Goal: Task Accomplishment & Management: Complete application form

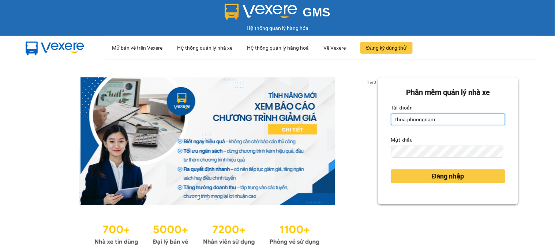
drag, startPoint x: 455, startPoint y: 122, endPoint x: 247, endPoint y: 128, distance: 207.3
click at [247, 128] on div "1 of 3 Phần mềm quản lý nhà xe Tài khoản thoa.phuongnam Mật khẩu Đăng nhập" at bounding box center [277, 162] width 555 height 207
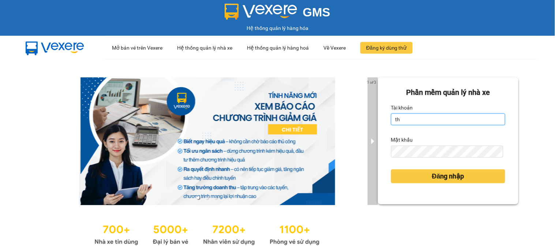
type input "t"
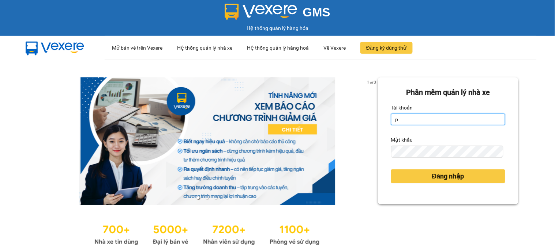
type input "phuongthao.phuongnam"
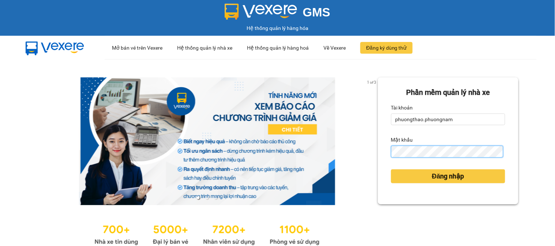
click at [181, 155] on div "1 of 3 Phần mềm quản lý nhà xe Tài khoản phuongthao.phuongnam Mật khẩu Đăng nhập" at bounding box center [277, 162] width 555 height 207
click at [391, 170] on button "Đăng nhập" at bounding box center [448, 177] width 114 height 14
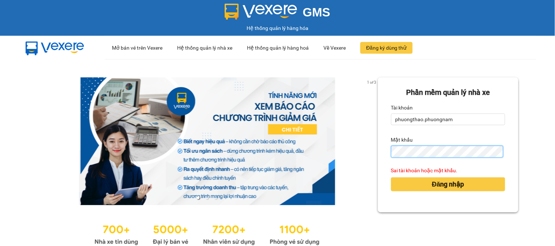
click at [0, 151] on div "1 of 3 Phần mềm quản lý nhà xe Tài khoản phuongthao.phuongnam Mật khẩu Sai tài …" at bounding box center [277, 162] width 555 height 207
click at [391, 178] on button "Đăng nhập" at bounding box center [448, 185] width 114 height 14
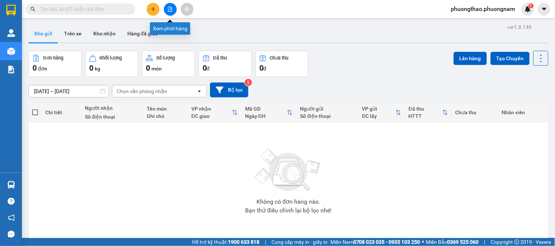
click at [169, 7] on icon "file-add" at bounding box center [169, 9] width 5 height 5
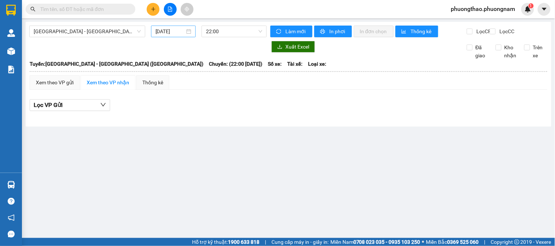
click at [161, 29] on input "13/10/2025" at bounding box center [170, 31] width 30 height 8
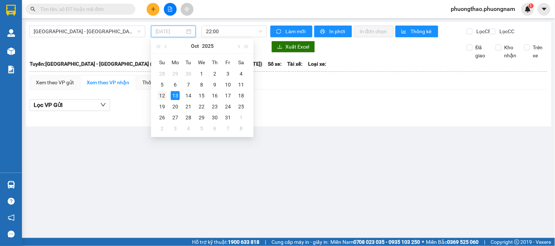
click at [161, 97] on div "12" at bounding box center [162, 95] width 9 height 9
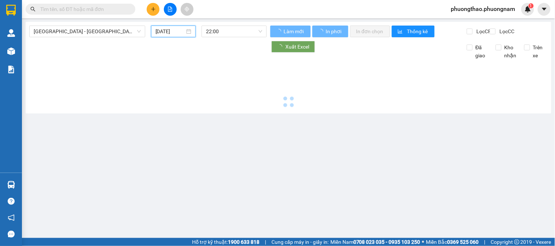
type input "12/10/2025"
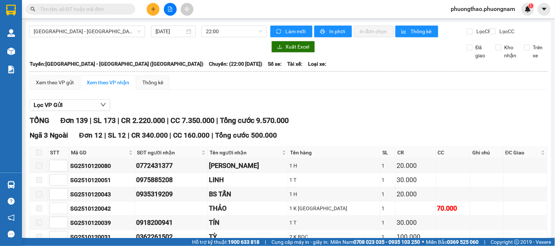
drag, startPoint x: 455, startPoint y: 118, endPoint x: 487, endPoint y: 82, distance: 48.2
click at [489, 32] on input "Lọc CC" at bounding box center [492, 32] width 7 height 6
checkbox input "true"
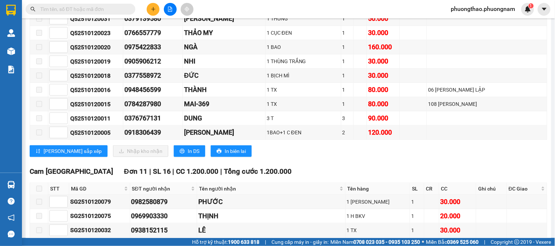
scroll to position [853, 0]
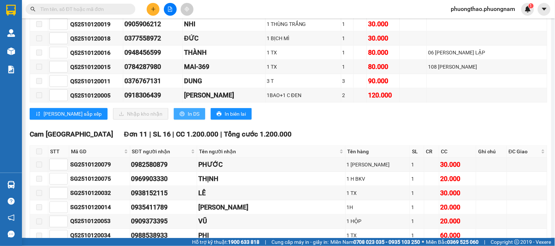
click at [188, 118] on span "In DS" at bounding box center [194, 114] width 12 height 8
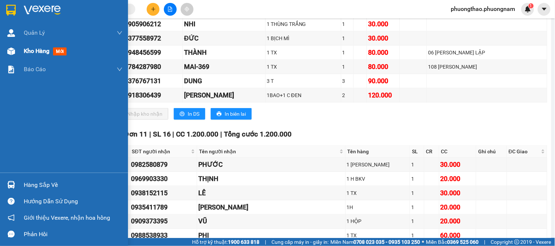
click at [63, 54] on span "mới" at bounding box center [60, 52] width 14 height 8
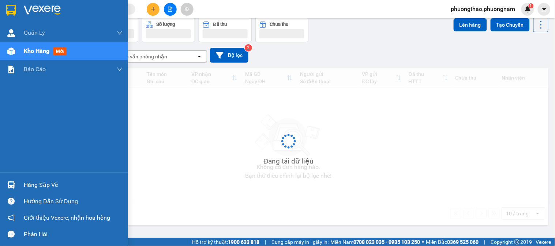
scroll to position [34, 0]
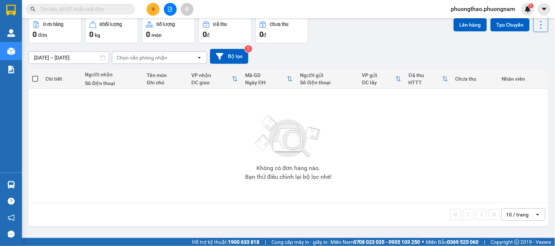
click at [104, 10] on input "text" at bounding box center [83, 9] width 86 height 8
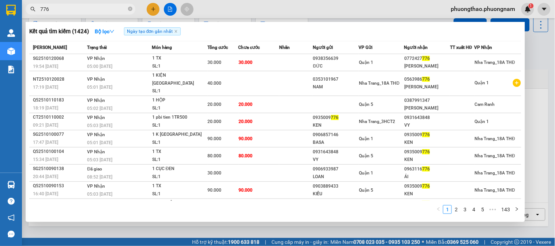
type input "776"
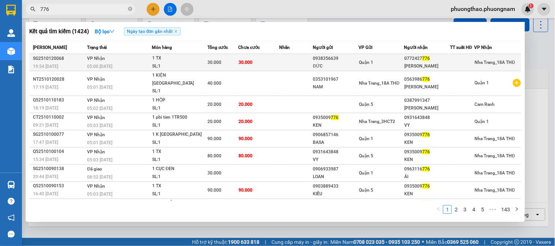
click at [382, 64] on div "Quận 1" at bounding box center [381, 62] width 45 height 8
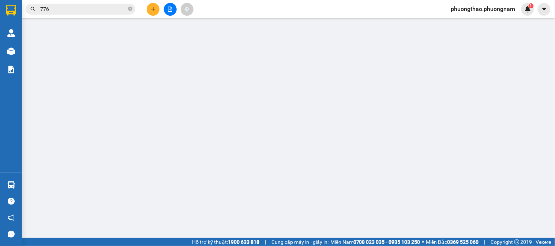
type input "0938356639"
type input "ĐỨC"
type input "0772427776"
type input "TOM NGUYỄN"
type input "30.000"
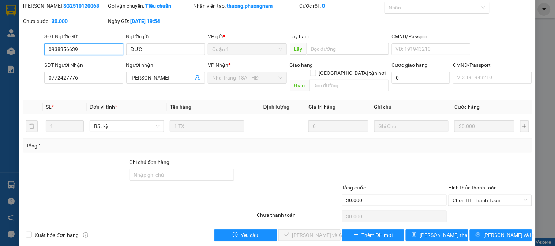
scroll to position [26, 0]
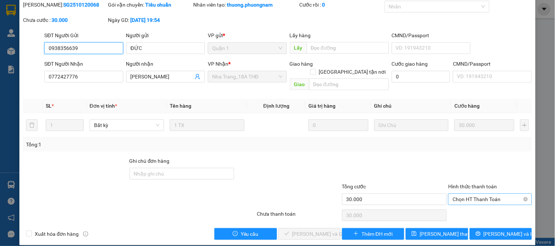
click at [466, 194] on span "Chọn HT Thanh Toán" at bounding box center [489, 199] width 75 height 11
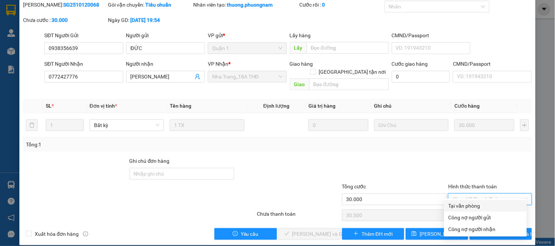
click at [479, 208] on div "Tại văn phòng" at bounding box center [485, 206] width 74 height 8
type input "0"
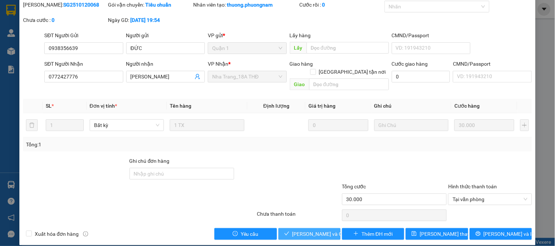
click at [323, 230] on span "[PERSON_NAME] và Giao hàng" at bounding box center [327, 234] width 70 height 8
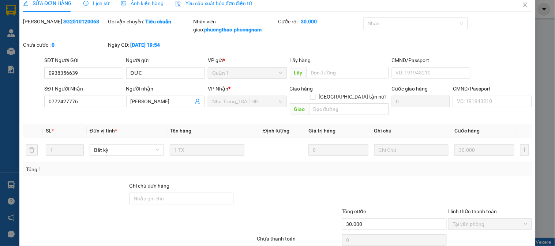
scroll to position [0, 0]
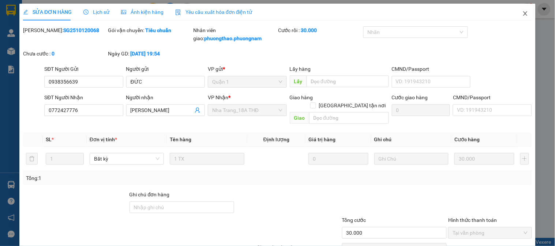
drag, startPoint x: 517, startPoint y: 8, endPoint x: 24, endPoint y: 10, distance: 493.1
click at [518, 9] on span "Close" at bounding box center [525, 14] width 20 height 20
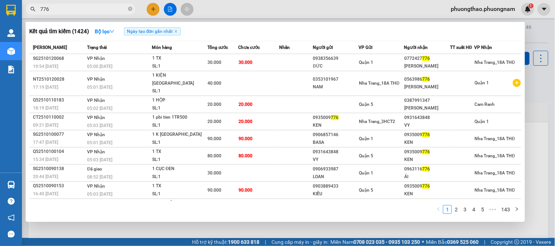
drag, startPoint x: 66, startPoint y: 11, endPoint x: 0, endPoint y: -19, distance: 72.2
click at [0, 0] on html "Kết quả tìm kiếm ( 1424 ) Bộ lọc Ngày tạo đơn gần nhất Mã ĐH Trạng thái Món hàn…" at bounding box center [277, 123] width 555 height 246
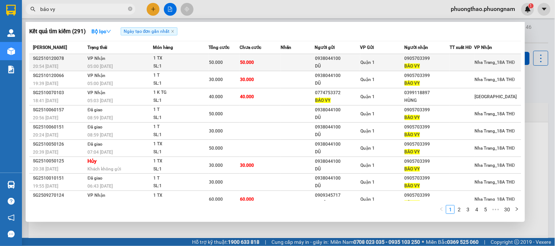
type input "bảo vy"
click at [374, 58] on td "Quận 1" at bounding box center [382, 62] width 44 height 17
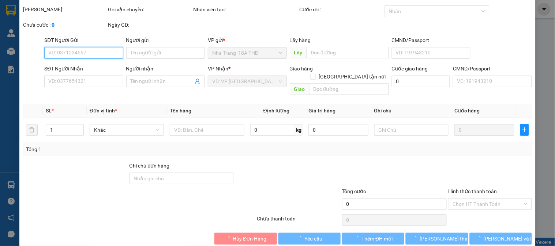
type input "0938044100"
type input "DŨ"
type input "0905703399"
type input "BẢO VY"
type input "50.000"
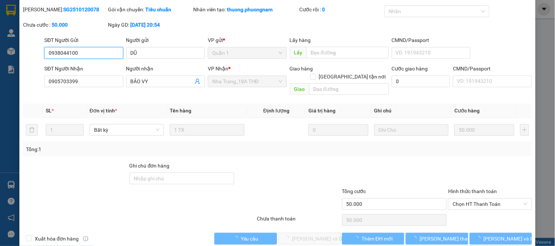
scroll to position [26, 0]
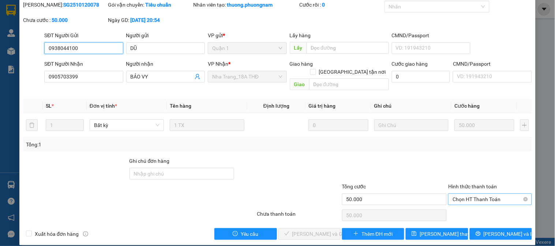
click at [480, 194] on span "Chọn HT Thanh Toán" at bounding box center [489, 199] width 75 height 11
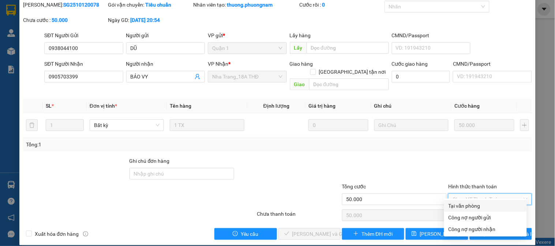
drag, startPoint x: 477, startPoint y: 204, endPoint x: 426, endPoint y: 216, distance: 52.2
click at [473, 206] on div "Tại văn phòng" at bounding box center [485, 206] width 74 height 8
type input "0"
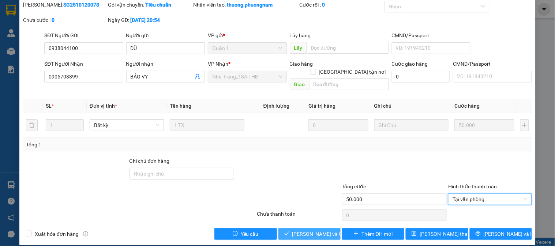
click at [321, 230] on span "[PERSON_NAME] và Giao hàng" at bounding box center [327, 234] width 70 height 8
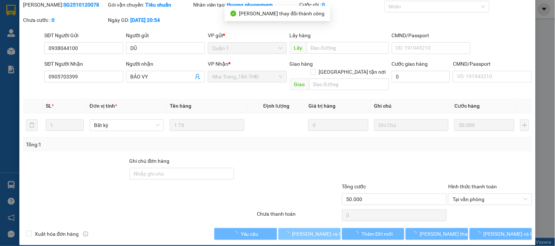
scroll to position [0, 0]
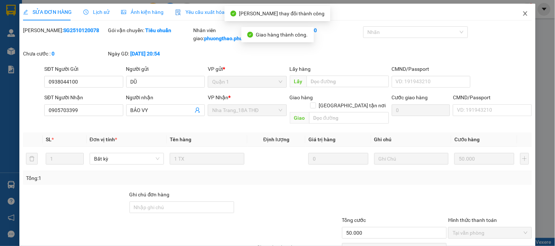
click at [523, 13] on icon "close" at bounding box center [525, 13] width 4 height 4
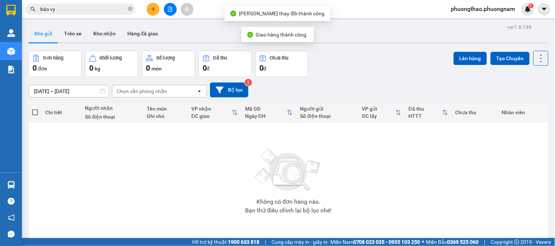
click at [68, 7] on input "bảo vy" at bounding box center [83, 9] width 86 height 8
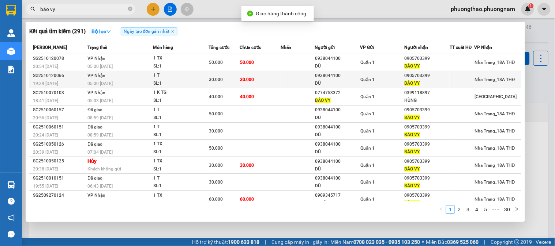
click at [275, 78] on td "30.000" at bounding box center [260, 79] width 41 height 17
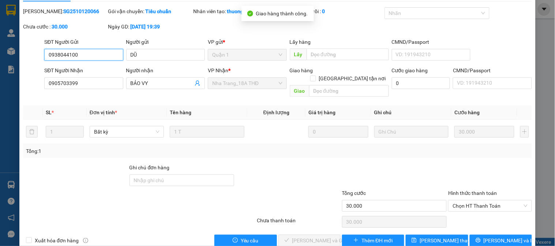
scroll to position [26, 0]
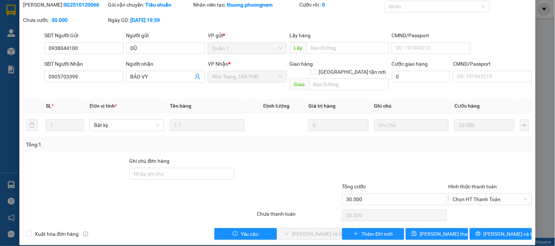
click at [465, 185] on div "Hình thức thanh toán" at bounding box center [489, 188] width 83 height 11
click at [466, 194] on span "Chọn HT Thanh Toán" at bounding box center [489, 199] width 75 height 11
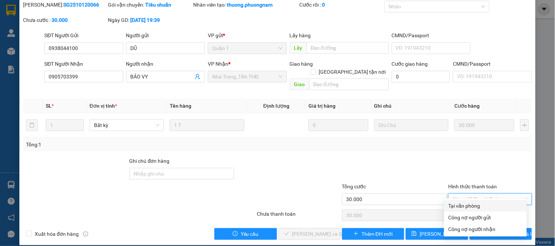
click at [468, 203] on div "Tại văn phòng" at bounding box center [485, 206] width 74 height 8
type input "0"
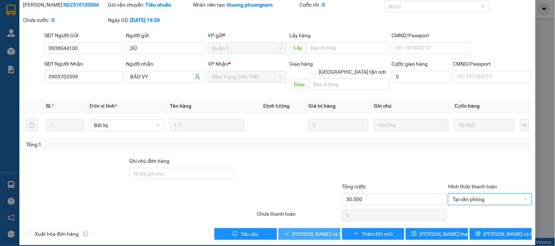
click at [302, 230] on span "[PERSON_NAME] và [PERSON_NAME] hàng" at bounding box center [327, 234] width 70 height 8
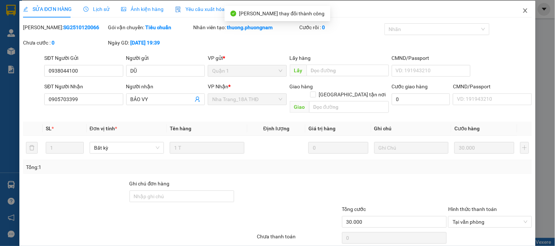
scroll to position [0, 0]
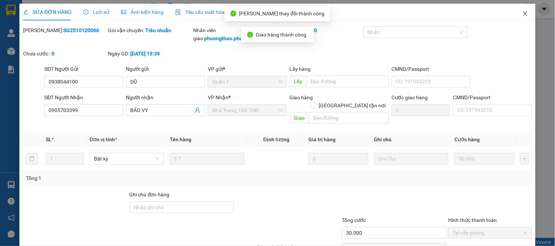
click at [522, 13] on icon "close" at bounding box center [525, 14] width 6 height 6
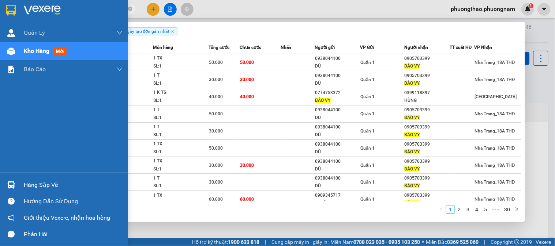
drag, startPoint x: 111, startPoint y: 9, endPoint x: 0, endPoint y: -37, distance: 120.1
click at [0, 0] on html "Kết quả tìm kiếm ( 291 ) Bộ lọc Ngày tạo đơn gần nhất Mã ĐH Trạng thái Món hàng…" at bounding box center [277, 123] width 555 height 246
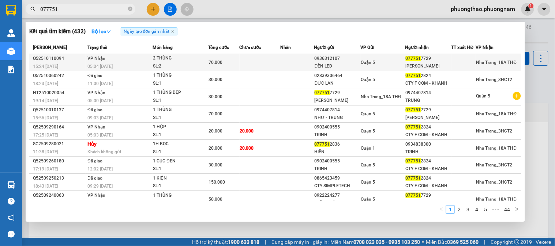
type input "077751"
click at [344, 60] on div "0936312107" at bounding box center [336, 59] width 45 height 8
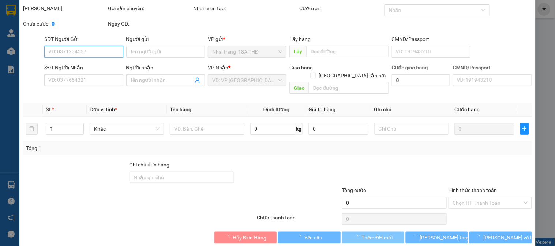
type input "0936312107"
type input "ĐÈN LED"
type input "0777517729"
type input "HUY - LINH"
type input "70.000"
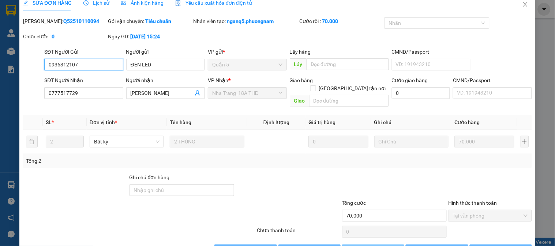
scroll to position [26, 0]
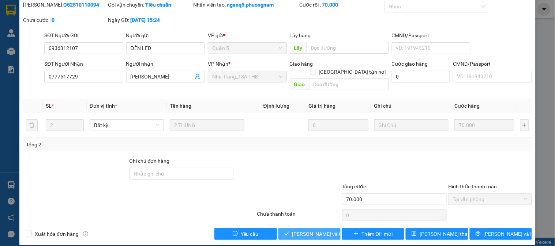
click at [318, 230] on span "[PERSON_NAME] và [PERSON_NAME] hàng" at bounding box center [327, 234] width 70 height 8
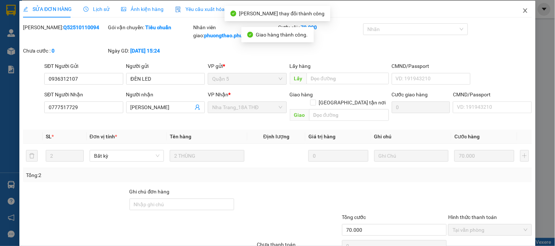
scroll to position [0, 0]
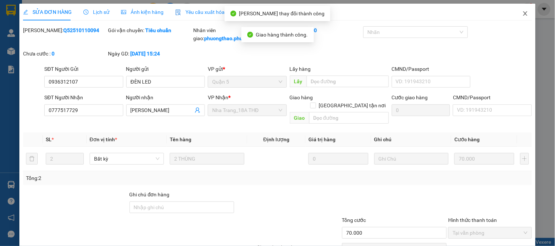
click at [522, 12] on icon "close" at bounding box center [525, 14] width 6 height 6
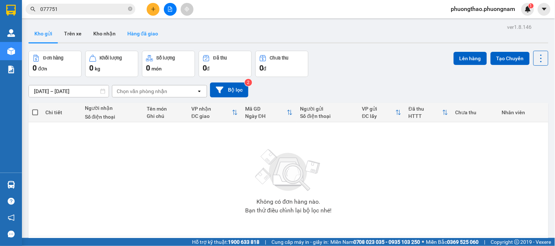
click at [144, 37] on button "Hàng đã giao" at bounding box center [142, 34] width 42 height 18
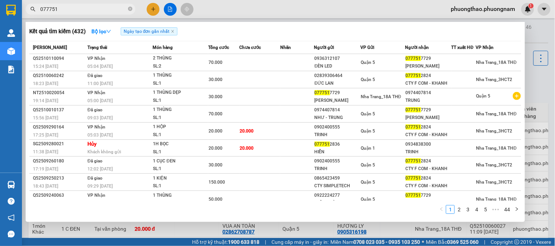
drag, startPoint x: 94, startPoint y: 12, endPoint x: 0, endPoint y: 4, distance: 94.6
click at [0, 4] on section "Kết quả tìm kiếm ( 432 ) Bộ lọc Ngày tạo đơn gần nhất Mã ĐH Trạng thái Món hàng…" at bounding box center [277, 123] width 555 height 246
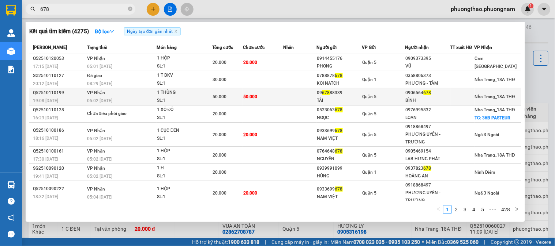
type input "678"
click at [227, 101] on div "50.000" at bounding box center [227, 97] width 30 height 8
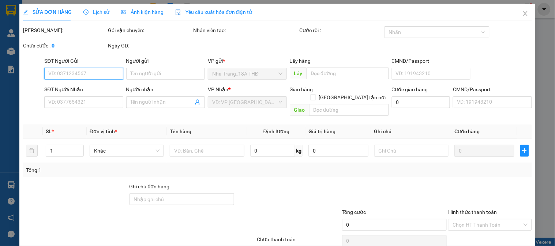
type input "0967888339"
type input "TÀI"
type input "0906564678"
type input "BÌNH"
type input "50.000"
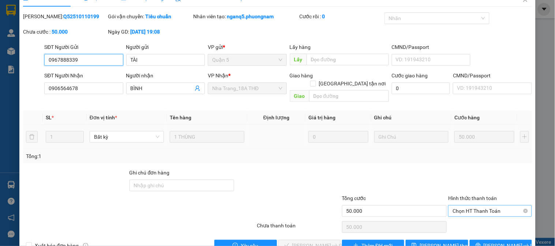
scroll to position [26, 0]
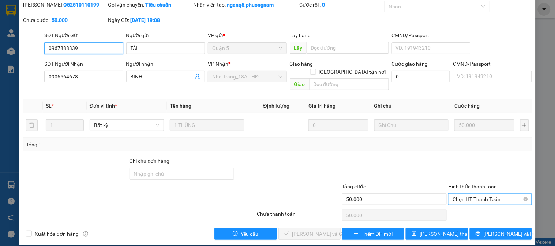
click at [469, 194] on span "Chọn HT Thanh Toán" at bounding box center [489, 199] width 75 height 11
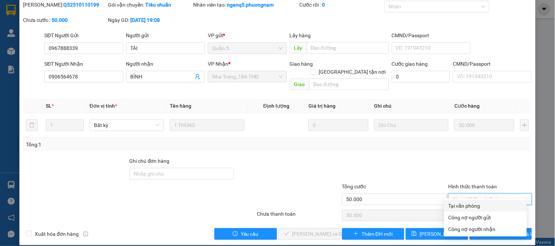
drag, startPoint x: 472, startPoint y: 207, endPoint x: 369, endPoint y: 227, distance: 104.3
click at [471, 207] on div "Tại văn phòng" at bounding box center [485, 206] width 74 height 8
type input "0"
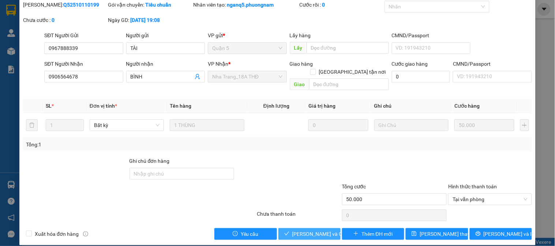
click at [306, 230] on span "[PERSON_NAME] và [PERSON_NAME] hàng" at bounding box center [327, 234] width 70 height 8
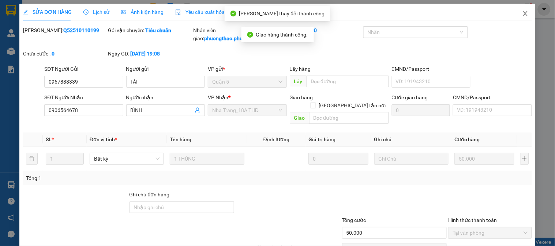
click at [523, 14] on icon "close" at bounding box center [525, 13] width 4 height 4
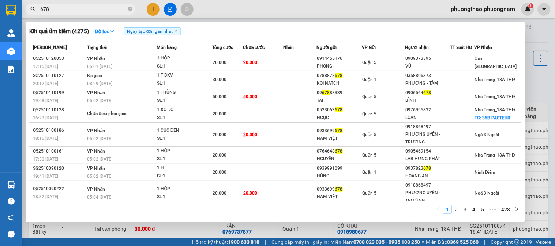
drag, startPoint x: 78, startPoint y: 12, endPoint x: 0, endPoint y: -49, distance: 99.2
click at [0, 0] on html "Kết quả tìm kiếm ( 4275 ) Bộ lọc Ngày tạo đơn gần nhất Mã ĐH Trạng thái Món hàn…" at bounding box center [277, 123] width 555 height 246
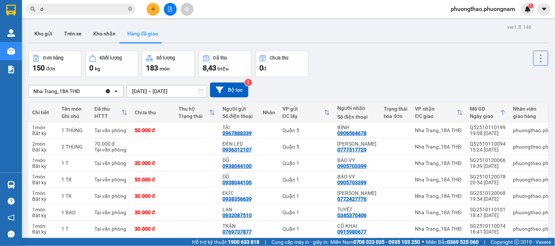
type input "d"
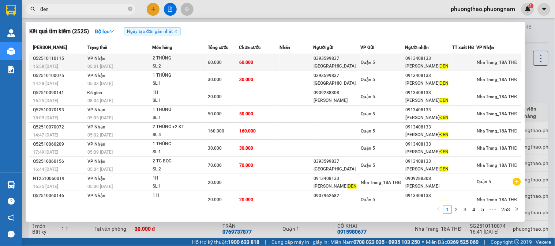
type input "đen"
click at [292, 64] on td at bounding box center [297, 62] width 34 height 17
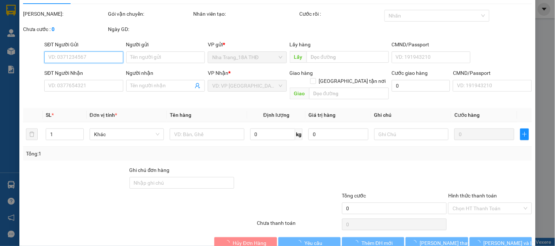
type input "0393599837"
type input "THÁI THÀNH"
type input "0913408133"
type input "MINH CHÂU - MINH ĐEN"
type input "60.000"
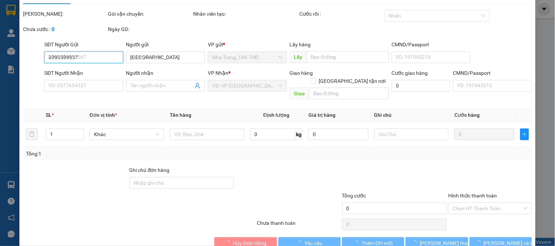
type input "60.000"
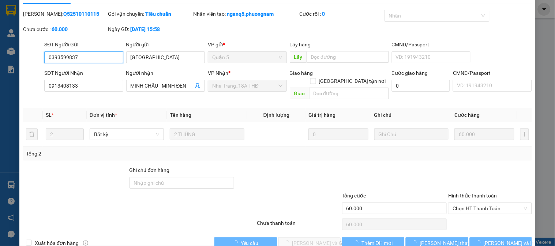
scroll to position [26, 0]
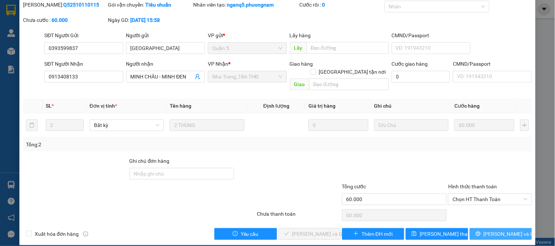
click at [507, 230] on span "[PERSON_NAME] và In" at bounding box center [508, 234] width 51 height 8
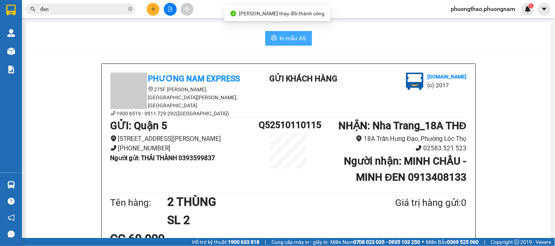
click at [295, 41] on span "In mẫu A5" at bounding box center [293, 38] width 26 height 9
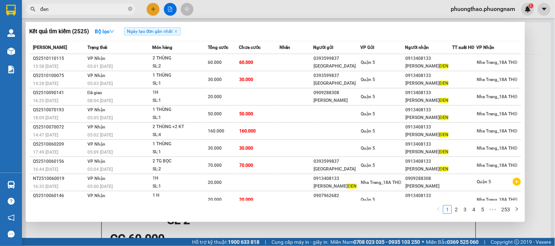
click at [89, 8] on input "đen" at bounding box center [83, 9] width 86 height 8
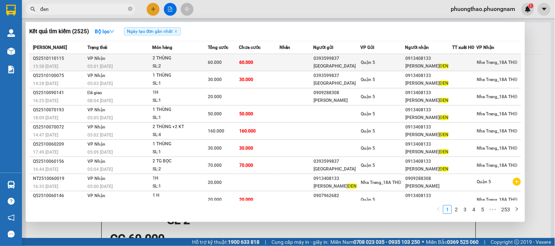
click at [291, 65] on td at bounding box center [297, 62] width 34 height 17
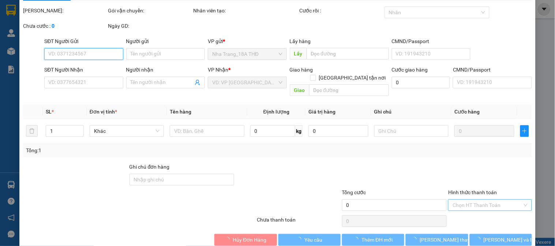
scroll to position [26, 0]
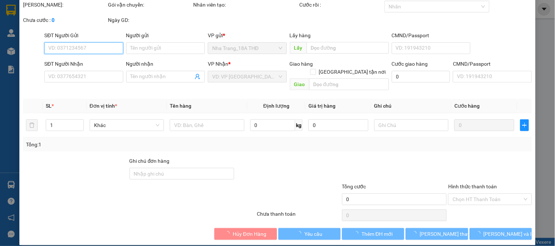
type input "0393599837"
type input "THÁI THÀNH"
type input "0913408133"
type input "MINH CHÂU - MINH ĐEN"
type input "60.000"
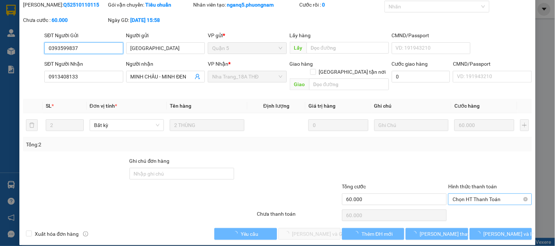
click at [480, 194] on span "Chọn HT Thanh Toán" at bounding box center [489, 199] width 75 height 11
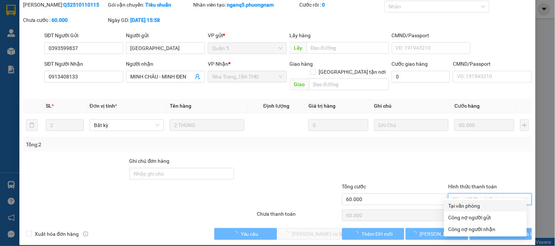
drag, startPoint x: 472, startPoint y: 202, endPoint x: 440, endPoint y: 210, distance: 32.2
click at [470, 202] on div "Tại văn phòng" at bounding box center [485, 206] width 74 height 8
type input "0"
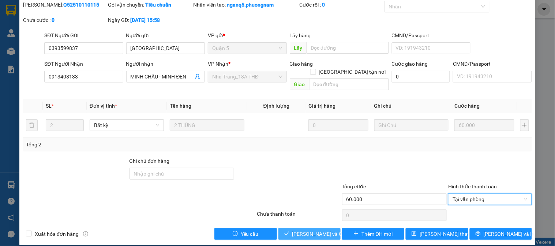
click at [317, 230] on span "[PERSON_NAME] và [PERSON_NAME] hàng" at bounding box center [327, 234] width 70 height 8
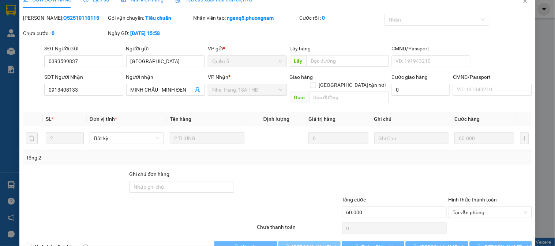
scroll to position [0, 0]
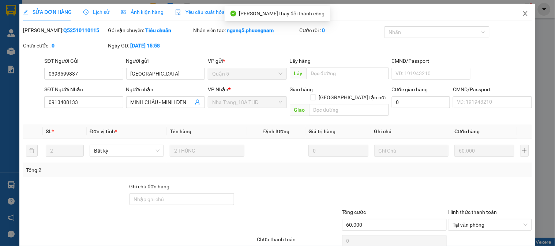
drag, startPoint x: 522, startPoint y: 15, endPoint x: 358, endPoint y: 37, distance: 164.9
click at [495, 15] on div "SỬA ĐƠN HÀNG Lịch sử Ảnh kiện hàng Yêu cầu xuất hóa đơn điện tử Total Paid Fee …" at bounding box center [277, 138] width 516 height 268
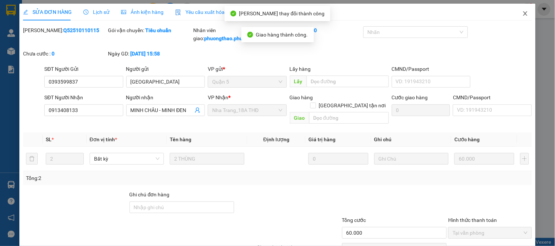
drag, startPoint x: 520, startPoint y: 14, endPoint x: 90, endPoint y: 75, distance: 433.8
click at [501, 13] on div "SỬA ĐƠN HÀNG Lịch sử Ảnh kiện hàng Yêu cầu xuất hóa đơn điện tử Total Paid Fee …" at bounding box center [277, 142] width 516 height 276
click at [523, 12] on icon "close" at bounding box center [525, 13] width 4 height 4
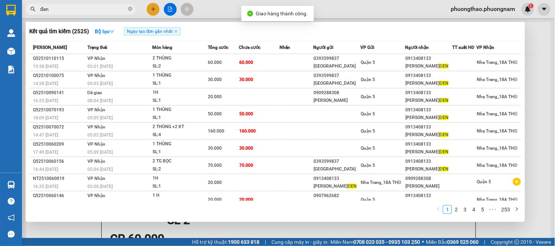
drag, startPoint x: 79, startPoint y: 12, endPoint x: 0, endPoint y: 22, distance: 79.3
click at [0, 22] on section "Kết quả tìm kiếm ( 2525 ) Bộ lọc Ngày tạo đơn gần nhất Mã ĐH Trạng thái Món hàn…" at bounding box center [277, 123] width 555 height 246
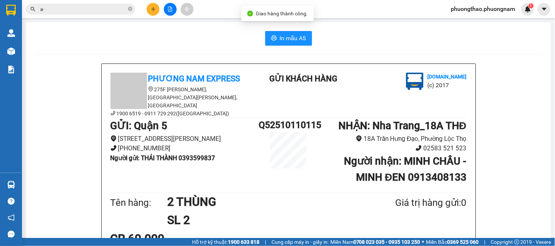
type input "a"
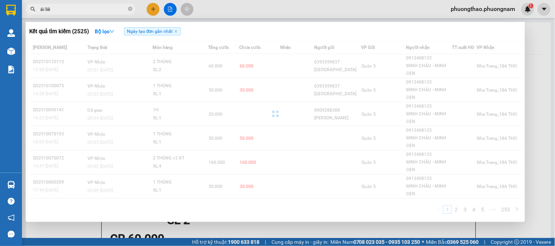
type input "ái liên"
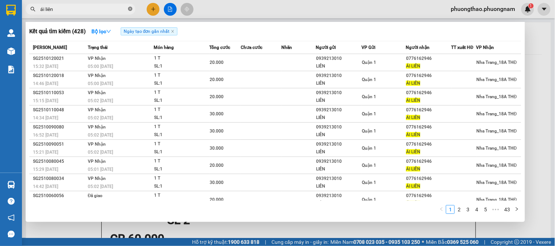
click at [129, 10] on icon "close-circle" at bounding box center [130, 9] width 4 height 4
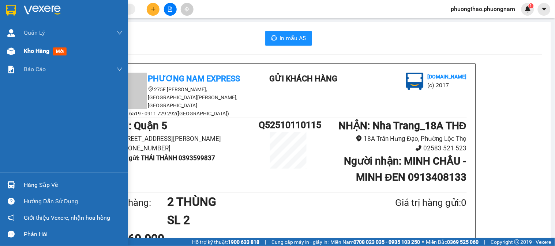
click at [64, 53] on span "mới" at bounding box center [60, 52] width 14 height 8
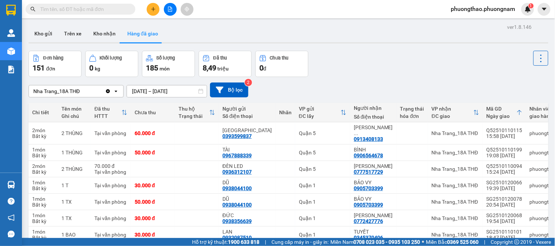
click at [81, 12] on input "text" at bounding box center [83, 9] width 86 height 8
click at [82, 10] on input "text" at bounding box center [83, 9] width 86 height 8
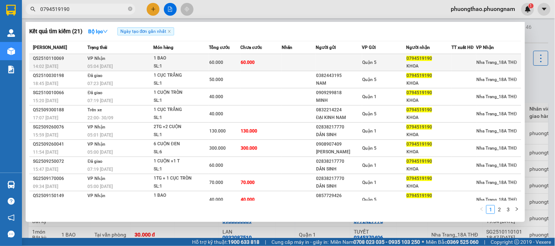
type input "0794519190"
click at [392, 60] on div "Quận 5" at bounding box center [383, 62] width 43 height 8
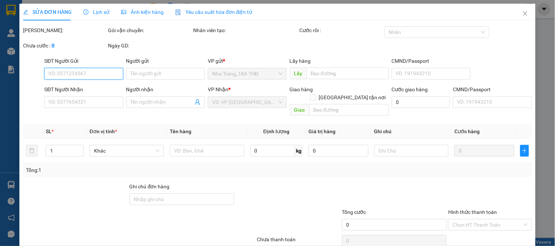
type input "0794519190"
type input "KHOA"
type input "60.000"
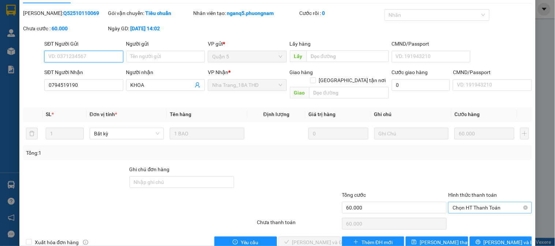
scroll to position [26, 0]
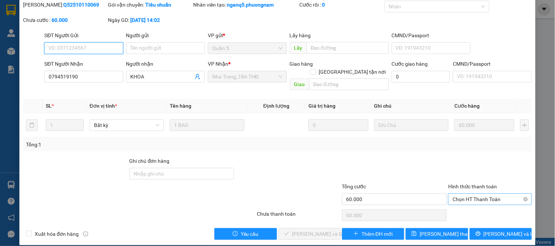
click at [488, 194] on span "Chọn HT Thanh Toán" at bounding box center [489, 199] width 75 height 11
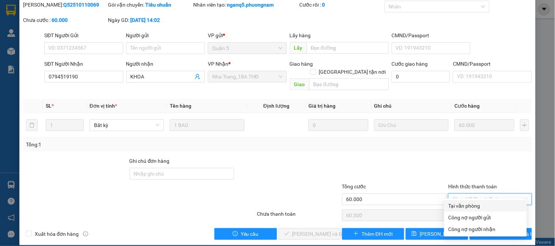
drag, startPoint x: 481, startPoint y: 205, endPoint x: 342, endPoint y: 218, distance: 139.9
click at [477, 205] on div "Tại văn phòng" at bounding box center [485, 206] width 74 height 8
type input "0"
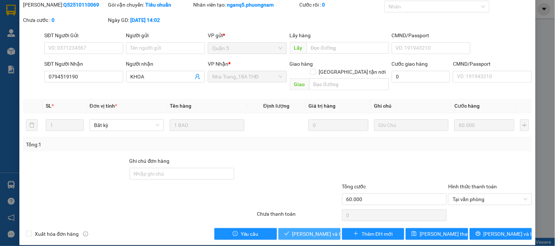
click at [311, 230] on span "[PERSON_NAME] và [PERSON_NAME] hàng" at bounding box center [327, 234] width 70 height 8
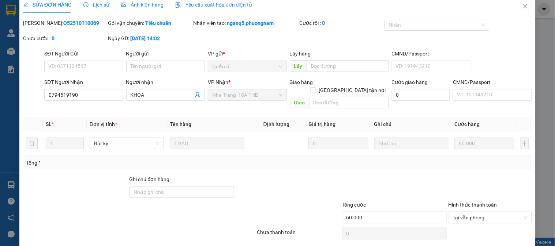
scroll to position [0, 0]
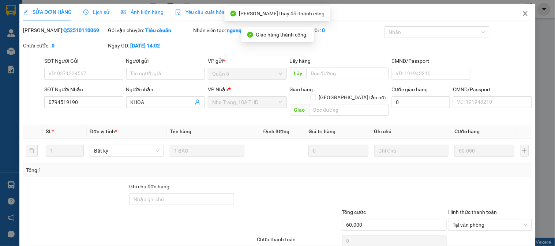
click at [515, 13] on span "Close" at bounding box center [525, 14] width 20 height 20
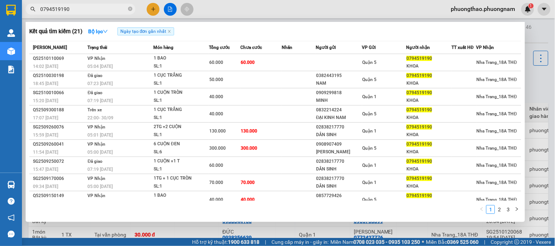
drag, startPoint x: 0, startPoint y: -37, endPoint x: 0, endPoint y: -49, distance: 12.4
click at [0, 0] on html "Kết quả tìm kiếm ( 21 ) Bộ lọc Ngày tạo đơn gần nhất Mã ĐH Trạng thái Món hàng …" at bounding box center [277, 123] width 555 height 246
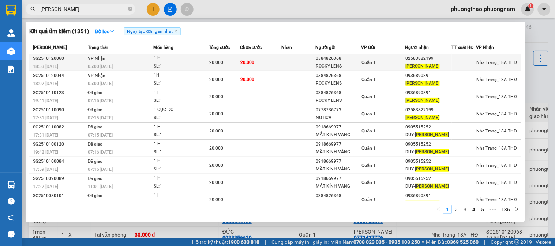
type input "ngọc quang"
click at [256, 63] on td "20.000" at bounding box center [260, 62] width 41 height 17
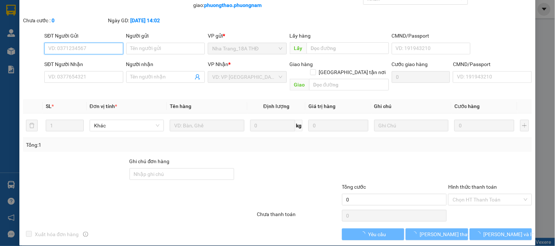
type input "0384826368"
type input "ROCKY LENS"
type input "02583822199"
type input "NGỌC QUANG"
type input "20.000"
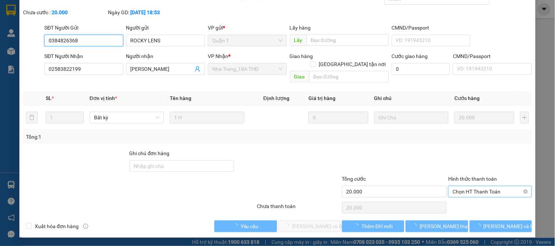
scroll to position [26, 0]
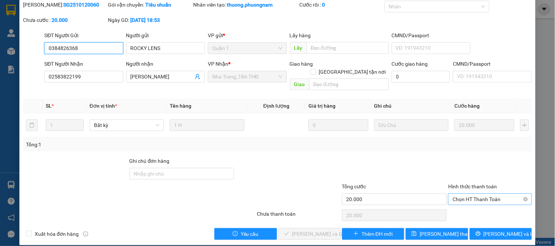
drag, startPoint x: 468, startPoint y: 189, endPoint x: 469, endPoint y: 205, distance: 16.1
click at [468, 194] on span "Chọn HT Thanh Toán" at bounding box center [489, 199] width 75 height 11
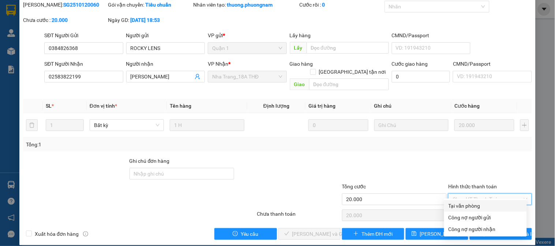
drag, startPoint x: 464, startPoint y: 205, endPoint x: 446, endPoint y: 210, distance: 18.9
click at [464, 205] on div "Tại văn phòng" at bounding box center [485, 206] width 74 height 8
type input "0"
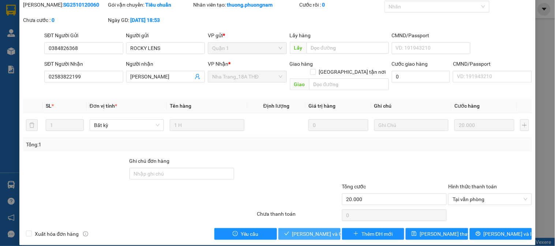
click at [292, 230] on span "[PERSON_NAME] và Giao hàng" at bounding box center [327, 234] width 70 height 8
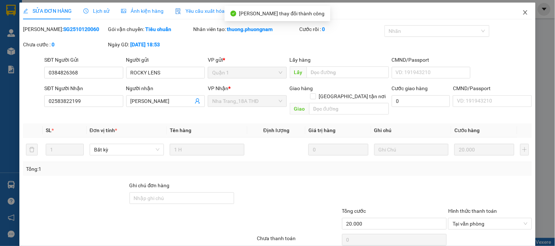
scroll to position [0, 0]
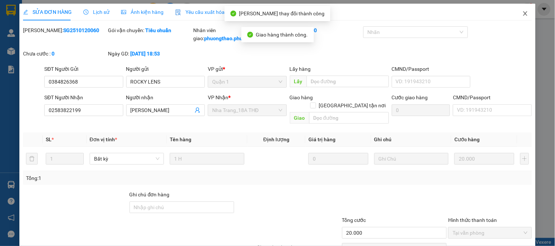
click at [522, 11] on span "Close" at bounding box center [525, 14] width 20 height 20
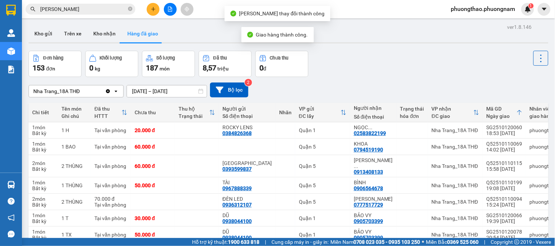
click at [87, 10] on input "ngọc quang" at bounding box center [83, 9] width 86 height 8
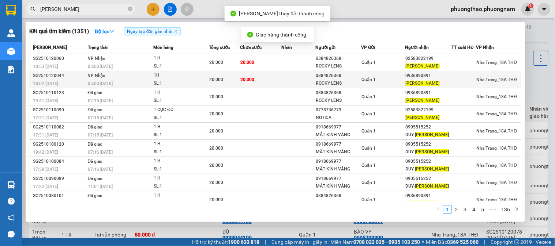
click at [322, 77] on div "0384826368" at bounding box center [337, 76] width 45 height 8
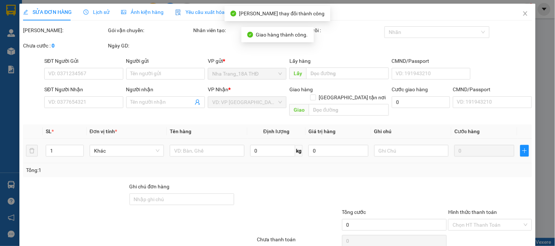
type input "0384826368"
type input "ROCKY LENS"
type input "0936890891"
type input "NGỌC QUANG"
type input "20.000"
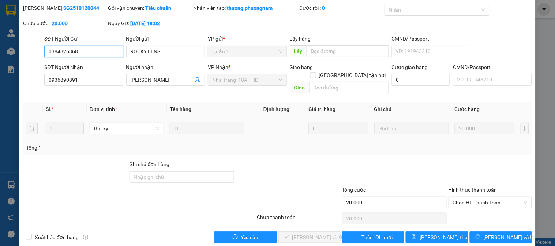
scroll to position [26, 0]
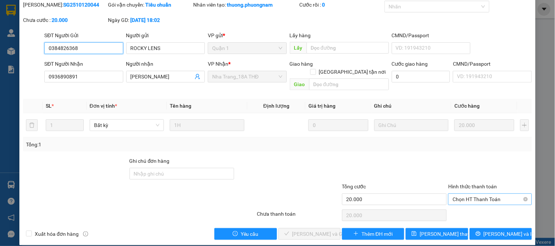
click at [491, 194] on span "Chọn HT Thanh Toán" at bounding box center [489, 199] width 75 height 11
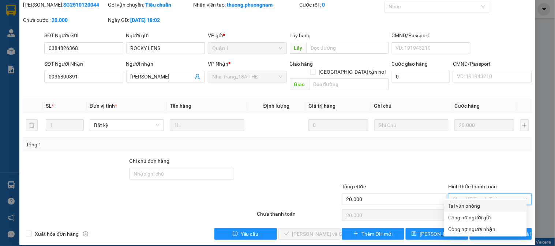
click at [483, 209] on div "Tại văn phòng" at bounding box center [485, 206] width 74 height 8
type input "0"
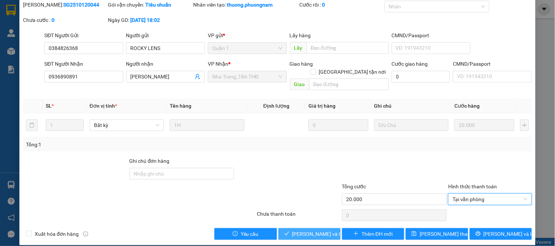
click at [317, 228] on button "[PERSON_NAME] và Giao hàng" at bounding box center [309, 234] width 62 height 12
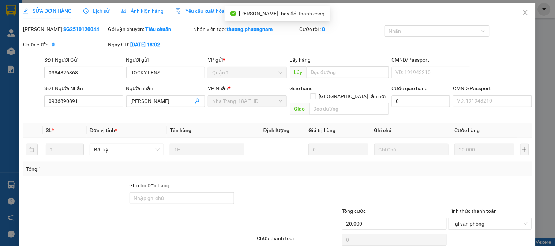
scroll to position [0, 0]
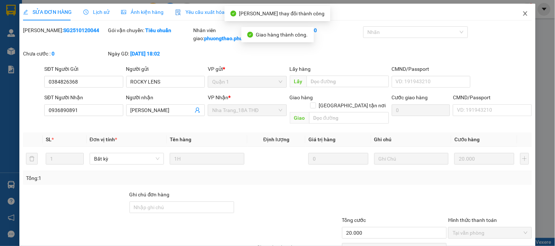
click at [521, 17] on span "Close" at bounding box center [525, 14] width 20 height 20
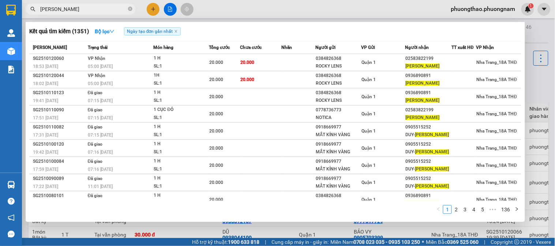
drag, startPoint x: 75, startPoint y: 8, endPoint x: 0, endPoint y: -38, distance: 87.3
click at [0, 0] on html "Kết quả tìm kiếm ( 1351 ) Bộ lọc Ngày tạo đơn gần nhất Mã ĐH Trạng thái Món hàn…" at bounding box center [277, 123] width 555 height 246
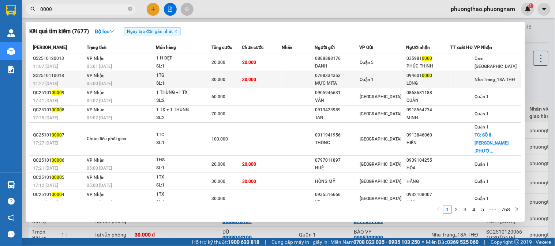
type input "0000"
click at [308, 74] on td at bounding box center [297, 79] width 33 height 17
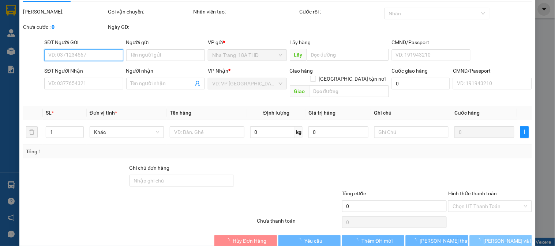
scroll to position [26, 0]
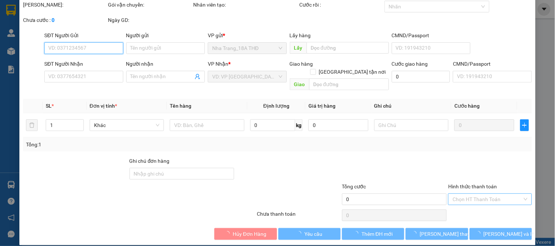
type input "0768334353"
type input "MỰC MITA"
type input "0946010000"
type input "LONG"
type input "30.000"
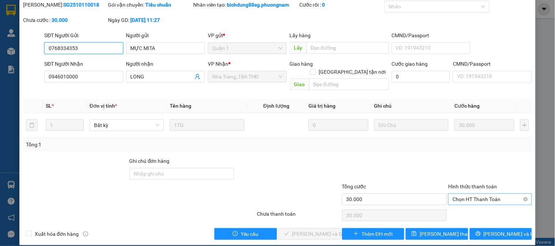
click at [488, 194] on span "Chọn HT Thanh Toán" at bounding box center [489, 199] width 75 height 11
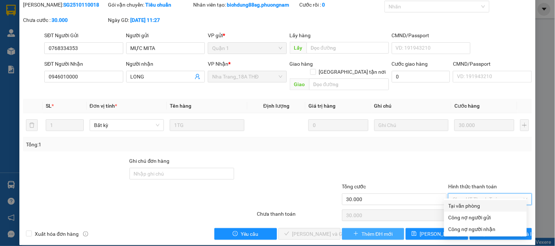
drag, startPoint x: 480, startPoint y: 206, endPoint x: 399, endPoint y: 224, distance: 82.4
click at [468, 209] on div "Tại văn phòng" at bounding box center [485, 206] width 74 height 8
type input "0"
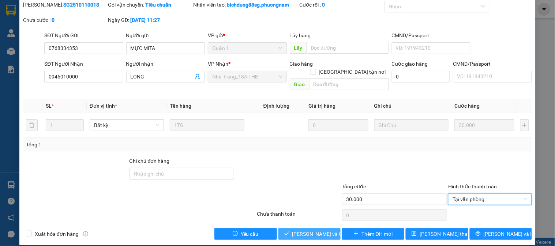
click at [316, 230] on span "[PERSON_NAME] và Giao hàng" at bounding box center [327, 234] width 70 height 8
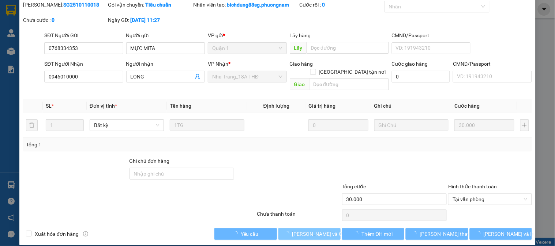
scroll to position [0, 0]
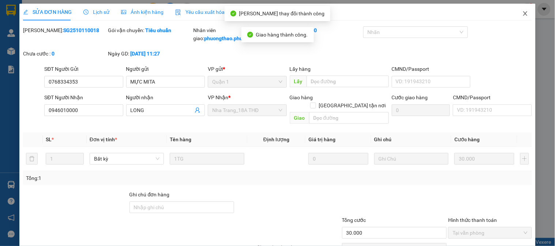
click at [522, 16] on icon "close" at bounding box center [525, 14] width 6 height 6
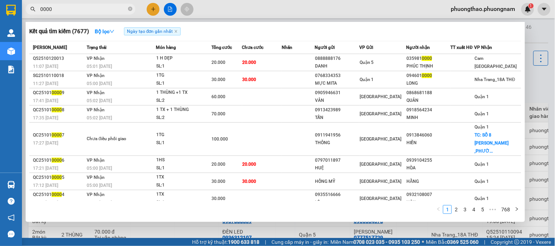
drag, startPoint x: 89, startPoint y: 6, endPoint x: 0, endPoint y: -14, distance: 91.0
click at [0, 0] on html "Kết quả tìm kiếm ( 7677 ) Bộ lọc Ngày tạo đơn gần nhất Mã ĐH Trạng thái Món hàn…" at bounding box center [277, 123] width 555 height 246
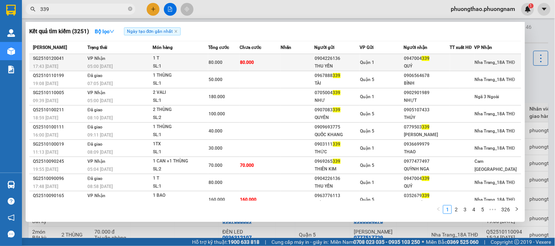
type input "339"
click at [407, 64] on div "QUÝ" at bounding box center [426, 67] width 45 height 8
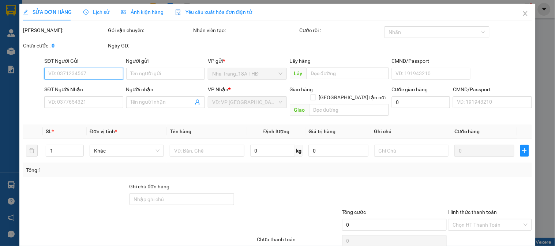
type input "0904226136"
type input "THU YẾN"
type input "0947004339"
type input "QUÝ"
type input "80.000"
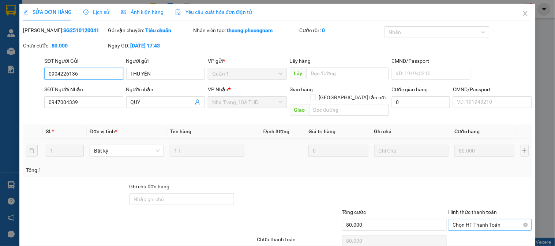
scroll to position [26, 0]
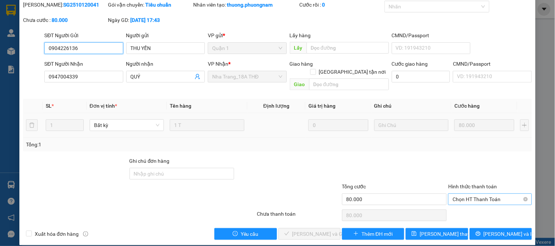
click at [480, 194] on span "Chọn HT Thanh Toán" at bounding box center [489, 199] width 75 height 11
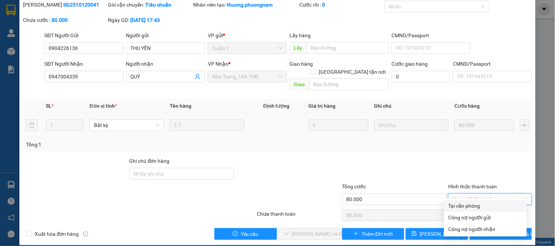
drag, startPoint x: 480, startPoint y: 203, endPoint x: 352, endPoint y: 206, distance: 128.7
click at [479, 203] on div "Tại văn phòng" at bounding box center [485, 206] width 74 height 8
type input "0"
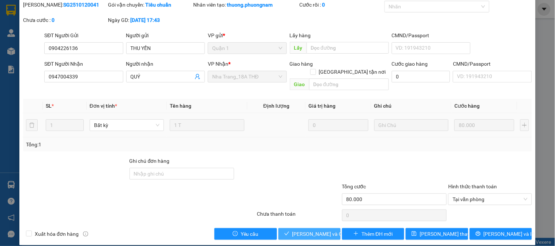
click at [315, 230] on span "[PERSON_NAME] và Giao hàng" at bounding box center [327, 234] width 70 height 8
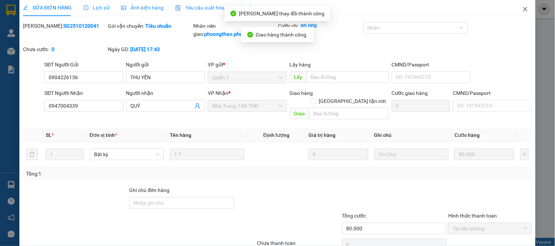
scroll to position [0, 0]
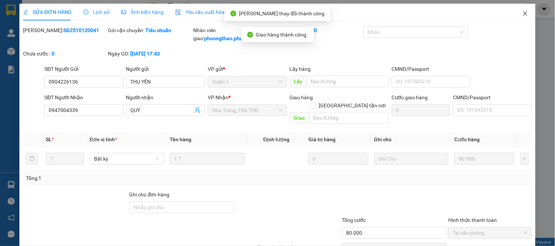
drag, startPoint x: 521, startPoint y: 12, endPoint x: 498, endPoint y: 11, distance: 23.0
click at [522, 12] on icon "close" at bounding box center [525, 14] width 6 height 6
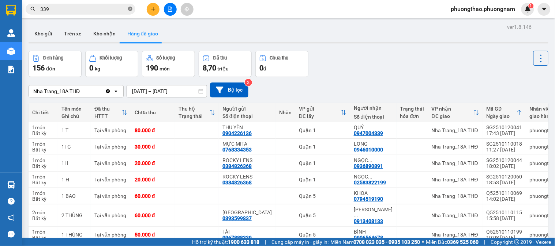
click at [128, 9] on icon "close-circle" at bounding box center [130, 9] width 4 height 4
click at [81, 7] on input "text" at bounding box center [83, 9] width 86 height 8
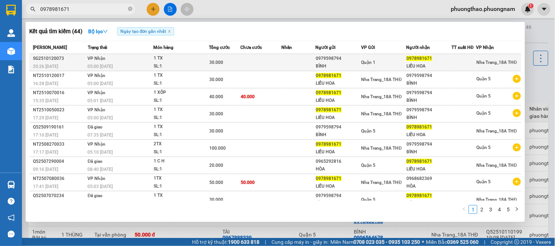
type input "0978981671"
drag, startPoint x: 239, startPoint y: 61, endPoint x: 245, endPoint y: 64, distance: 6.4
click at [245, 64] on td at bounding box center [260, 62] width 41 height 17
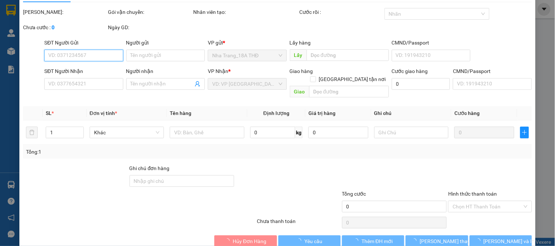
type input "0979598794"
type input "BÌNH"
type input "0978981671"
type input "LIỄU HOA"
type input "30.000"
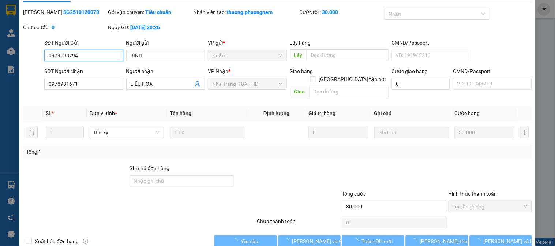
scroll to position [26, 0]
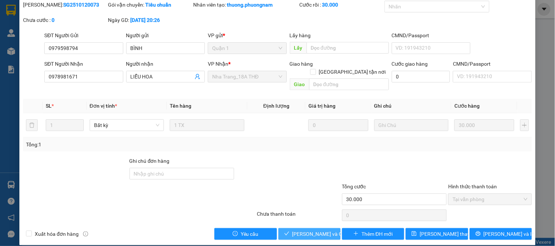
click at [307, 230] on span "[PERSON_NAME] và [PERSON_NAME] hàng" at bounding box center [327, 234] width 70 height 8
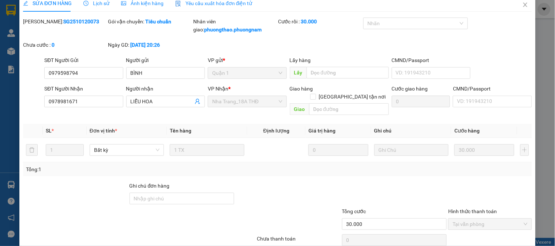
scroll to position [0, 0]
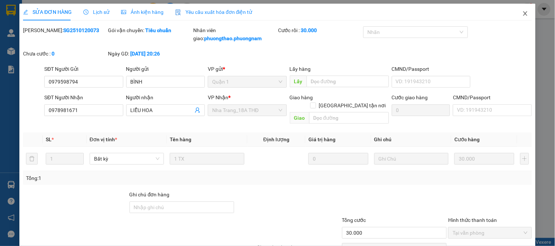
drag, startPoint x: 519, startPoint y: 15, endPoint x: 149, endPoint y: 16, distance: 370.3
click at [522, 15] on icon "close" at bounding box center [525, 14] width 6 height 6
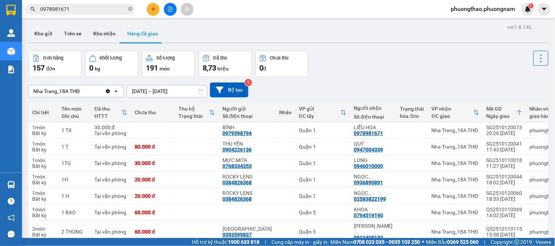
drag, startPoint x: 131, startPoint y: 9, endPoint x: 127, endPoint y: 8, distance: 3.7
click at [127, 8] on span "0978981671" at bounding box center [81, 9] width 110 height 11
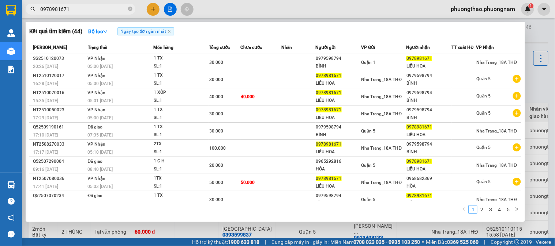
drag, startPoint x: 130, startPoint y: 8, endPoint x: 108, endPoint y: 13, distance: 23.0
click at [126, 9] on span "0978981671" at bounding box center [81, 9] width 110 height 11
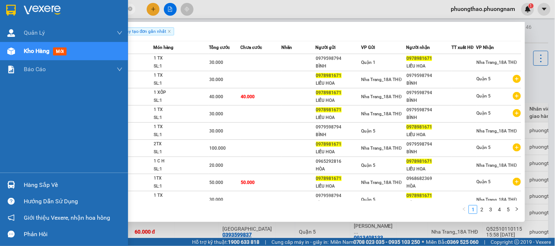
drag, startPoint x: 121, startPoint y: 9, endPoint x: 0, endPoint y: 10, distance: 121.0
click at [0, 10] on section "Kết quả tìm kiếm ( 44 ) Bộ lọc Ngày tạo đơn gần nhất Mã ĐH Trạng thái Món hàng …" at bounding box center [277, 123] width 555 height 246
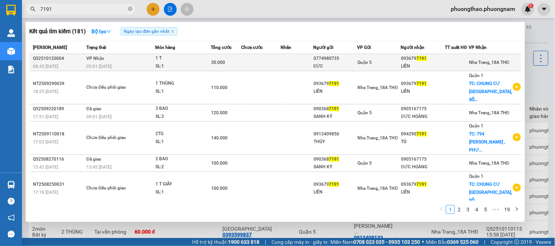
type input "7191"
drag, startPoint x: 173, startPoint y: 61, endPoint x: 178, endPoint y: 63, distance: 4.9
click at [178, 63] on span "1 T SL: 1" at bounding box center [182, 62] width 55 height 16
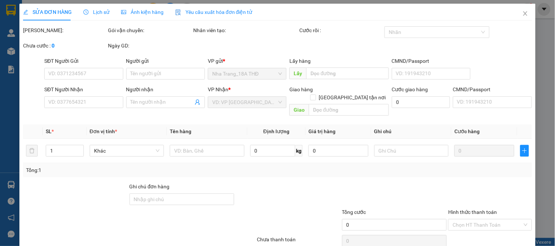
type input "0774980735"
type input "ĐỨC"
type input "0936797191"
type input "LIÊN"
type input "30.000"
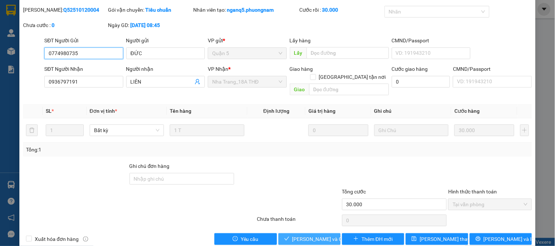
scroll to position [26, 0]
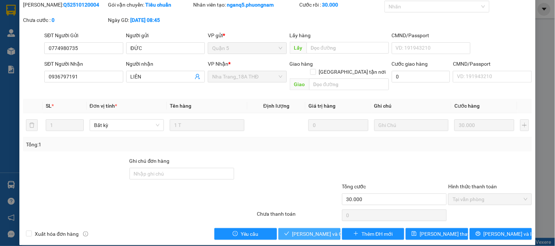
click at [297, 230] on span "[PERSON_NAME] và [PERSON_NAME] hàng" at bounding box center [327, 234] width 70 height 8
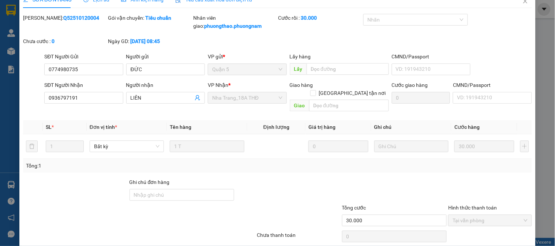
scroll to position [0, 0]
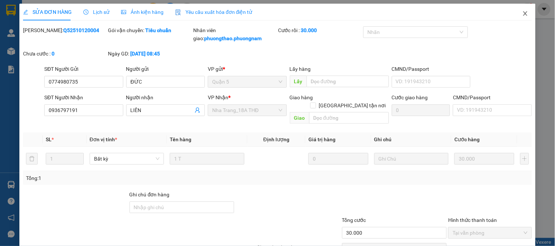
click at [522, 15] on icon "close" at bounding box center [525, 14] width 6 height 6
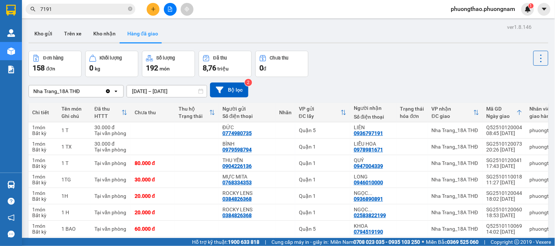
click at [89, 9] on input "7191" at bounding box center [83, 9] width 86 height 8
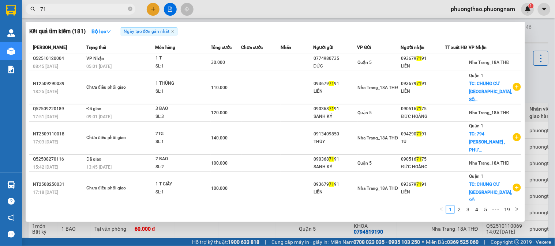
type input "7"
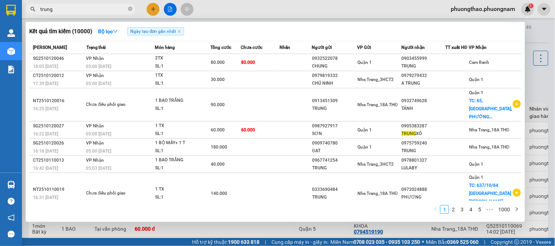
drag, startPoint x: 67, startPoint y: 5, endPoint x: 0, endPoint y: -48, distance: 85.8
click at [0, 0] on html "Kết quả tìm kiếm ( 10000 ) Bộ lọc Ngày tạo đơn gần nhất Mã ĐH Trạng thái Món hà…" at bounding box center [277, 123] width 555 height 246
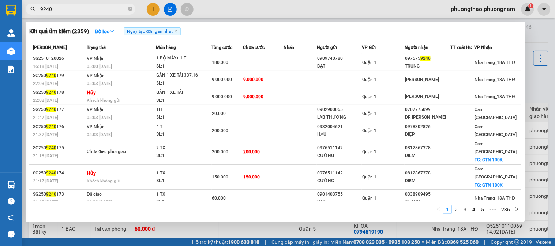
drag, startPoint x: 0, startPoint y: -20, endPoint x: 0, endPoint y: -49, distance: 29.2
click at [0, 0] on html "Kết quả tìm kiếm ( 2359 ) Bộ lọc Ngày tạo đơn gần nhất Mã ĐH Trạng thái Món hàn…" at bounding box center [277, 123] width 555 height 246
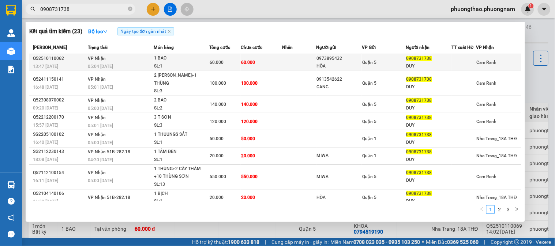
type input "0908731738"
click at [279, 60] on td "60.000" at bounding box center [261, 62] width 41 height 17
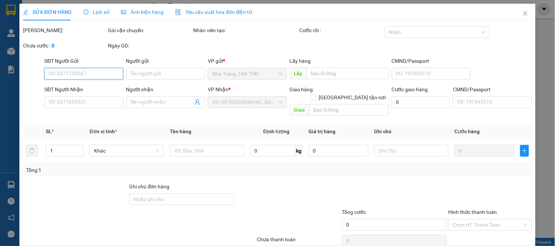
type input "0973895432"
type input "HÒA"
type input "0908731738"
type input "DUY"
type input "60.000"
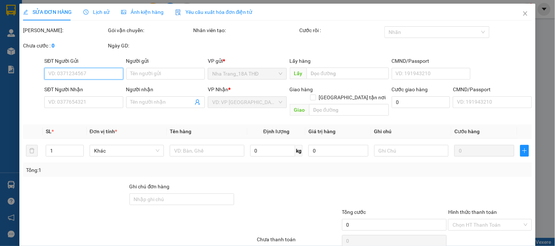
type input "60.000"
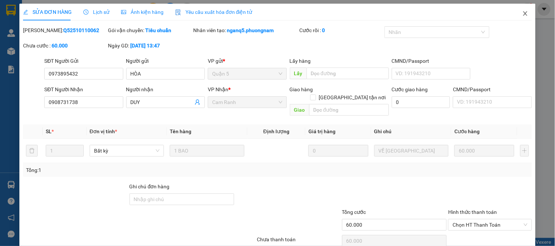
drag, startPoint x: 521, startPoint y: 10, endPoint x: 487, endPoint y: 10, distance: 33.6
click at [487, 10] on div "SỬA ĐƠN HÀNG Lịch sử Ảnh kiện hàng Yêu cầu xuất hóa đơn điện tử Total Paid Fee …" at bounding box center [277, 138] width 516 height 268
click at [515, 13] on span "Close" at bounding box center [525, 14] width 20 height 20
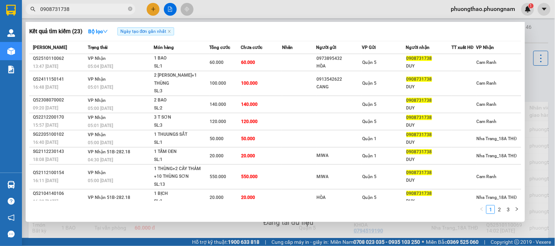
drag, startPoint x: 100, startPoint y: 11, endPoint x: 0, endPoint y: 10, distance: 99.8
click at [0, 10] on section "Kết quả tìm kiếm ( 23 ) Bộ lọc Ngày tạo đơn gần nhất Mã ĐH Trạng thái Món hàng …" at bounding box center [277, 123] width 555 height 246
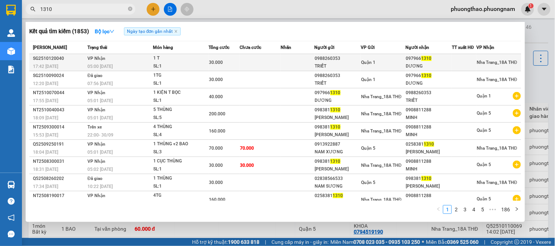
type input "1310"
click at [437, 61] on div "097966 1310" at bounding box center [428, 59] width 45 height 8
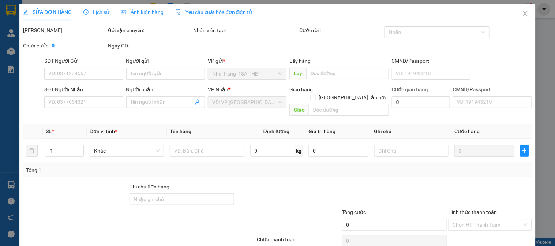
type input "0988260353"
type input "TRIẾT"
type input "0979661310"
type input "DƯƠNG"
type input "30.000"
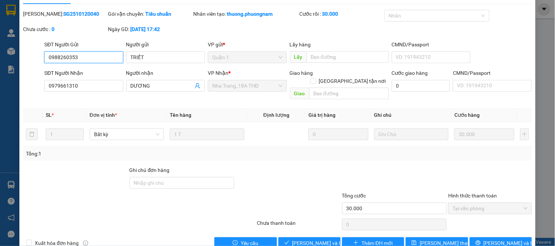
scroll to position [26, 0]
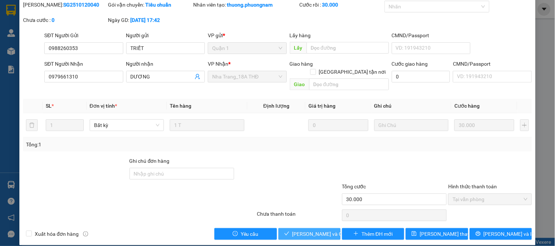
click at [302, 230] on span "[PERSON_NAME] và [PERSON_NAME] hàng" at bounding box center [327, 234] width 70 height 8
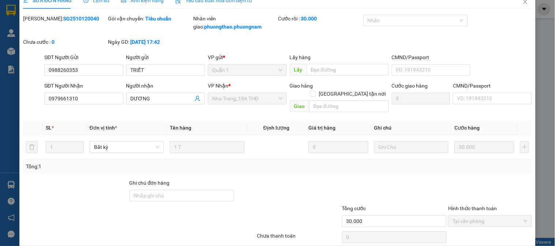
scroll to position [0, 0]
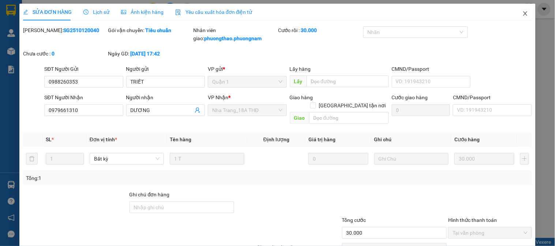
drag, startPoint x: 523, startPoint y: 15, endPoint x: 206, endPoint y: 9, distance: 316.6
click at [522, 15] on span "Close" at bounding box center [525, 14] width 20 height 20
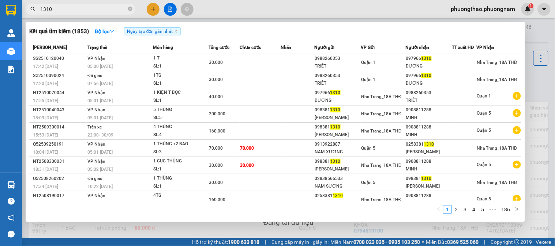
drag, startPoint x: 68, startPoint y: 10, endPoint x: 0, endPoint y: 6, distance: 68.4
click at [0, 6] on section "Kết quả tìm kiếm ( 1853 ) Bộ lọc Ngày tạo đơn gần nhất Mã ĐH Trạng thái Món hàn…" at bounding box center [277, 123] width 555 height 246
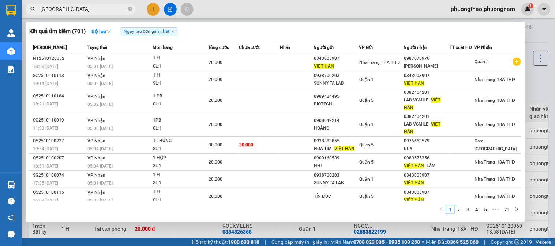
drag, startPoint x: 76, startPoint y: 8, endPoint x: 238, endPoint y: 4, distance: 162.7
click at [0, 0] on html "Kết quả tìm kiếm ( 701 ) Bộ lọc Ngày tạo đơn gần nhất Mã ĐH Trạng thái Món hàng…" at bounding box center [277, 123] width 555 height 246
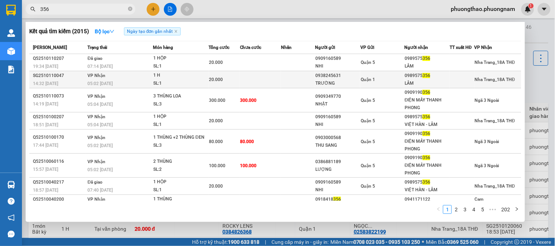
type input "356"
click at [438, 80] on div "LÂM" at bounding box center [426, 84] width 45 height 8
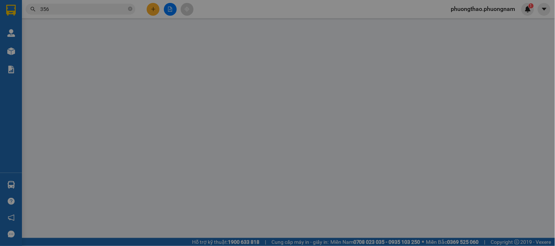
type input "0938245631"
type input "TRƯỜNG"
type input "0989575356"
type input "LÂM"
type input "20.000"
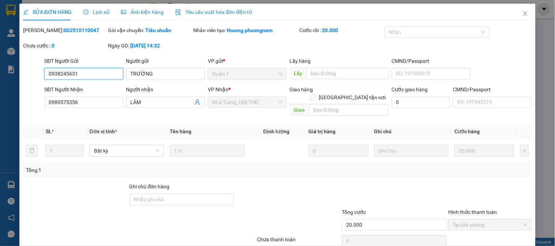
scroll to position [26, 0]
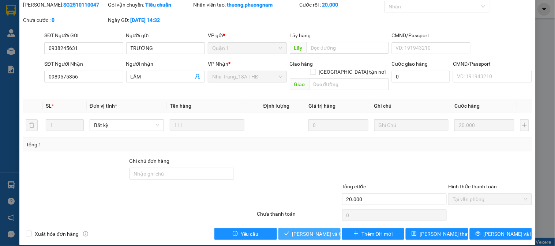
click at [309, 230] on span "[PERSON_NAME] và [PERSON_NAME] hàng" at bounding box center [327, 234] width 70 height 8
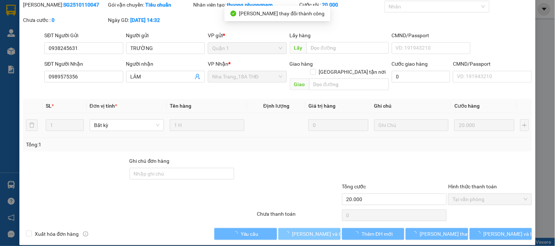
scroll to position [0, 0]
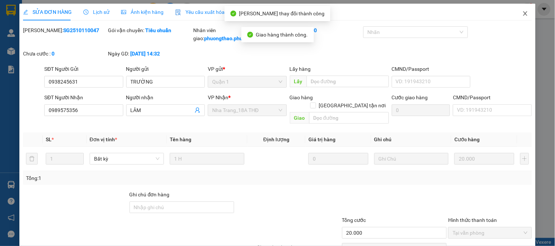
click at [522, 16] on icon "close" at bounding box center [525, 14] width 6 height 6
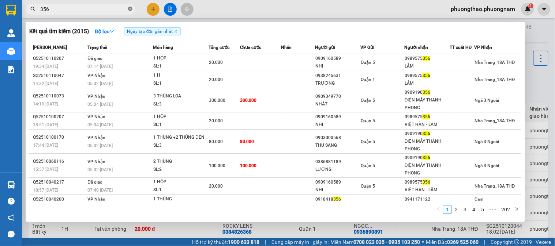
click at [129, 9] on icon "close-circle" at bounding box center [130, 9] width 4 height 4
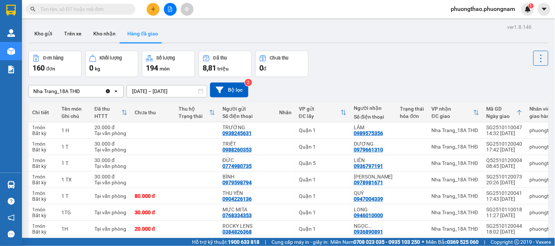
click at [529, 85] on div "Nha Trang_18A THĐ Clear value open 11/10/2025 – 13/10/2025 Press the down arrow…" at bounding box center [288, 90] width 519 height 15
click at [53, 8] on input "text" at bounding box center [83, 9] width 86 height 8
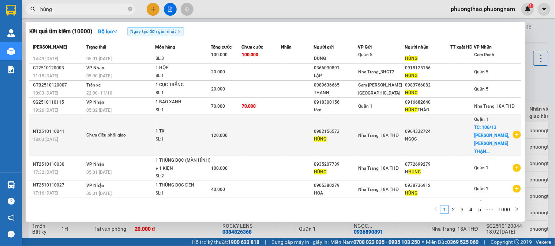
scroll to position [57, 0]
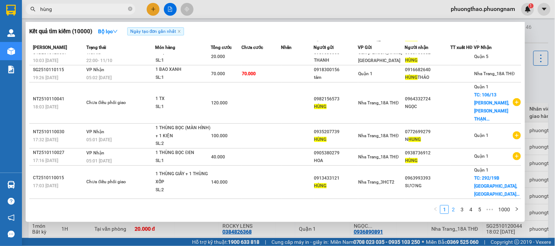
click at [451, 209] on link "2" at bounding box center [453, 210] width 8 height 8
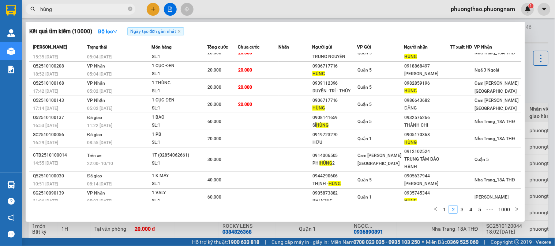
scroll to position [39, 0]
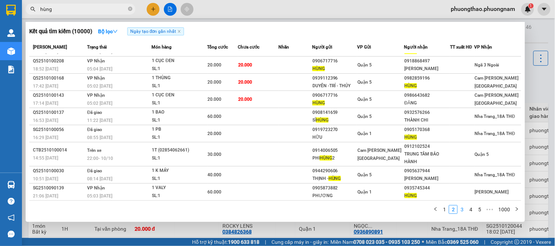
click at [461, 206] on link "3" at bounding box center [462, 210] width 8 height 8
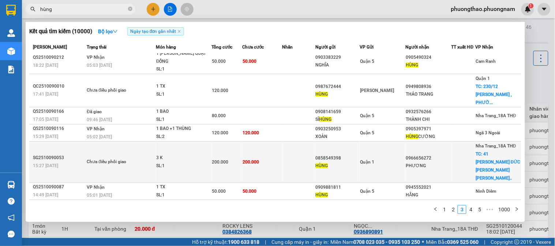
scroll to position [0, 0]
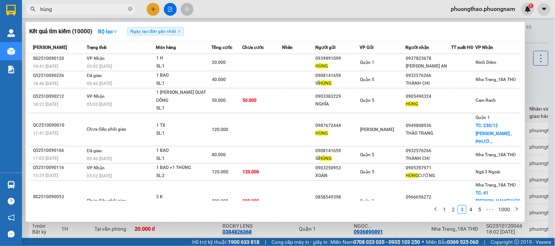
click at [306, 34] on div "Kết quả tìm kiếm ( 10000 ) Bộ lọc Ngày tạo đơn gần nhất" at bounding box center [275, 32] width 492 height 12
click at [191, 34] on div "Kết quả tìm kiếm ( 10000 ) Bộ lọc Ngày tạo đơn gần nhất" at bounding box center [275, 32] width 492 height 12
drag, startPoint x: 107, startPoint y: 8, endPoint x: 0, endPoint y: -44, distance: 118.5
click at [0, 0] on html "Kết quả tìm kiếm ( 10000 ) Bộ lọc Ngày tạo đơn gần nhất Mã ĐH Trạng thái Món hà…" at bounding box center [277, 123] width 555 height 246
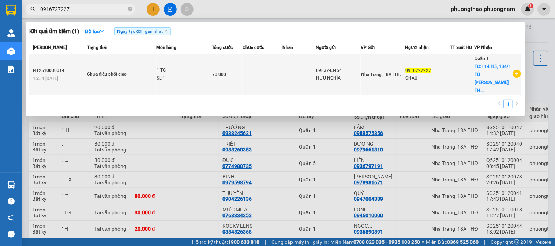
type input "0916727227"
click at [311, 66] on td at bounding box center [298, 74] width 33 height 41
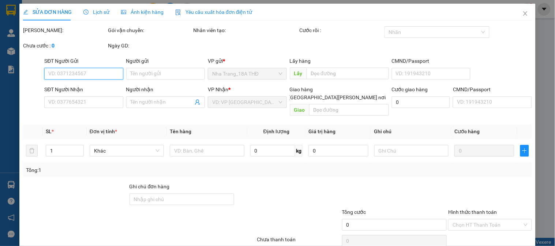
type input "0983743454"
type input "HỮU NGHĨA"
type input "0916727227"
type input "CHÂU"
checkbox input "true"
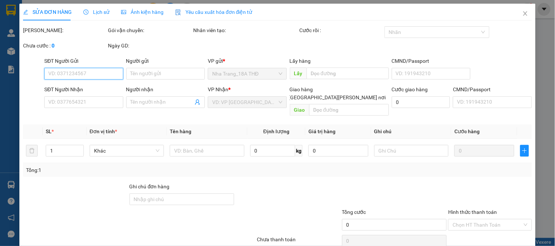
type input "I 14 I15, 134/1 TÔ HIẾN THÀNH, P 15 , QUẬN 10 GTN 40"
type input "70.000"
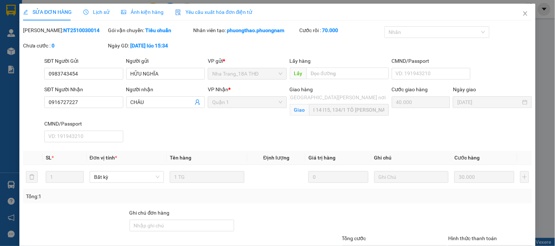
click at [293, 215] on div at bounding box center [288, 222] width 106 height 26
click at [515, 15] on span "Close" at bounding box center [525, 14] width 20 height 20
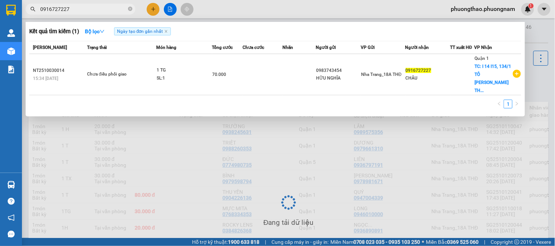
drag, startPoint x: 91, startPoint y: 10, endPoint x: 0, endPoint y: -36, distance: 101.7
click at [0, 0] on html "Kết quả tìm kiếm ( 1 ) Bộ lọc Ngày tạo đơn gần nhất Mã ĐH Trạng thái Món hàng T…" at bounding box center [277, 123] width 555 height 246
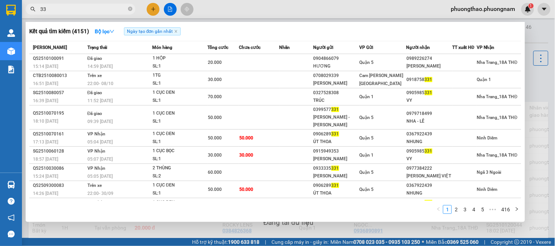
type input "3"
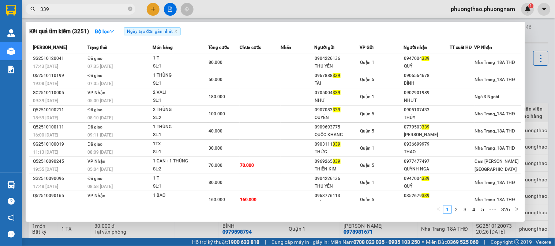
click at [314, 45] on span "Người gửi" at bounding box center [324, 47] width 20 height 5
drag, startPoint x: 90, startPoint y: 13, endPoint x: 0, endPoint y: -29, distance: 99.3
click at [0, 0] on html "Kết quả tìm kiếm ( 3251 ) Bộ lọc Ngày tạo đơn gần nhất Mã ĐH Trạng thái Món hàn…" at bounding box center [277, 123] width 555 height 246
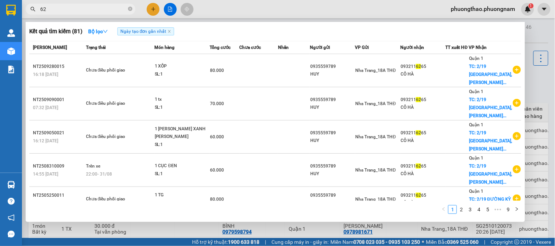
type input "6"
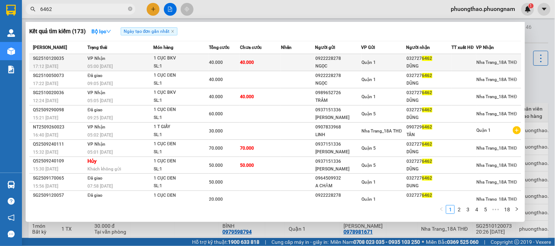
type input "6462"
click at [381, 58] on div "Quận 1" at bounding box center [384, 62] width 44 height 8
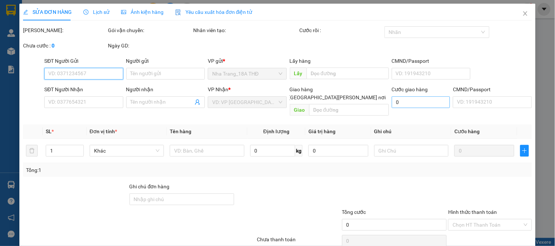
type input "0922228278"
type input "NGỌC"
type input "0327276462"
type input "DŨNG"
type input "40.000"
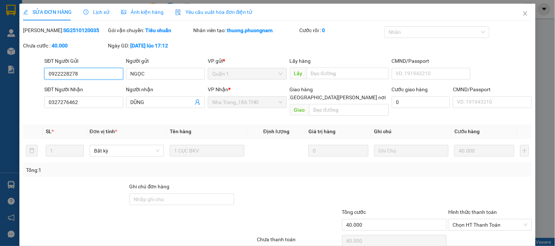
scroll to position [26, 0]
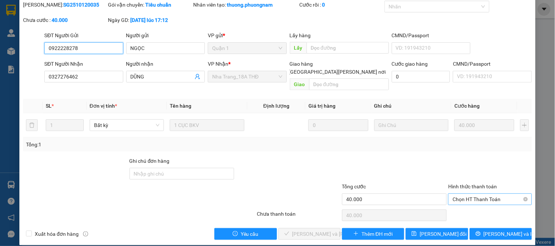
click at [468, 194] on span "Chọn HT Thanh Toán" at bounding box center [489, 199] width 75 height 11
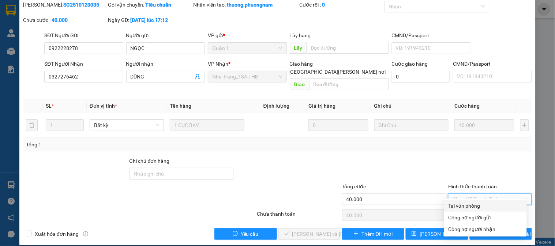
click at [470, 205] on div "Tại văn phòng" at bounding box center [485, 206] width 74 height 8
type input "0"
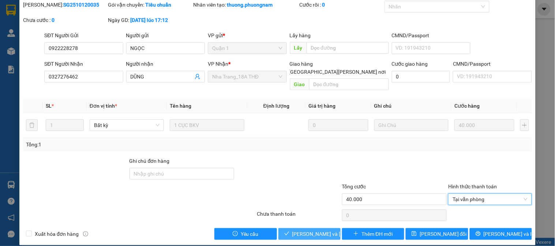
click at [309, 230] on span "[PERSON_NAME] và Giao hàng" at bounding box center [341, 234] width 99 height 8
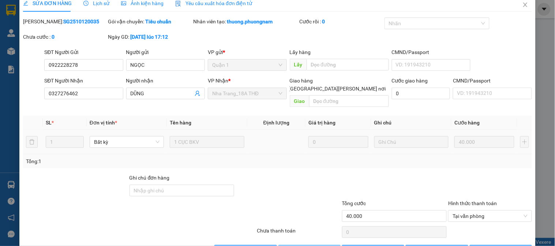
scroll to position [0, 0]
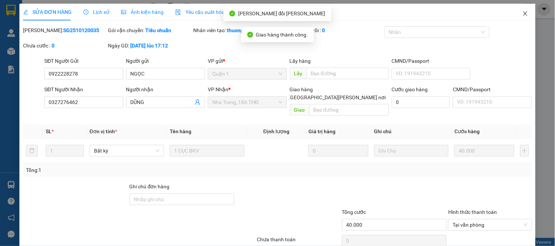
click at [522, 13] on icon "close" at bounding box center [525, 14] width 6 height 6
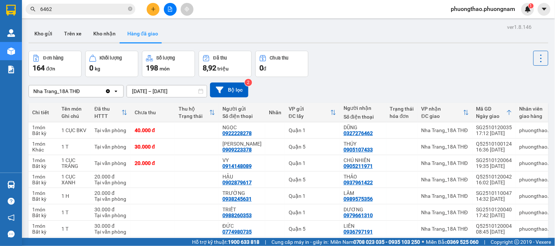
drag, startPoint x: 85, startPoint y: 12, endPoint x: 0, endPoint y: -2, distance: 86.4
click at [0, 0] on html "Kết quả tìm kiếm ( 173 ) Bộ lọc Ngày tạo đơn gần nhất Mã ĐH Trạng thái Món hàng…" at bounding box center [277, 123] width 555 height 246
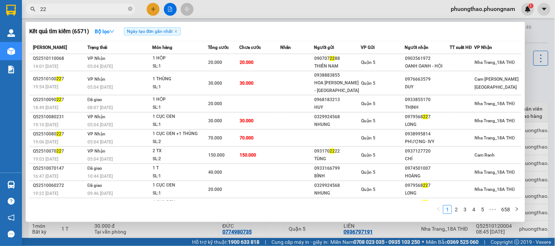
type input "2"
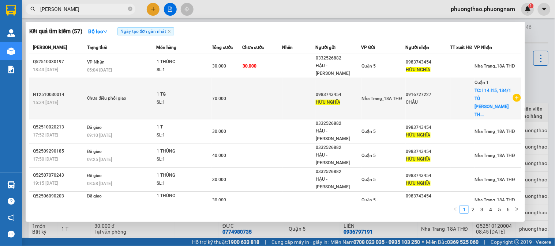
type input "hữu nghĩa"
click at [412, 99] on div "CHÂU" at bounding box center [428, 103] width 44 height 8
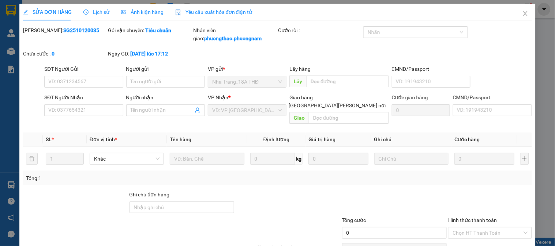
type input "0983743454"
type input "HỮU NGHĨA"
type input "0916727227"
type input "CHÂU"
checkbox input "true"
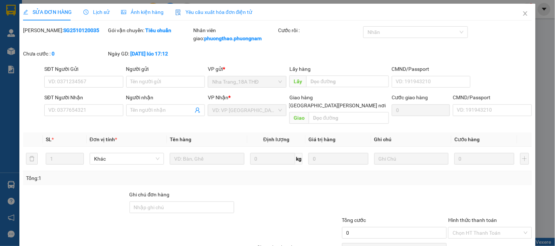
type input "I 14 I15, 134/1 TÔ HIẾN THÀNH, P 15 , QUẬN 10 GTN 40"
type input "70.000"
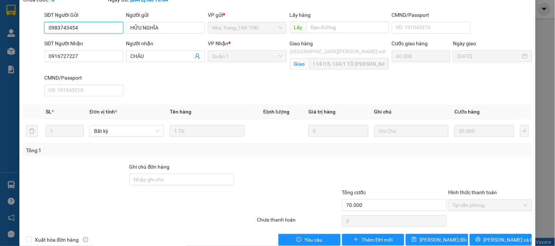
scroll to position [60, 0]
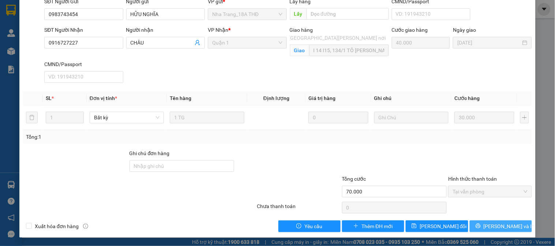
click at [505, 228] on span "[PERSON_NAME] và In" at bounding box center [508, 227] width 51 height 8
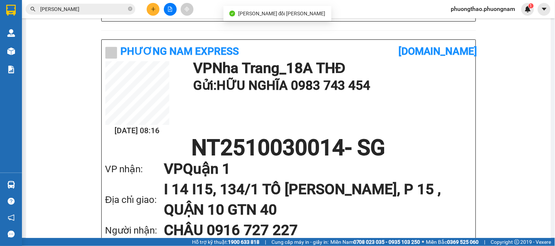
scroll to position [447, 0]
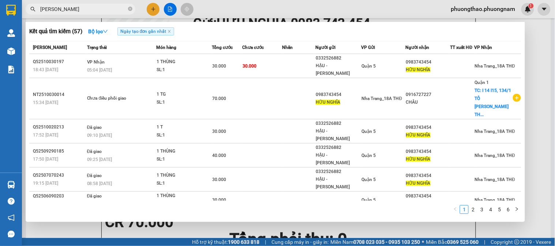
drag, startPoint x: 107, startPoint y: 9, endPoint x: 0, endPoint y: -12, distance: 108.7
click at [0, 0] on html "Kết quả tìm kiếm ( 57 ) Bộ lọc Ngày tạo đơn gần nhất Mã ĐH Trạng thái Món hàng …" at bounding box center [277, 123] width 555 height 246
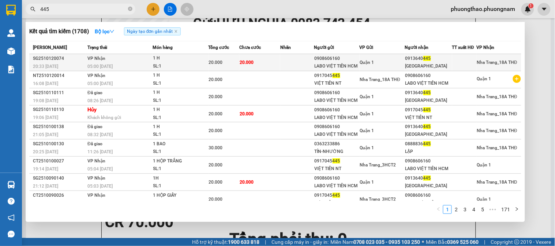
type input "445"
click at [383, 63] on div "Quận 1" at bounding box center [382, 62] width 45 height 8
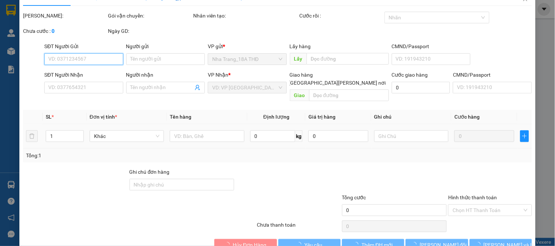
scroll to position [26, 0]
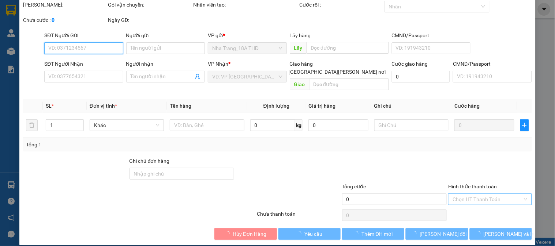
type input "0908606160"
type input "LABO VIỆT TIÊN HCM"
type input "0913640445"
type input "VIỆT TIÊN"
type input "20.000"
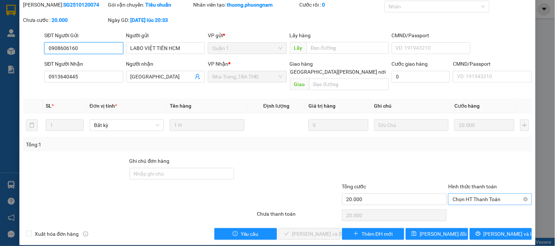
drag, startPoint x: 476, startPoint y: 192, endPoint x: 479, endPoint y: 196, distance: 4.7
click at [476, 194] on span "Chọn HT Thanh Toán" at bounding box center [489, 199] width 75 height 11
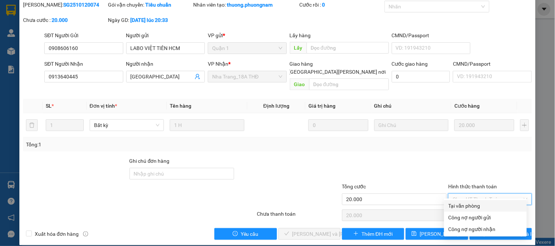
drag, startPoint x: 481, startPoint y: 206, endPoint x: 440, endPoint y: 214, distance: 41.1
click at [481, 206] on div "Tại văn phòng" at bounding box center [485, 206] width 74 height 8
type input "0"
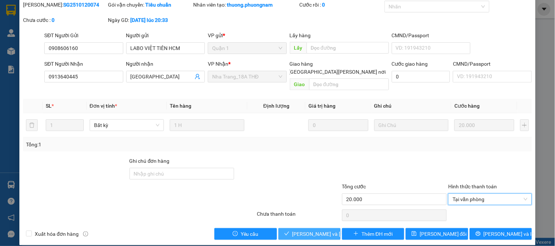
click at [317, 230] on span "[PERSON_NAME] và Giao hàng" at bounding box center [341, 234] width 99 height 8
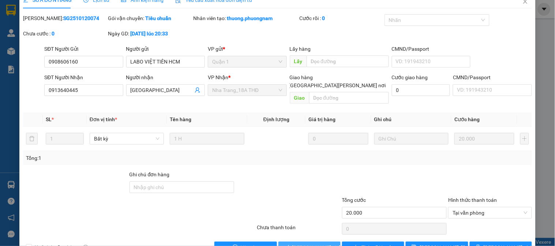
scroll to position [0, 0]
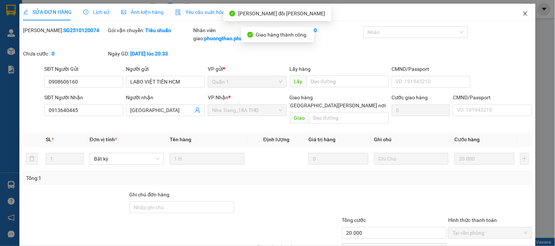
click at [515, 11] on span "Close" at bounding box center [525, 14] width 20 height 20
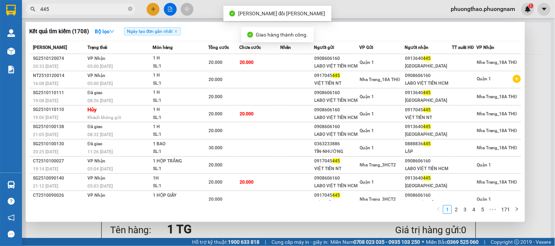
click at [59, 13] on span "445" at bounding box center [81, 9] width 110 height 11
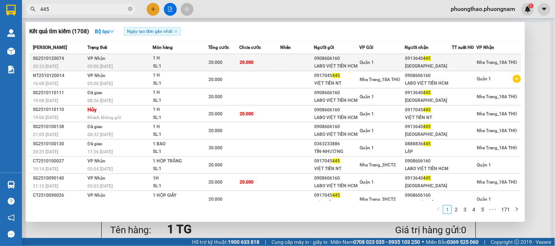
click at [221, 61] on span "20.000" at bounding box center [216, 62] width 14 height 5
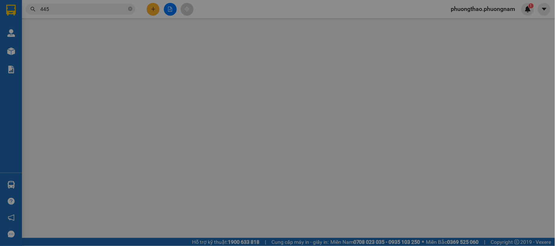
type input "0908606160"
type input "LABO VIỆT TIÊN HCM"
type input "0913640445"
type input "VIỆT TIÊN"
type input "20.000"
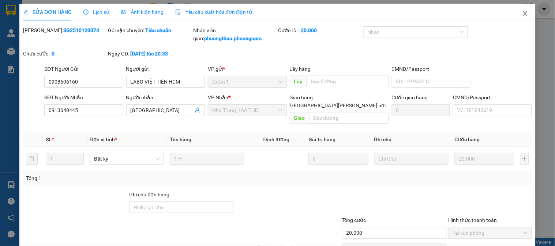
click at [515, 10] on span "Close" at bounding box center [525, 14] width 20 height 20
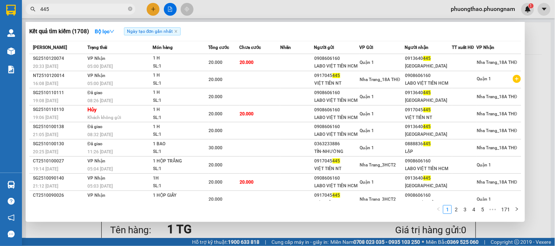
drag, startPoint x: 78, startPoint y: 12, endPoint x: 0, endPoint y: 7, distance: 78.1
click at [0, 11] on section "Kết quả tìm kiếm ( 1708 ) Bộ lọc Ngày tạo đơn gần nhất Mã ĐH Trạng thái Món hàn…" at bounding box center [277, 123] width 555 height 246
click at [131, 8] on span "445" at bounding box center [81, 9] width 110 height 11
click at [130, 8] on icon "close-circle" at bounding box center [130, 9] width 4 height 4
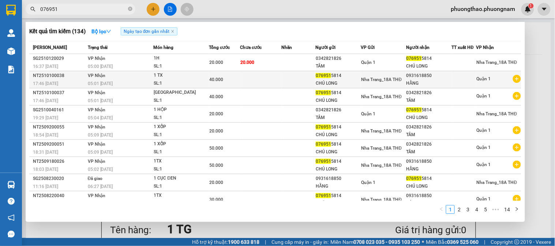
type input "076951"
click at [318, 76] on span "076951" at bounding box center [322, 75] width 15 height 5
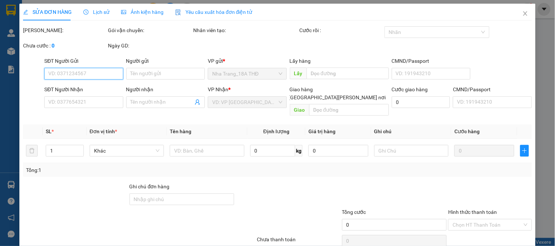
type input "0769515814"
type input "CHÚ LONG"
type input "0931618850"
type input "HẰNG"
type input "40.000"
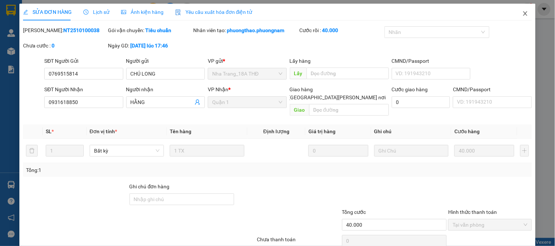
click at [515, 13] on span "Close" at bounding box center [525, 14] width 20 height 20
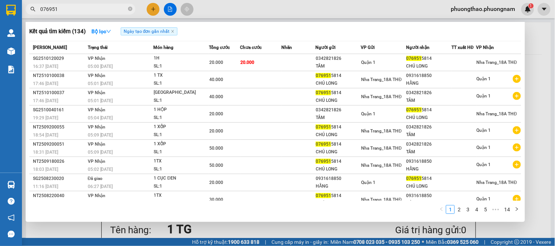
click at [72, 8] on input "076951" at bounding box center [83, 9] width 86 height 8
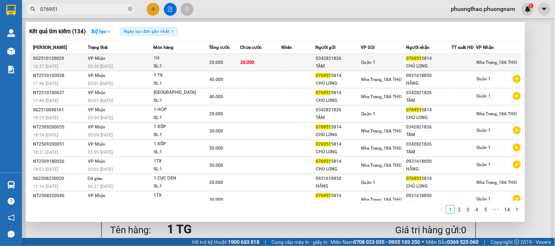
click at [315, 60] on div "0342821826" at bounding box center [337, 59] width 45 height 8
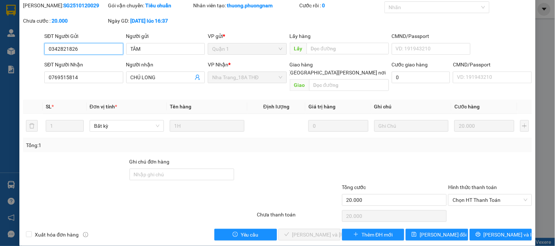
scroll to position [26, 0]
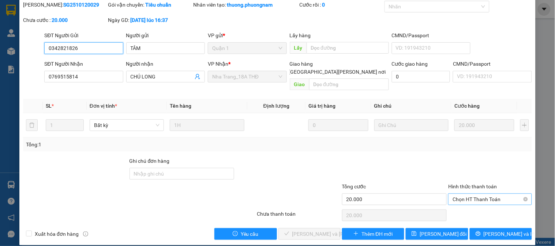
click at [491, 194] on span "Chọn HT Thanh Toán" at bounding box center [489, 199] width 75 height 11
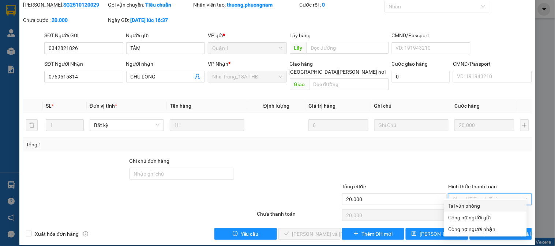
drag, startPoint x: 485, startPoint y: 203, endPoint x: 368, endPoint y: 208, distance: 117.4
click at [485, 203] on div "Tại văn phòng" at bounding box center [485, 206] width 74 height 8
type input "0"
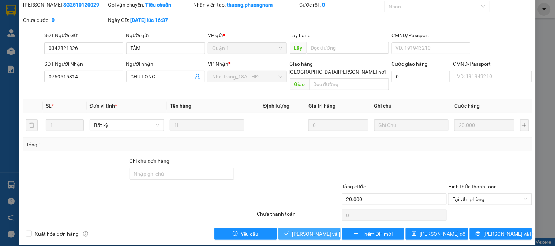
click at [304, 230] on span "[PERSON_NAME] và Giao hàng" at bounding box center [341, 234] width 99 height 8
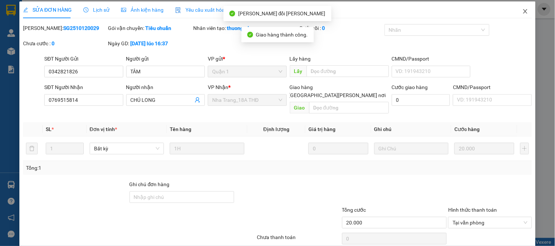
scroll to position [0, 0]
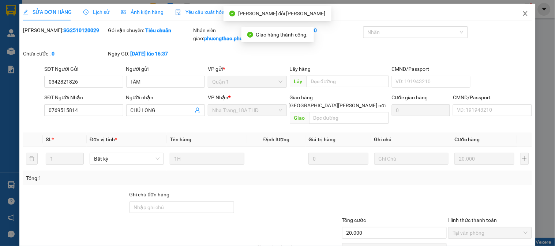
click at [522, 14] on icon "close" at bounding box center [525, 14] width 6 height 6
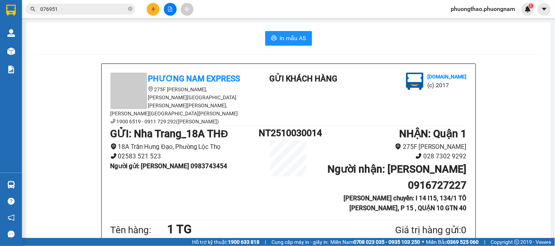
click at [151, 8] on icon "plus" at bounding box center [153, 9] width 5 height 5
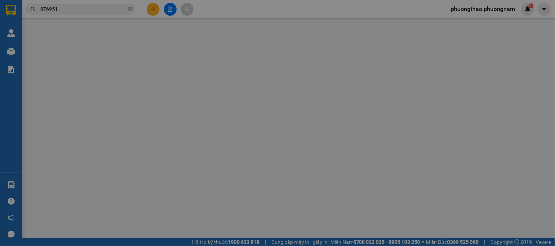
click at [150, 9] on span "Yêu cầu xuất hóa đơn điện tử" at bounding box center [120, 12] width 77 height 6
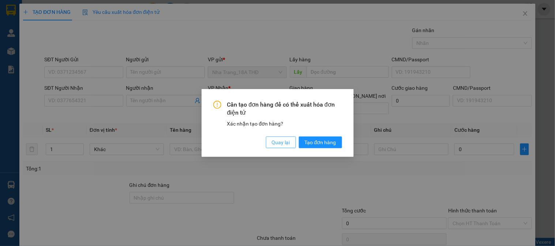
click at [281, 146] on span "Quay lại" at bounding box center [281, 143] width 18 height 8
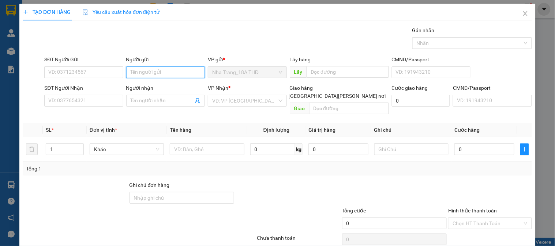
click at [149, 74] on input "Người gửi" at bounding box center [165, 73] width 79 height 12
type input "t"
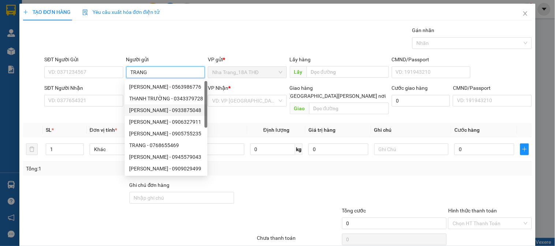
type input "TRANG"
drag, startPoint x: 234, startPoint y: 168, endPoint x: 225, endPoint y: 142, distance: 27.9
click at [234, 166] on div "Transit Pickup Surcharge Ids Transit Deliver Surcharge Ids Transit Deliver Surc…" at bounding box center [277, 145] width 508 height 238
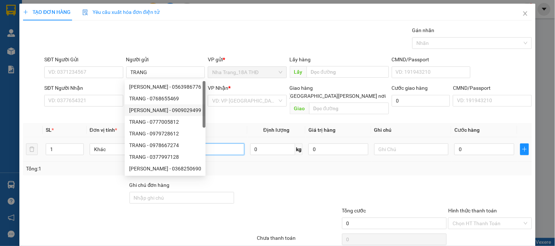
click at [223, 144] on input "text" at bounding box center [207, 150] width 74 height 12
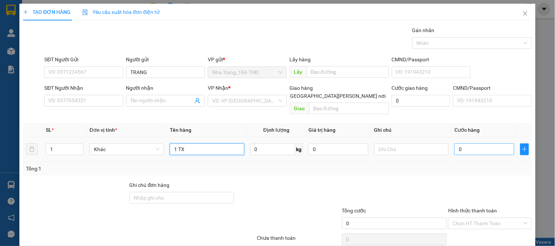
type input "1 TX"
click at [480, 144] on input "0" at bounding box center [484, 150] width 60 height 12
type input "9"
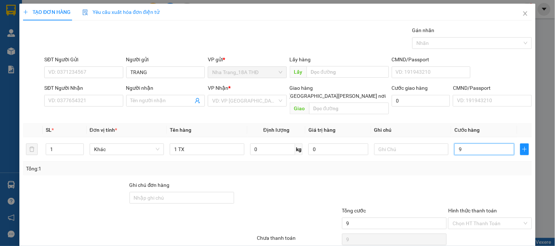
type input "90"
type input "90.000"
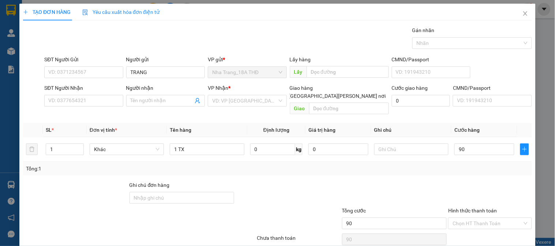
type input "90.000"
drag, startPoint x: 457, startPoint y: 189, endPoint x: 34, endPoint y: 98, distance: 432.4
click at [452, 189] on div at bounding box center [489, 194] width 85 height 26
click at [49, 94] on div "SĐT Người Nhận" at bounding box center [83, 89] width 79 height 11
click at [89, 101] on input "SĐT Người Nhận" at bounding box center [83, 101] width 79 height 12
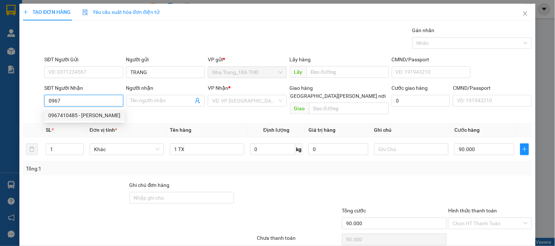
click at [77, 116] on div "0967410485 - BÌNH" at bounding box center [84, 115] width 72 height 8
type input "0967410485"
type input "BÌNH"
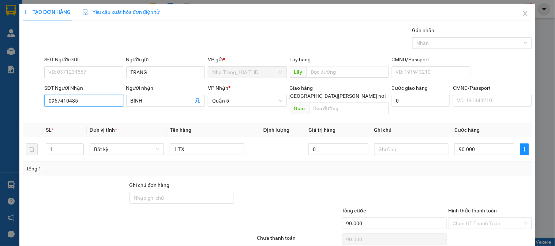
scroll to position [24, 0]
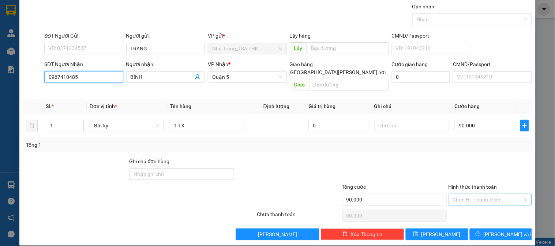
type input "0967410485"
click at [470, 194] on input "Hình thức thanh toán" at bounding box center [486, 199] width 69 height 11
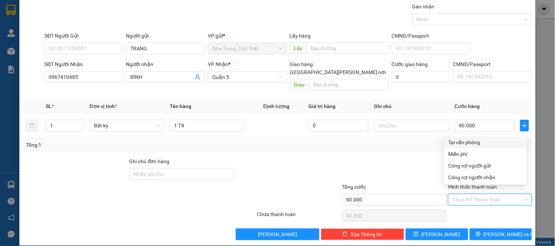
click at [474, 139] on div "Tại văn phòng" at bounding box center [485, 143] width 74 height 8
type input "0"
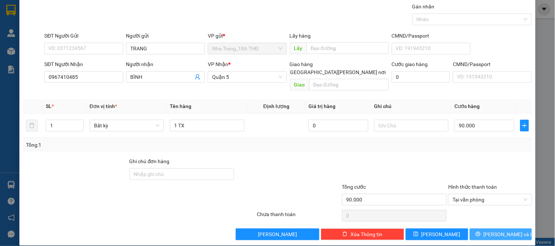
click at [488, 229] on button "[PERSON_NAME] và In" at bounding box center [500, 235] width 62 height 12
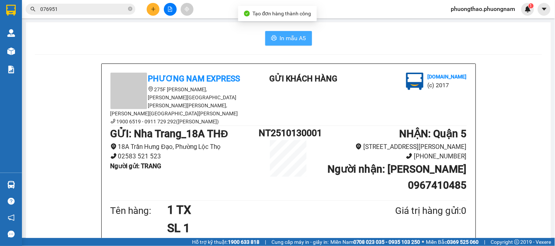
click at [286, 41] on span "In mẫu A5" at bounding box center [293, 38] width 26 height 9
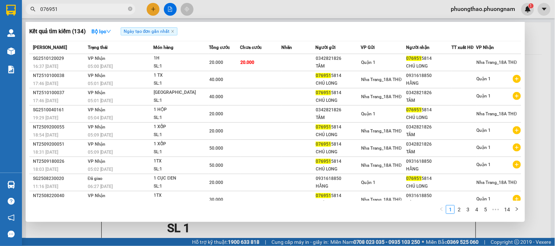
drag, startPoint x: 73, startPoint y: 10, endPoint x: 0, endPoint y: -43, distance: 89.9
click at [0, 0] on html "Kết quả tìm kiếm ( 134 ) Bộ lọc Ngày tạo đơn gần nhất Mã ĐH Trạng thái Món hàng…" at bounding box center [277, 123] width 555 height 246
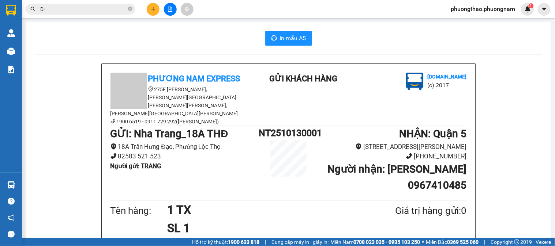
type input "D"
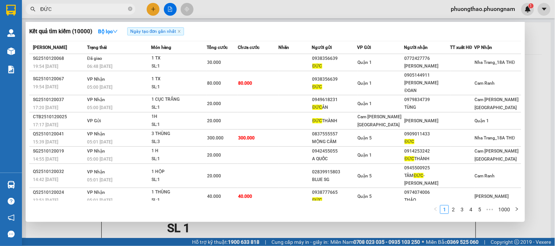
type input "ĐỨC"
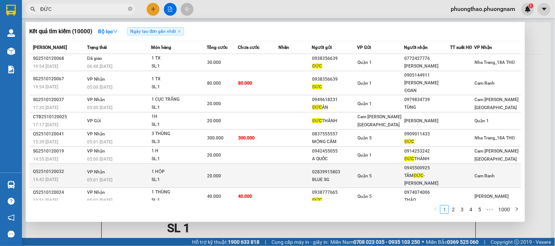
scroll to position [26, 0]
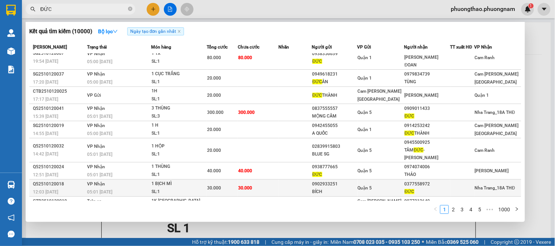
click at [399, 184] on div "Quận 5" at bounding box center [381, 188] width 46 height 8
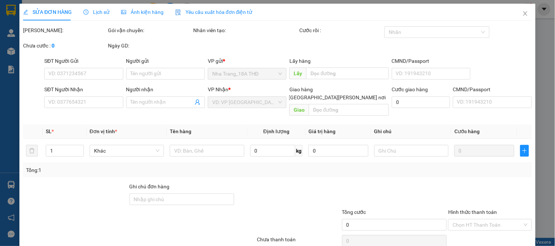
type input "0902933251"
type input "BÍCH"
type input "0377558972"
type input "ĐỨC"
type input "30.000"
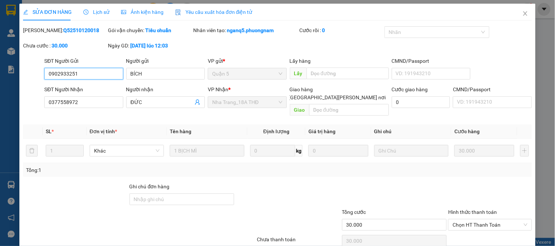
scroll to position [26, 0]
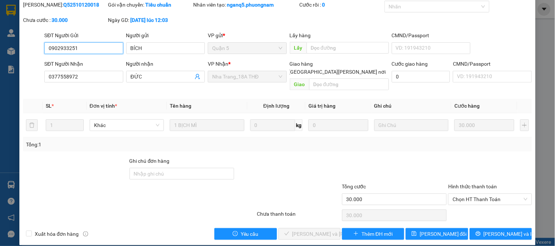
drag, startPoint x: 483, startPoint y: 191, endPoint x: 479, endPoint y: 199, distance: 8.7
click at [483, 194] on span "Chọn HT Thanh Toán" at bounding box center [489, 199] width 75 height 11
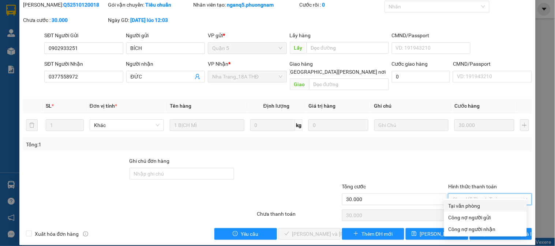
drag, startPoint x: 478, startPoint y: 206, endPoint x: 457, endPoint y: 210, distance: 21.3
click at [477, 206] on div "Tại văn phòng" at bounding box center [485, 206] width 74 height 8
type input "0"
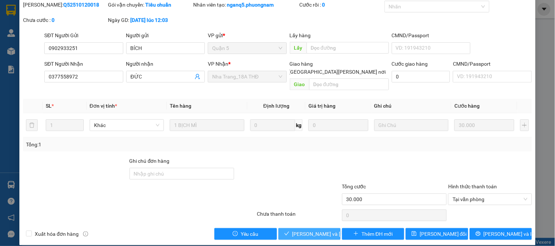
click at [309, 230] on span "[PERSON_NAME] và [PERSON_NAME] hàng" at bounding box center [341, 234] width 99 height 8
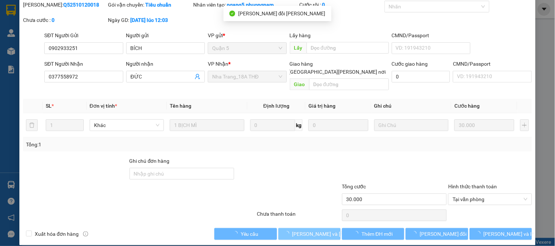
scroll to position [0, 0]
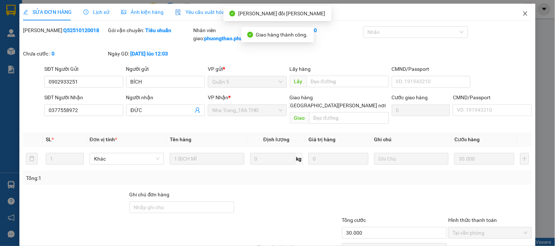
click at [522, 16] on icon "close" at bounding box center [525, 14] width 6 height 6
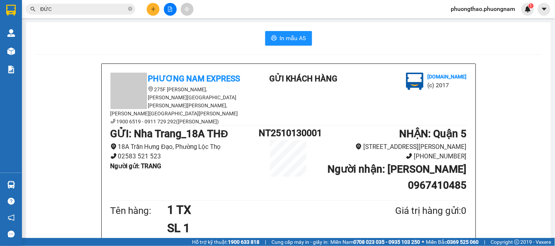
drag, startPoint x: 56, startPoint y: 7, endPoint x: 0, endPoint y: 6, distance: 56.3
click at [0, 6] on section "Kết quả tìm kiếm ( 10000 ) Bộ lọc Ngày tạo đơn gần nhất Mã ĐH Trạng thái Món hà…" at bounding box center [277, 123] width 555 height 246
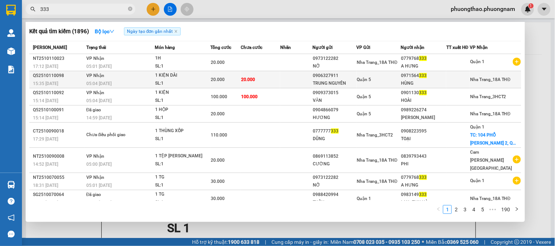
type input "333"
click at [328, 79] on div "0906327911" at bounding box center [334, 76] width 43 height 8
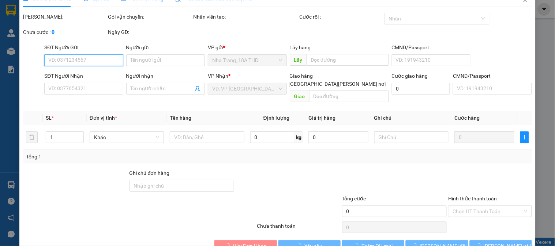
scroll to position [26, 0]
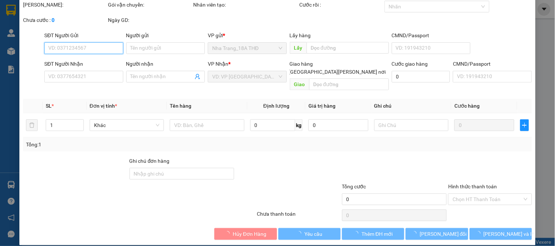
type input "0906327911"
type input "TRUNG NGUYÊN"
type input "0971564333"
type input "HÙNG"
type input "20.000"
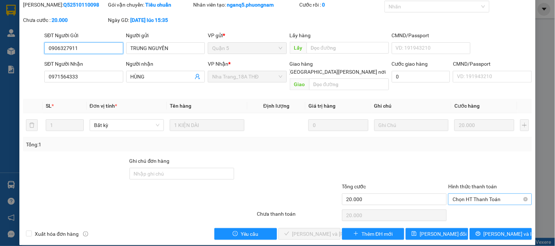
click at [490, 194] on span "Chọn HT Thanh Toán" at bounding box center [489, 199] width 75 height 11
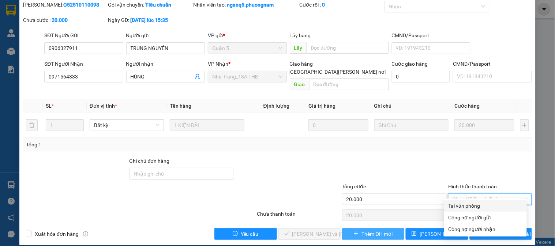
drag, startPoint x: 489, startPoint y: 207, endPoint x: 343, endPoint y: 227, distance: 147.6
click at [488, 206] on div "Tại văn phòng" at bounding box center [485, 206] width 74 height 8
type input "0"
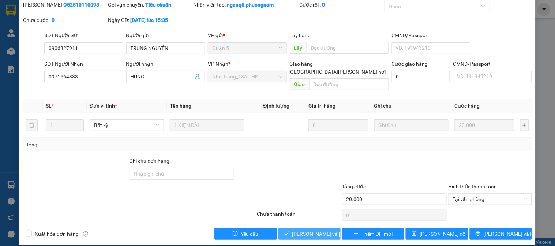
click at [320, 230] on span "[PERSON_NAME] và [PERSON_NAME] hàng" at bounding box center [341, 234] width 99 height 8
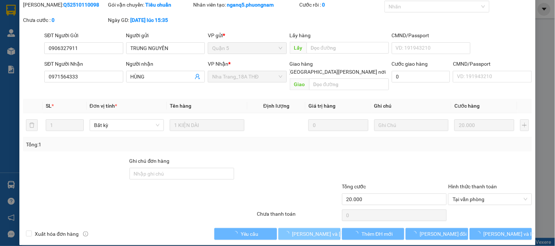
scroll to position [0, 0]
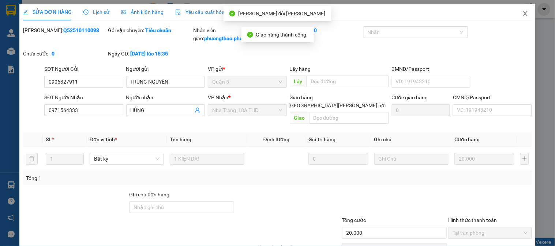
click at [522, 12] on icon "close" at bounding box center [525, 14] width 6 height 6
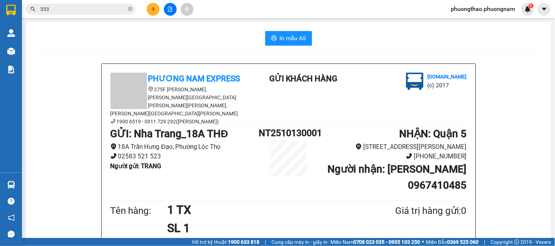
drag, startPoint x: 61, startPoint y: 6, endPoint x: 0, endPoint y: 1, distance: 61.6
click at [0, 5] on section "Kết quả tìm kiếm ( 1896 ) Bộ lọc Ngày tạo đơn gần nhất Mã ĐH Trạng thái Món hàn…" at bounding box center [277, 123] width 555 height 246
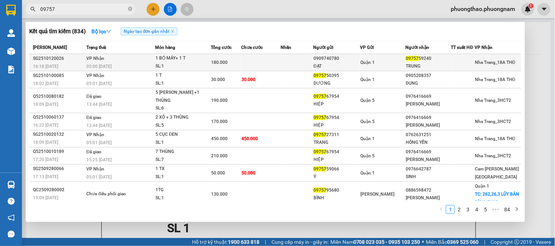
type input "09757"
click at [359, 65] on div "ĐẠT" at bounding box center [336, 67] width 46 height 8
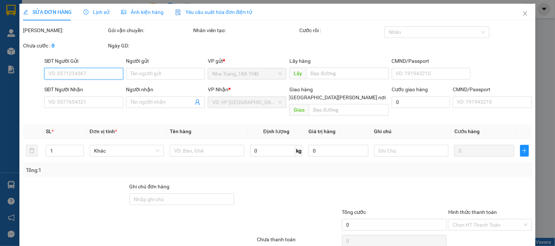
type input "0909740780"
type input "ĐẠT"
type input "0975759240"
type input "TRUNG"
type input "180.000"
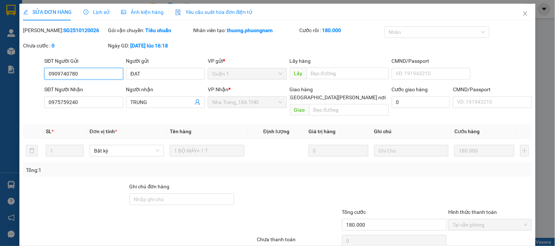
scroll to position [26, 0]
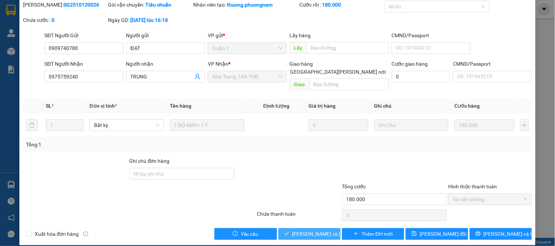
click at [309, 230] on span "[PERSON_NAME] và Giao hàng" at bounding box center [341, 234] width 99 height 8
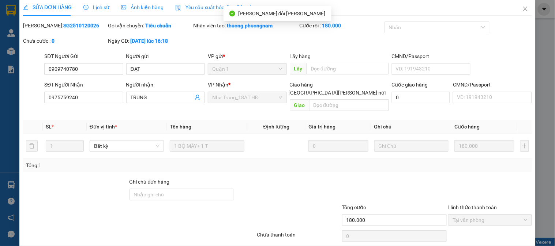
scroll to position [0, 0]
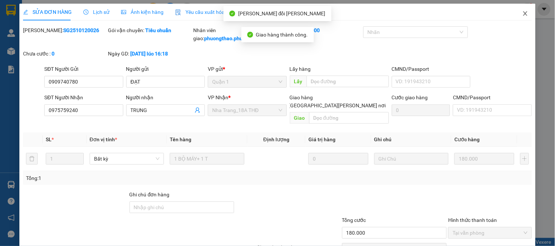
click at [522, 15] on icon "close" at bounding box center [525, 14] width 6 height 6
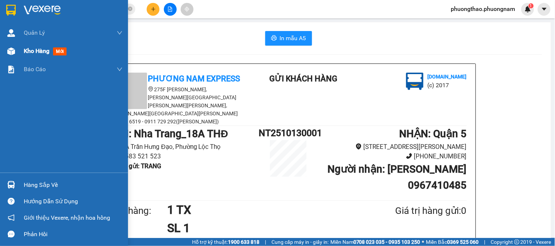
click at [64, 53] on span "mới" at bounding box center [60, 52] width 14 height 8
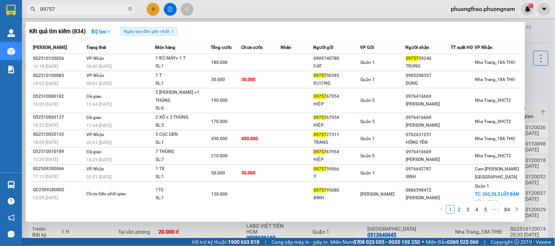
drag, startPoint x: 62, startPoint y: 12, endPoint x: 11, endPoint y: 0, distance: 52.1
click at [0, 0] on section "Kết quả tìm kiếm ( 834 ) Bộ lọc Ngày tạo đơn gần nhất Mã ĐH Trạng thái Món hàng…" at bounding box center [277, 123] width 555 height 246
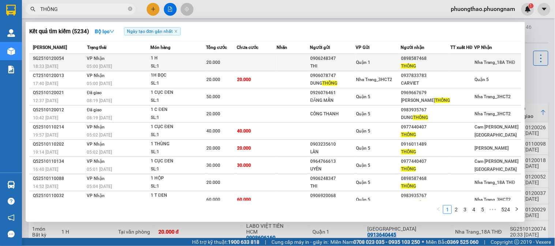
type input "THÔNG"
click at [345, 67] on div "THI" at bounding box center [332, 67] width 45 height 8
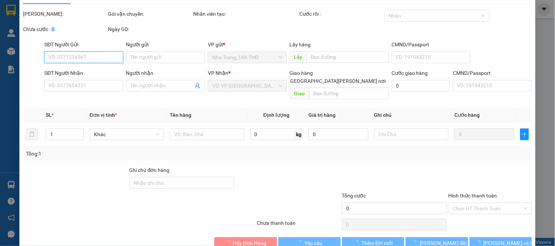
type input "0906248347"
type input "THI"
type input "0898587468"
type input "THÔNG"
type input "20.000"
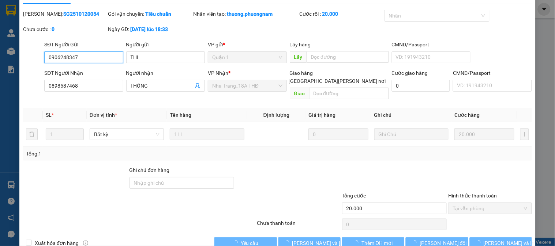
scroll to position [26, 0]
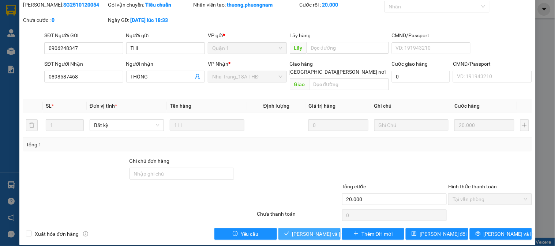
click at [294, 230] on span "[PERSON_NAME] và Giao hàng" at bounding box center [341, 234] width 99 height 8
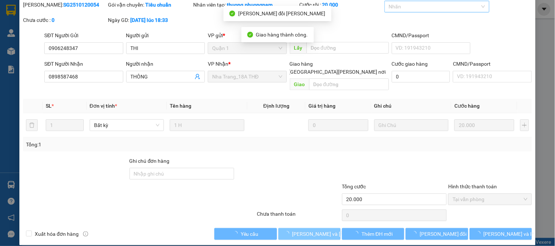
scroll to position [0, 0]
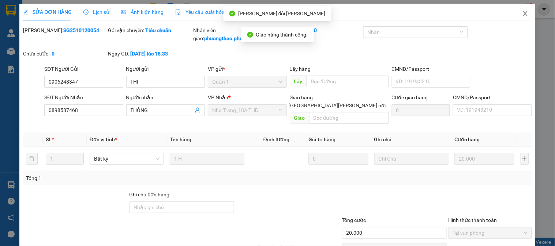
click at [527, 10] on span "Close" at bounding box center [525, 14] width 20 height 20
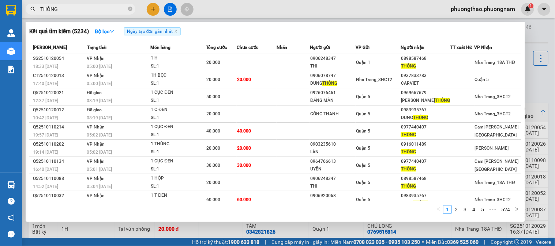
drag, startPoint x: 67, startPoint y: 12, endPoint x: 0, endPoint y: -49, distance: 91.1
click at [0, 0] on html "Kết quả tìm kiếm ( 5234 ) Bộ lọc Ngày tạo đơn gần nhất Mã ĐH Trạng thái Món hàn…" at bounding box center [277, 123] width 555 height 246
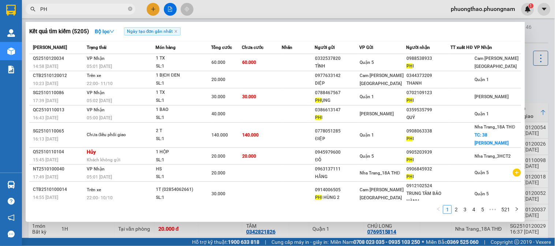
type input "P"
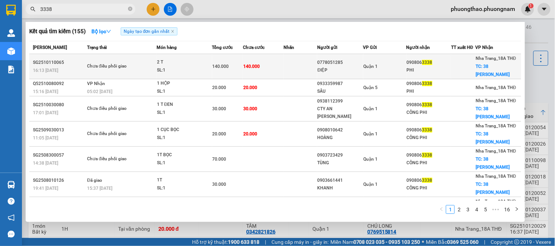
type input "3338"
click at [452, 67] on div at bounding box center [462, 67] width 23 height 8
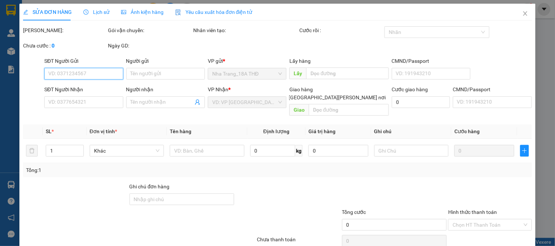
type input "0778051285"
type input "ĐIỆP"
type input "0908063338"
type input "PHI"
checkbox input "true"
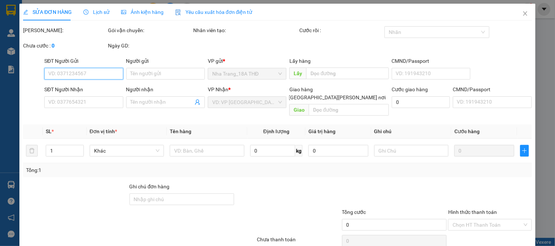
type input "38 TRẦN PHÚ LỘC THỌ"
type input "140.000"
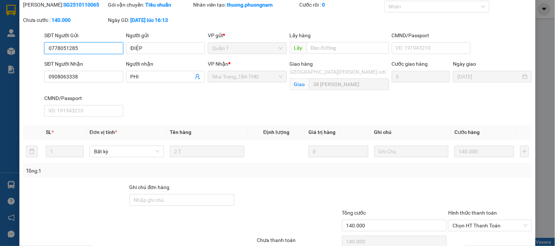
scroll to position [60, 0]
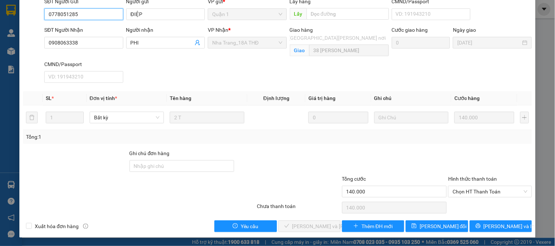
drag, startPoint x: 494, startPoint y: 188, endPoint x: 490, endPoint y: 203, distance: 14.8
click at [493, 189] on span "Chọn HT Thanh Toán" at bounding box center [489, 191] width 75 height 11
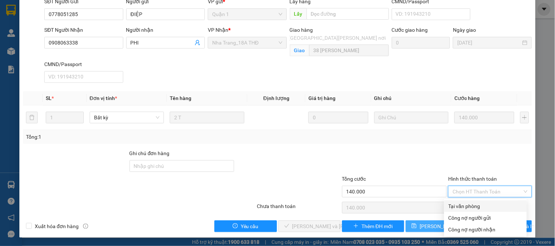
drag, startPoint x: 480, startPoint y: 205, endPoint x: 415, endPoint y: 224, distance: 68.0
click at [479, 206] on div "Tại văn phòng" at bounding box center [485, 207] width 74 height 8
type input "0"
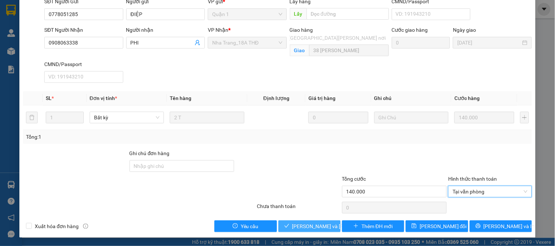
click at [317, 227] on span "[PERSON_NAME] và Giao hàng" at bounding box center [341, 227] width 99 height 8
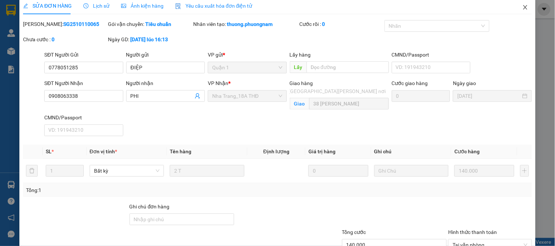
scroll to position [0, 0]
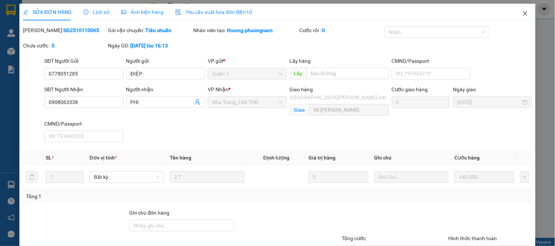
click at [523, 13] on icon "close" at bounding box center [525, 13] width 4 height 4
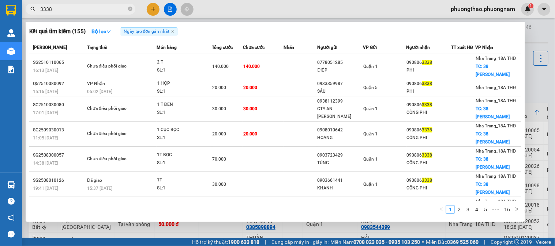
drag, startPoint x: 101, startPoint y: 9, endPoint x: 0, endPoint y: -8, distance: 102.7
click at [0, 0] on html "Kết quả tìm kiếm ( 155 ) Bộ lọc Ngày tạo đơn gần nhất Mã ĐH Trạng thái Món hàng…" at bounding box center [277, 123] width 555 height 246
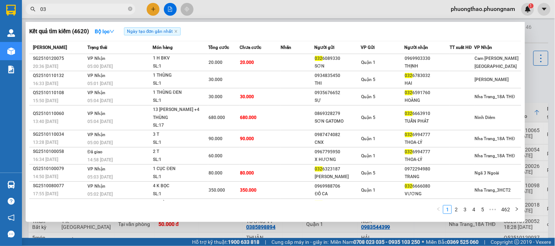
type input "0"
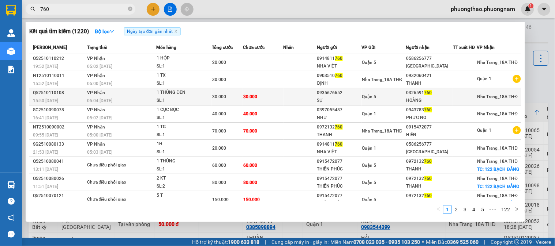
type input "760"
click at [313, 95] on td at bounding box center [299, 96] width 33 height 17
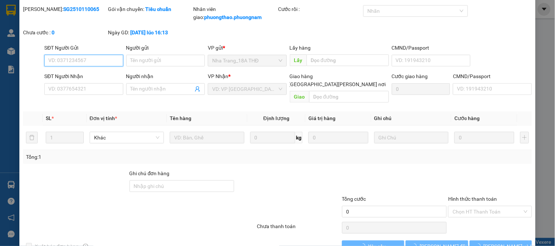
type input "0935676652"
type input "SỰ"
type input "0326591760"
type input "HOÀNG"
type input "30.000"
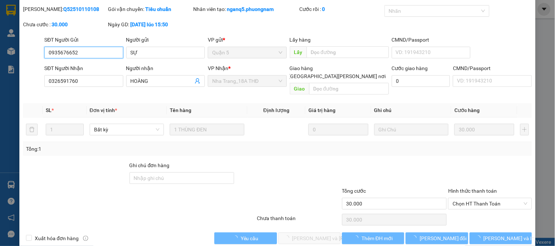
scroll to position [26, 0]
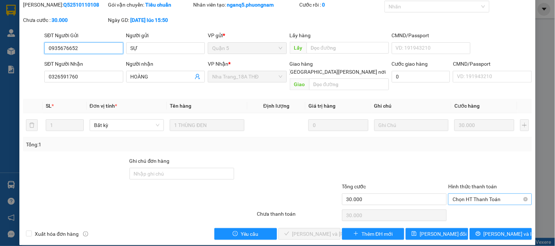
click at [489, 194] on span "Chọn HT Thanh Toán" at bounding box center [489, 199] width 75 height 11
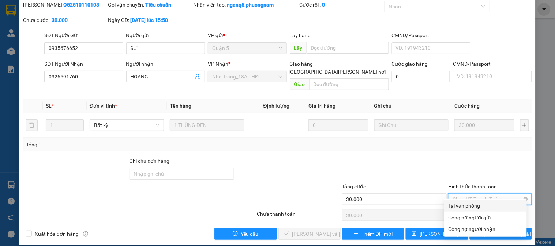
click at [487, 203] on div "Tại văn phòng" at bounding box center [485, 206] width 74 height 8
type input "0"
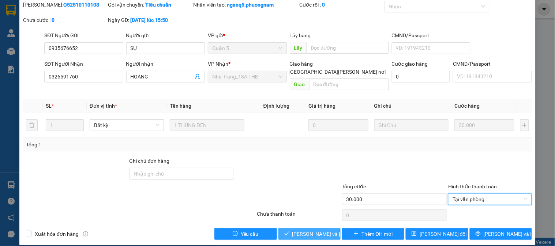
click at [316, 228] on button "[PERSON_NAME] và Giao hàng" at bounding box center [309, 234] width 62 height 12
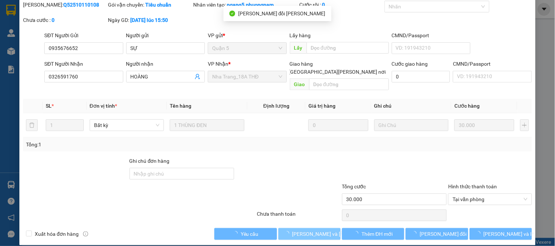
scroll to position [0, 0]
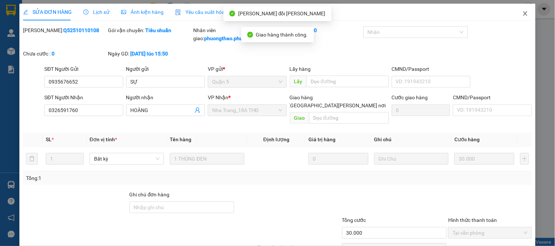
drag, startPoint x: 522, startPoint y: 12, endPoint x: 517, endPoint y: 12, distance: 5.1
click at [517, 12] on span "Close" at bounding box center [525, 14] width 20 height 20
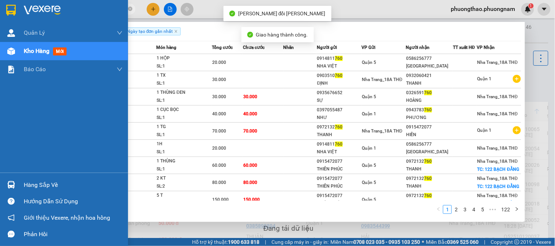
drag, startPoint x: 108, startPoint y: 7, endPoint x: 5, endPoint y: 8, distance: 103.1
click at [0, 7] on section "Kết quả tìm kiếm ( 1220 ) Bộ lọc Ngày tạo đơn gần nhất Mã ĐH Trạng thái Món hàn…" at bounding box center [277, 123] width 555 height 246
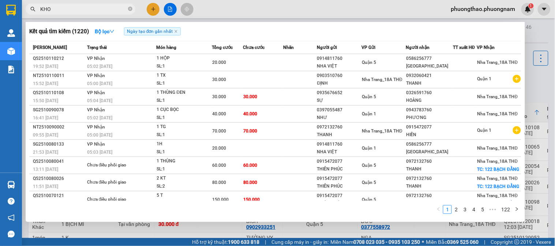
type input "KHOA"
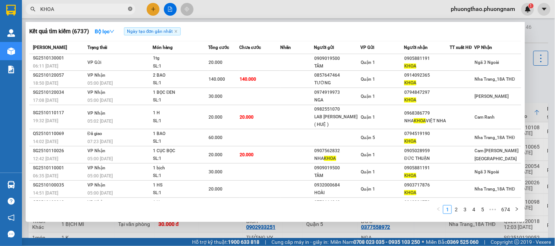
click at [128, 9] on icon "close-circle" at bounding box center [130, 9] width 4 height 4
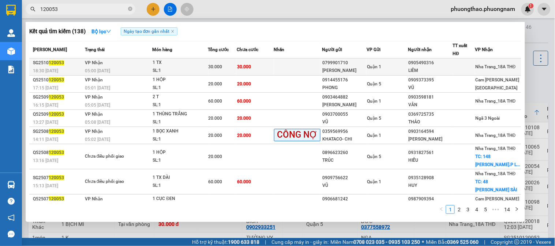
type input "120053"
click at [405, 72] on td "Quận 1" at bounding box center [387, 66] width 42 height 17
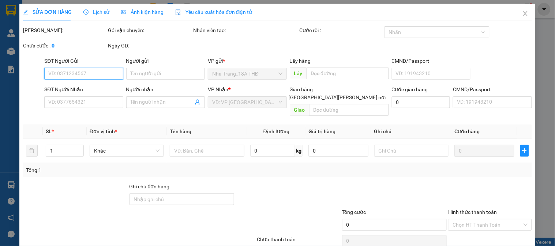
type input "0799901710"
type input "HÀ KHÁNH"
type input "0905490316"
type input "LIÊM"
type input "30.000"
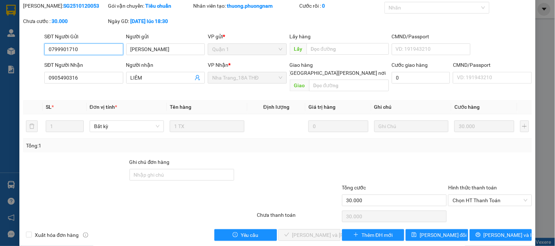
scroll to position [26, 0]
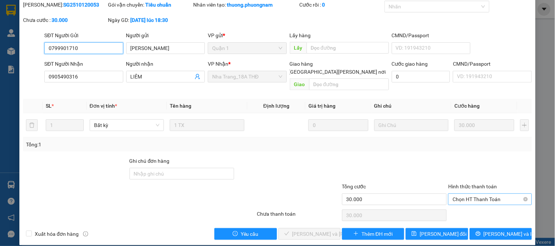
click at [468, 194] on span "Chọn HT Thanh Toán" at bounding box center [489, 199] width 75 height 11
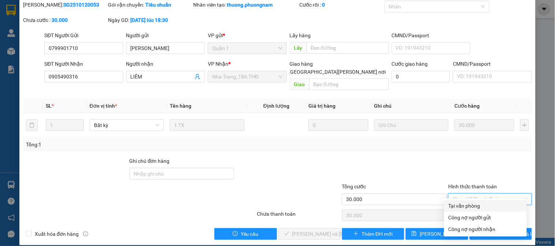
click at [479, 205] on div "Tại văn phòng" at bounding box center [485, 206] width 74 height 8
type input "0"
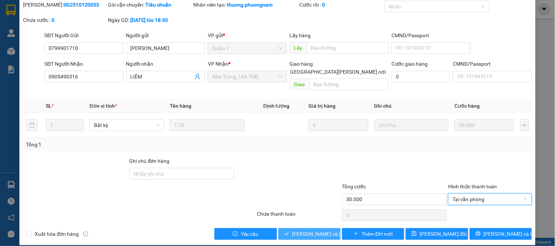
click at [311, 230] on span "[PERSON_NAME] và [PERSON_NAME] hàng" at bounding box center [341, 234] width 99 height 8
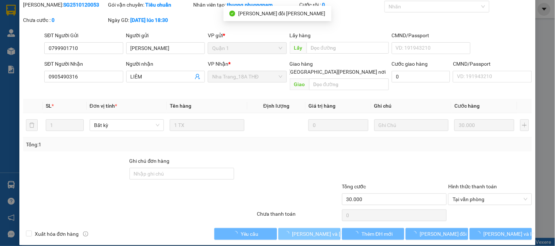
scroll to position [0, 0]
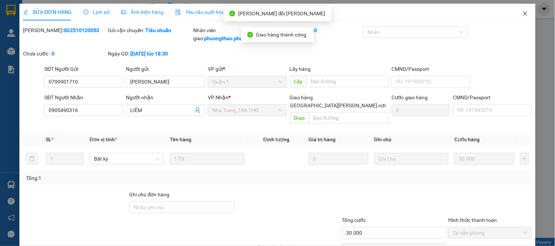
click at [522, 16] on icon "close" at bounding box center [525, 14] width 6 height 6
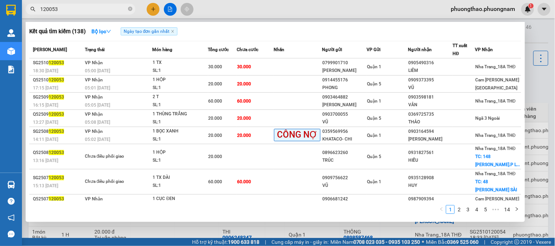
drag, startPoint x: 72, startPoint y: 6, endPoint x: 0, endPoint y: -49, distance: 91.2
click at [0, 0] on html "Kết quả tìm kiếm ( 138 ) Bộ lọc Ngày tạo đơn gần nhất Mã ĐH Trạng thái Món hàng…" at bounding box center [277, 123] width 555 height 246
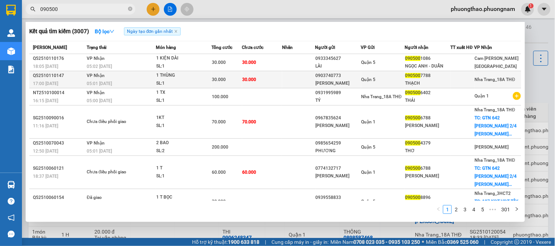
type input "090500"
click at [343, 77] on div "0903740773" at bounding box center [337, 76] width 45 height 8
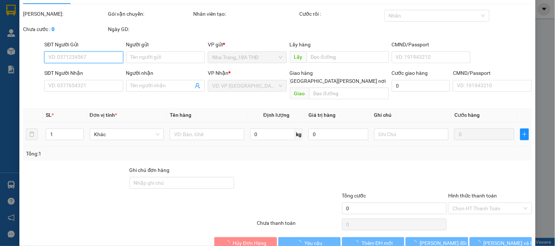
type input "0903740773"
type input "QUANG VŨ"
type input "0905007788"
type input "THẠCH"
type input "30.000"
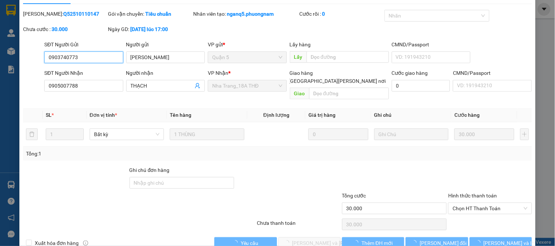
scroll to position [26, 0]
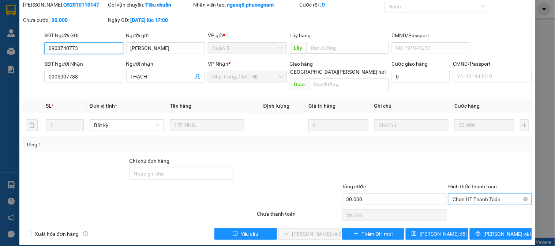
click at [491, 194] on span "Chọn HT Thanh Toán" at bounding box center [489, 199] width 75 height 11
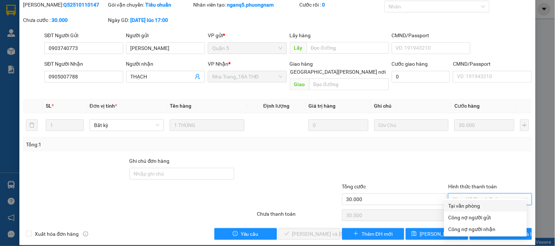
drag, startPoint x: 481, startPoint y: 206, endPoint x: 311, endPoint y: 215, distance: 169.8
click at [477, 208] on div "Tại văn phòng" at bounding box center [485, 206] width 74 height 8
type input "0"
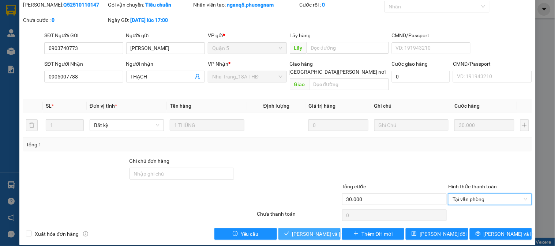
click at [304, 230] on span "[PERSON_NAME] và [PERSON_NAME] hàng" at bounding box center [341, 234] width 99 height 8
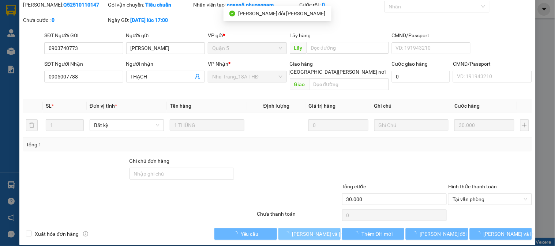
scroll to position [0, 0]
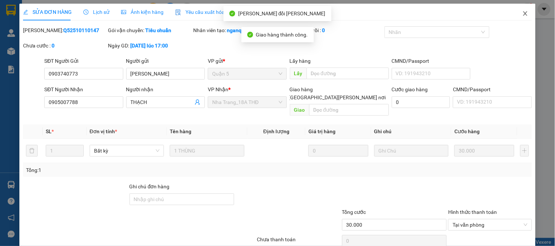
click at [521, 10] on span "Close" at bounding box center [525, 14] width 20 height 20
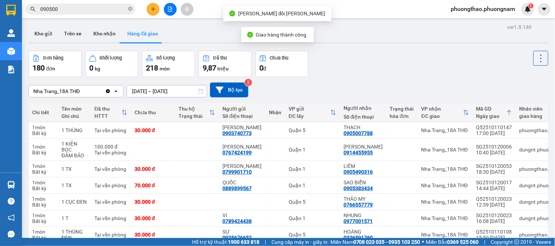
drag, startPoint x: 94, startPoint y: 9, endPoint x: 0, endPoint y: -41, distance: 106.5
click at [0, 0] on html "Kết quả tìm kiếm ( 3007 ) Bộ lọc Ngày tạo đơn gần nhất Mã ĐH Trạng thái Món hàn…" at bounding box center [277, 123] width 555 height 246
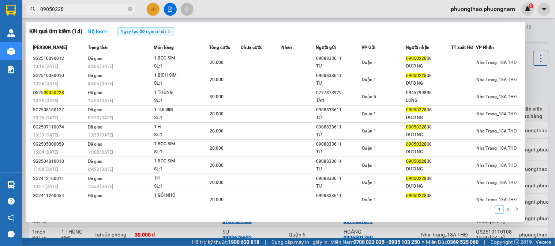
type input "09050228"
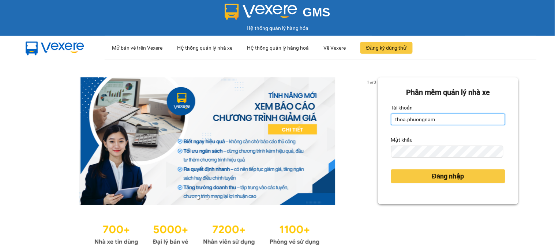
drag, startPoint x: 430, startPoint y: 118, endPoint x: 349, endPoint y: 129, distance: 81.3
click at [349, 129] on div "1 of 3 Phần mềm quản lý nhà xe Tài khoản thoa.phuongnam Mật khẩu Đăng nhập" at bounding box center [277, 162] width 555 height 207
drag, startPoint x: 445, startPoint y: 123, endPoint x: 348, endPoint y: 125, distance: 96.2
click at [348, 125] on div "1 of 3 Phần mềm quản lý nhà xe Tài khoản thoa.phuongnamp Mật khẩu Đăng nhập" at bounding box center [277, 162] width 555 height 207
drag, startPoint x: 453, startPoint y: 120, endPoint x: 389, endPoint y: 125, distance: 64.2
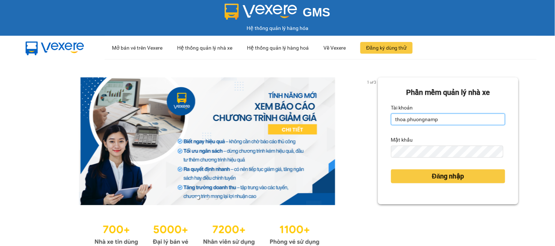
click at [391, 125] on input "thoa.phuongnamp" at bounding box center [448, 120] width 114 height 12
type input "phuongthao.phuongnam"
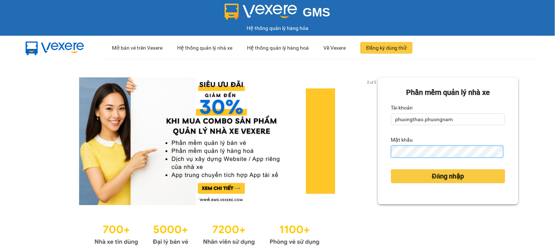
click at [306, 151] on div "2 of 3 Phần mềm quản lý nhà xe Tài khoản phuongthao.phuongnam Mật khẩu Đăng nhập" at bounding box center [277, 162] width 555 height 207
click at [381, 159] on div "Phần mềm quản lý nhà xe Tài khoản phuongthao.phuongnam Mật khẩu Đăng nhập" at bounding box center [448, 140] width 140 height 127
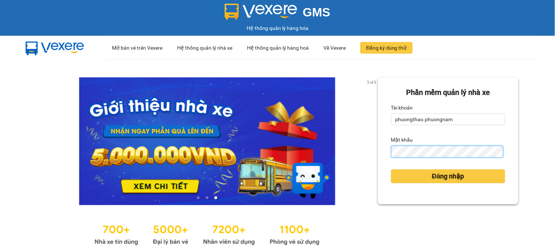
click at [391, 170] on button "Đăng nhập" at bounding box center [448, 177] width 114 height 14
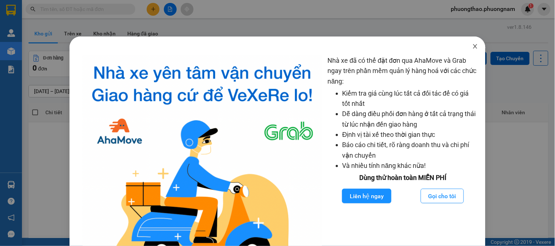
click at [472, 45] on icon "close" at bounding box center [475, 47] width 6 height 6
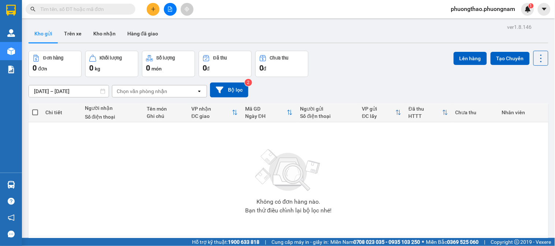
click at [111, 9] on input "text" at bounding box center [83, 9] width 86 height 8
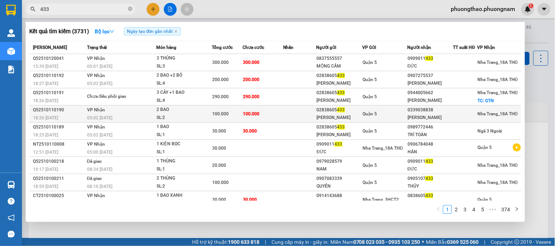
scroll to position [26, 0]
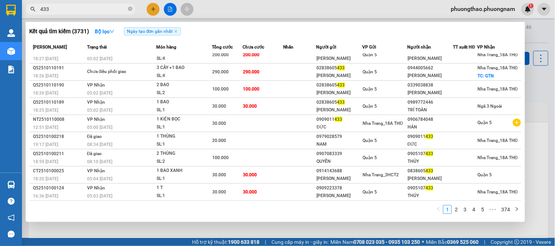
drag, startPoint x: 107, startPoint y: 8, endPoint x: 0, endPoint y: 8, distance: 107.5
click at [0, 8] on section "Kết quả tìm kiếm ( 3731 ) Bộ lọc Ngày tạo đơn gần nhất Mã ĐH Trạng thái Món hàn…" at bounding box center [277, 123] width 555 height 246
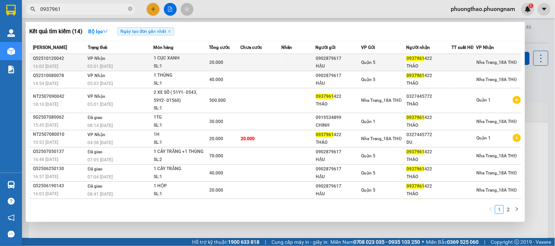
type input "0937961"
click at [414, 60] on span "0937961" at bounding box center [415, 58] width 18 height 5
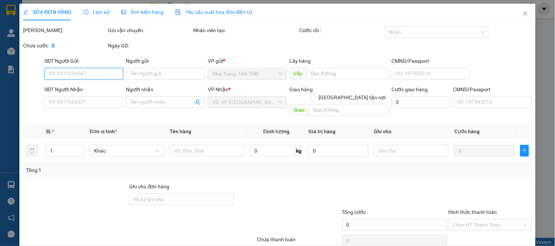
type input "0902879617"
type input "HẬU"
type input "0937961422"
type input "THẢO"
type input "20.000"
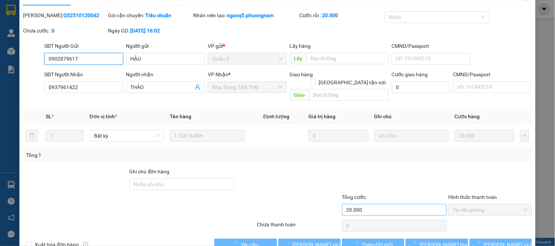
scroll to position [26, 0]
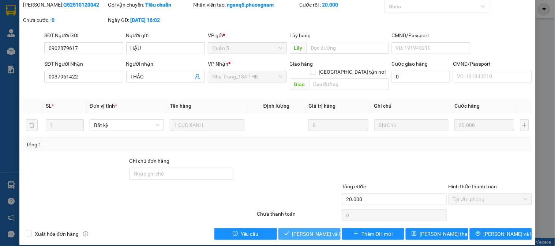
click at [308, 230] on span "[PERSON_NAME] và Giao hàng" at bounding box center [327, 234] width 70 height 8
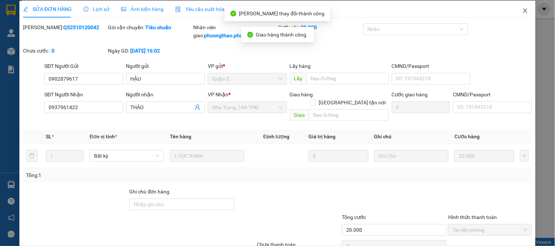
scroll to position [0, 0]
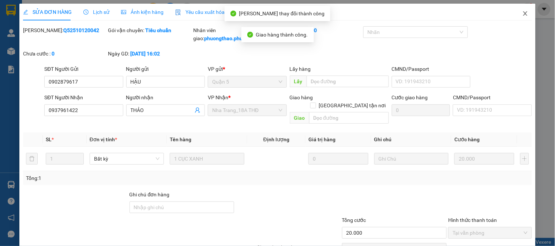
click at [522, 15] on icon "close" at bounding box center [525, 14] width 6 height 6
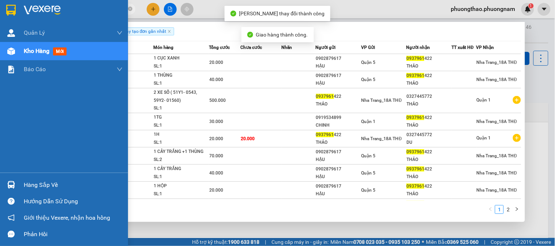
click at [0, 9] on section "Kết quả tìm kiếm ( 14 ) Bộ lọc Ngày tạo đơn gần nhất Mã ĐH Trạng thái Món hàng …" at bounding box center [277, 123] width 555 height 246
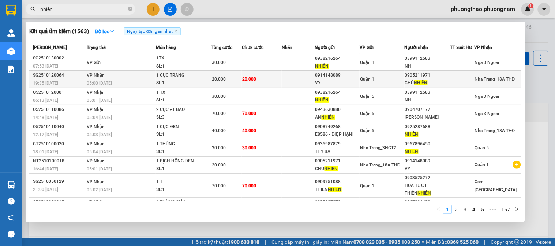
type input "nhiên"
click at [284, 76] on td at bounding box center [297, 79] width 33 height 17
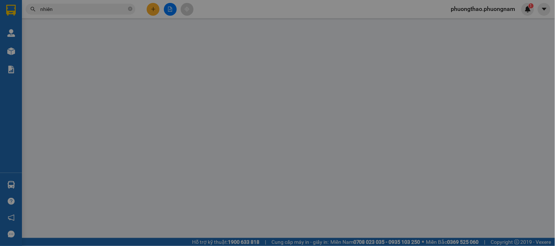
type input "0914148089"
type input "VY"
type input "0905211971"
type input "CHÚ NHIÊN"
type input "20.000"
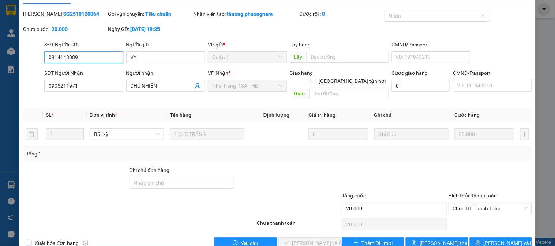
scroll to position [26, 0]
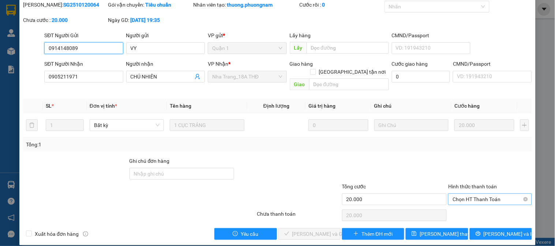
click at [506, 194] on span "Chọn HT Thanh Toán" at bounding box center [489, 199] width 75 height 11
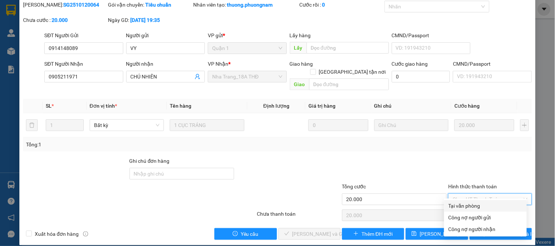
drag, startPoint x: 491, startPoint y: 198, endPoint x: 410, endPoint y: 210, distance: 81.7
click at [476, 205] on div "Tại văn phòng" at bounding box center [485, 206] width 74 height 8
type input "0"
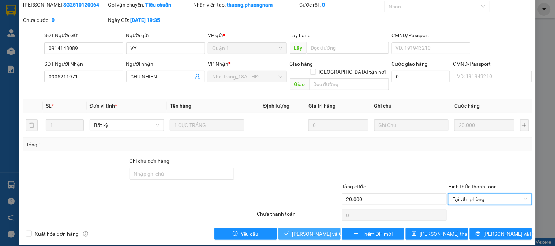
click at [316, 230] on span "[PERSON_NAME] và Giao hàng" at bounding box center [327, 234] width 70 height 8
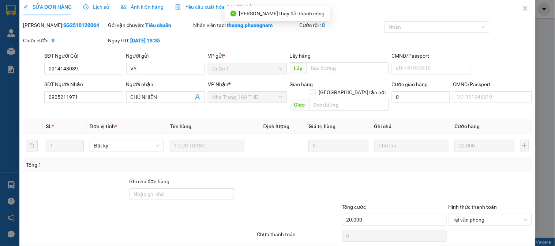
scroll to position [0, 0]
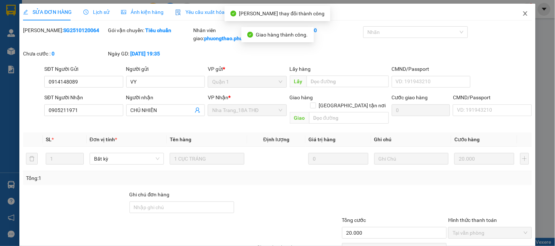
click at [527, 18] on span "Close" at bounding box center [525, 14] width 20 height 20
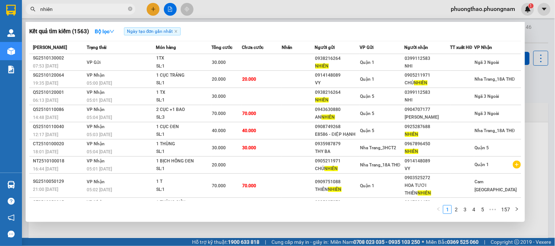
drag, startPoint x: 91, startPoint y: 6, endPoint x: 0, endPoint y: 3, distance: 90.7
click at [0, 2] on section "Kết quả tìm kiếm ( 1563 ) Bộ lọc Ngày tạo đơn gần nhất Mã ĐH Trạng thái Món hàn…" at bounding box center [277, 123] width 555 height 246
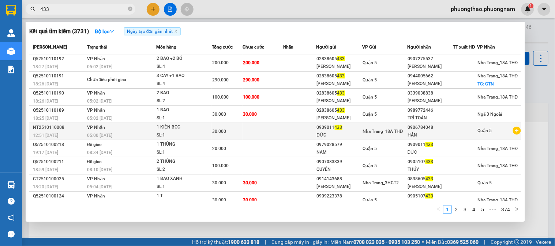
scroll to position [26, 0]
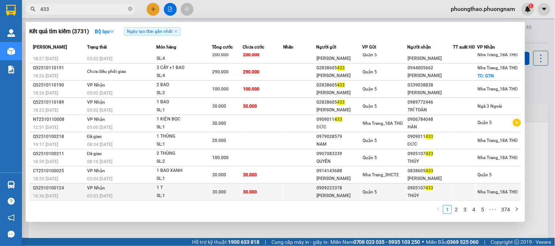
type input "433"
click at [348, 189] on div "0909223378" at bounding box center [339, 189] width 45 height 8
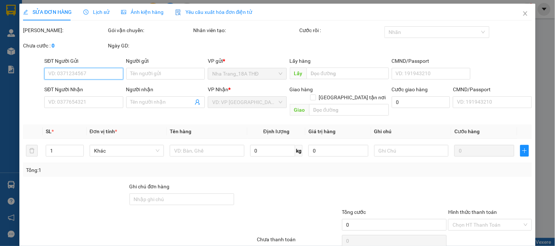
type input "0909223378"
type input "THANH NGỌC"
type input "0905107433"
type input "THÚY"
type input "30.000"
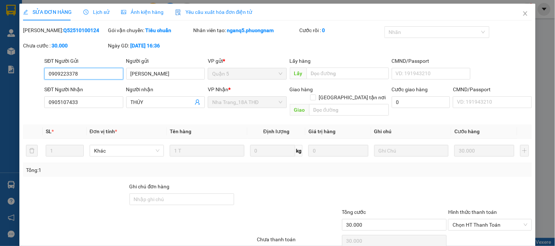
scroll to position [26, 0]
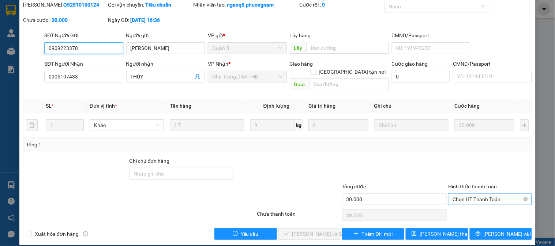
click at [475, 194] on span "Chọn HT Thanh Toán" at bounding box center [489, 199] width 75 height 11
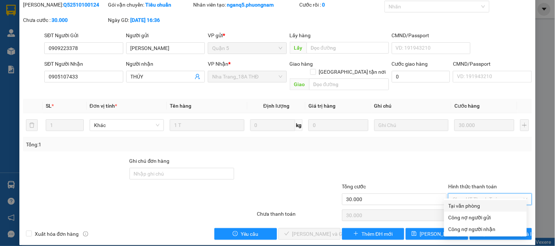
click at [471, 206] on div "Tại văn phòng" at bounding box center [485, 206] width 74 height 8
type input "0"
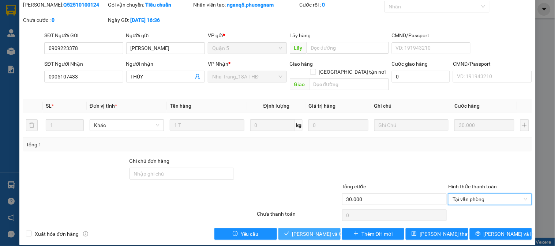
click at [313, 230] on span "[PERSON_NAME] và [PERSON_NAME] hàng" at bounding box center [327, 234] width 70 height 8
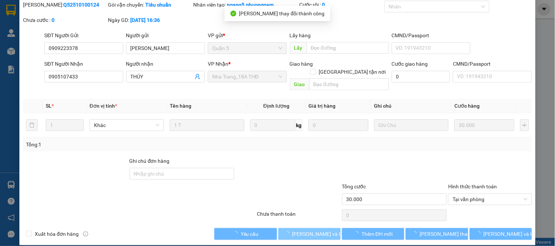
scroll to position [0, 0]
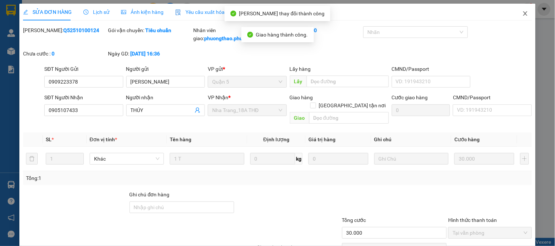
click at [522, 12] on icon "close" at bounding box center [525, 14] width 6 height 6
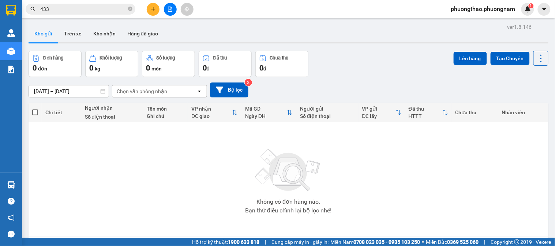
drag, startPoint x: 59, startPoint y: 8, endPoint x: 0, endPoint y: 10, distance: 58.9
click at [0, 10] on section "Kết quả tìm kiếm ( 3731 ) Bộ lọc Ngày tạo đơn gần nhất Mã ĐH Trạng thái Món hàn…" at bounding box center [277, 123] width 555 height 246
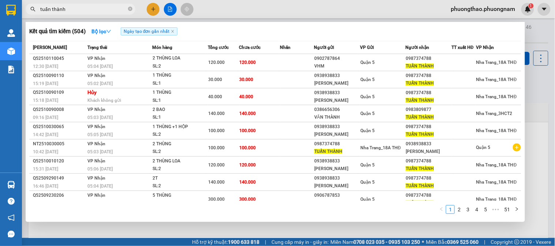
click at [78, 13] on span "tuấn thành" at bounding box center [81, 9] width 110 height 11
drag, startPoint x: 78, startPoint y: 8, endPoint x: 0, endPoint y: 9, distance: 77.9
click at [0, 9] on section "Kết quả tìm kiếm ( 504 ) Bộ lọc Ngày tạo đơn gần nhất Mã ĐH Trạng thái Món hàng…" at bounding box center [277, 123] width 555 height 246
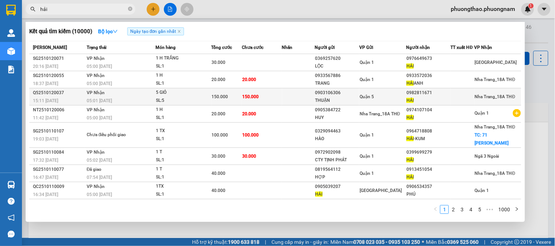
type input "hải"
click at [351, 94] on div "0903106306" at bounding box center [337, 93] width 44 height 8
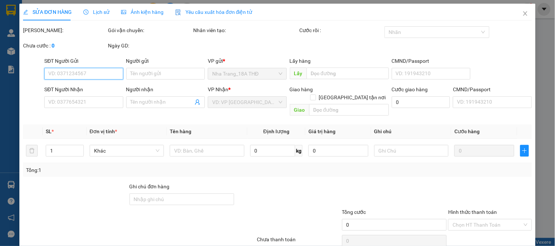
type input "0903106306"
type input "THUẬN"
type input "0982811671"
type input "HẢI"
type input "150.000"
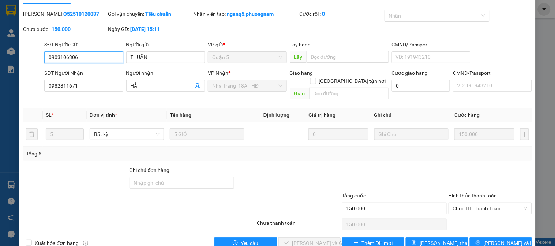
scroll to position [26, 0]
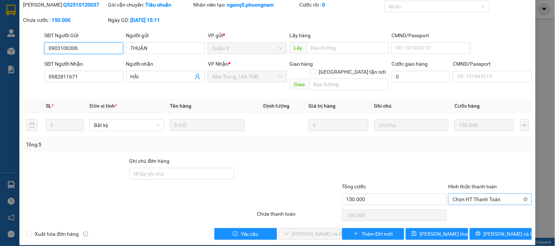
click at [502, 196] on span "Chọn HT Thanh Toán" at bounding box center [489, 199] width 75 height 11
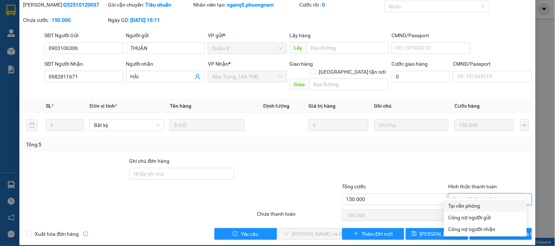
click at [476, 206] on div "Tại văn phòng" at bounding box center [485, 206] width 74 height 8
type input "0"
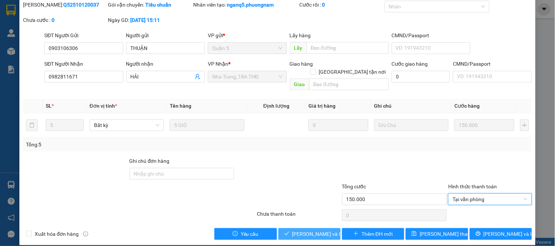
click at [321, 230] on span "[PERSON_NAME] và Giao hàng" at bounding box center [327, 234] width 70 height 8
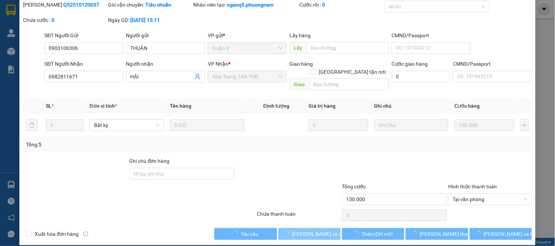
scroll to position [0, 0]
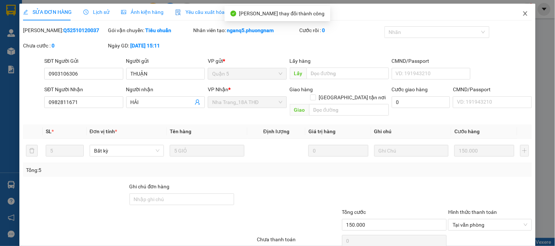
click at [522, 16] on icon "close" at bounding box center [525, 14] width 6 height 6
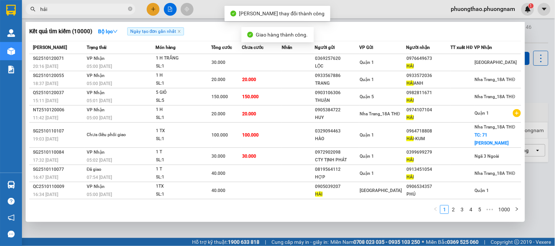
drag, startPoint x: 105, startPoint y: 10, endPoint x: 0, endPoint y: -42, distance: 116.9
click at [0, 0] on html "Kết quả tìm kiếm ( 10000 ) Bộ lọc Ngày tạo đơn gần nhất Mã ĐH Trạng thái Món hà…" at bounding box center [277, 123] width 555 height 246
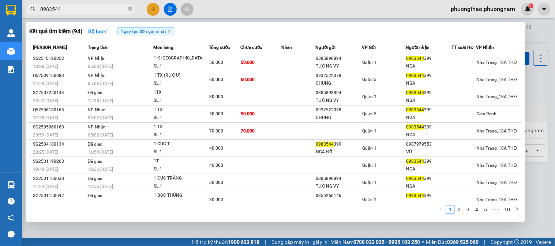
type input "0983544"
drag, startPoint x: 0, startPoint y: 0, endPoint x: 0, endPoint y: 10, distance: 9.9
click at [0, 10] on section "Kết quả tìm kiếm ( 94 ) Bộ lọc Ngày tạo đơn gần nhất Mã ĐH Trạng thái Món hàng …" at bounding box center [277, 123] width 555 height 246
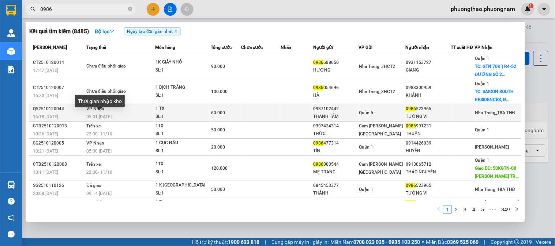
type input "0986"
click at [109, 118] on span "05:01 [DATE]" at bounding box center [98, 116] width 25 height 5
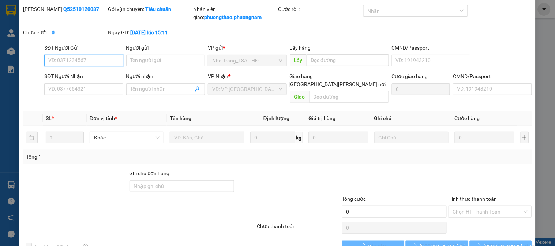
type input "0937102442"
type input "THANH TÂM"
type input "0986523965"
type input "TƯỜNG VI"
type input "60.000"
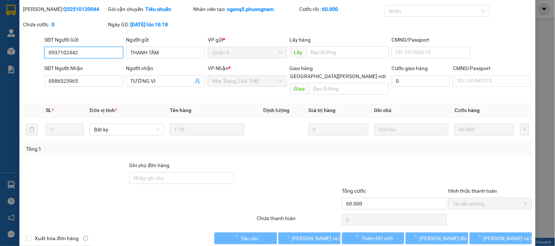
scroll to position [26, 0]
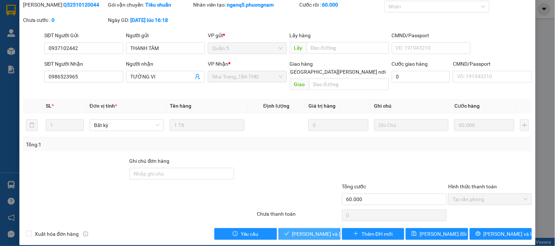
click at [306, 230] on span "[PERSON_NAME] và Giao hàng" at bounding box center [341, 234] width 99 height 8
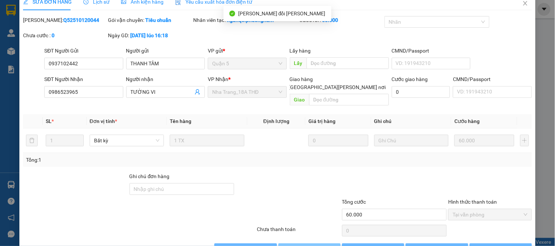
scroll to position [0, 0]
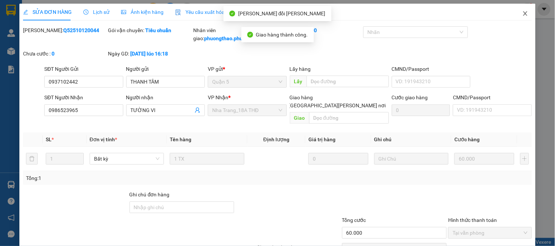
click at [515, 12] on span "Close" at bounding box center [525, 14] width 20 height 20
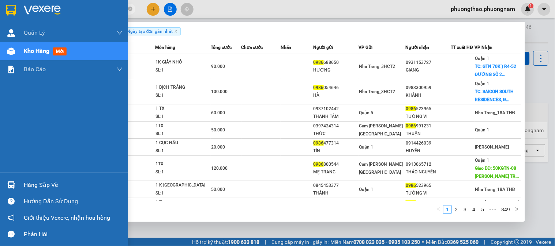
drag, startPoint x: 75, startPoint y: 11, endPoint x: 0, endPoint y: -20, distance: 80.8
click at [0, 0] on html "Kết quả tìm kiếm ( 8485 ) Bộ lọc Ngày tạo đơn gần nhất Mã ĐH Trạng thái Món hàn…" at bounding box center [277, 123] width 555 height 246
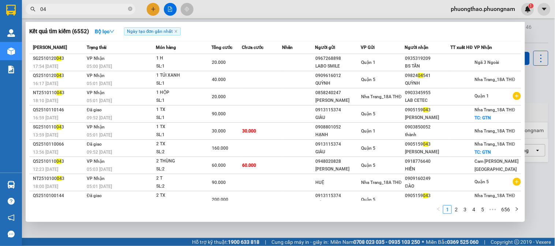
type input "0"
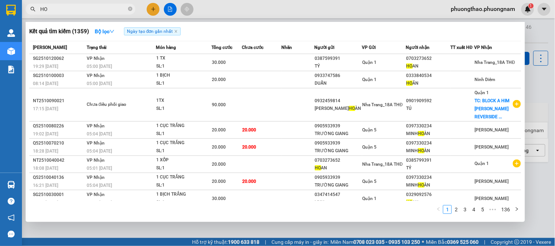
type input "H"
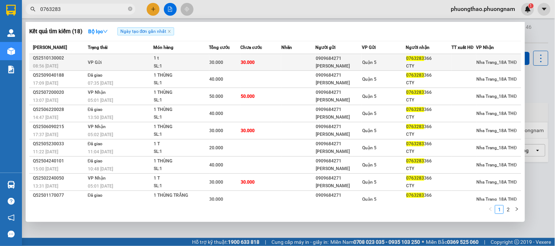
type input "0763283"
click at [207, 61] on div "1 t" at bounding box center [181, 58] width 55 height 8
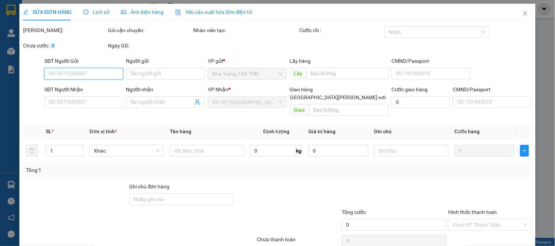
type input "0909684271"
type input "THUẬN THIÊN"
type input "0763283366"
type input "CTY"
type input "30.000"
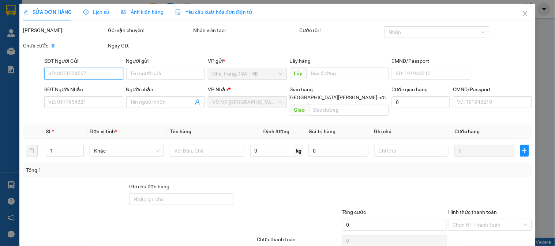
type input "30.000"
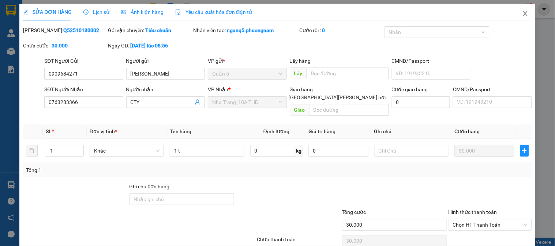
click at [522, 14] on icon "close" at bounding box center [525, 14] width 6 height 6
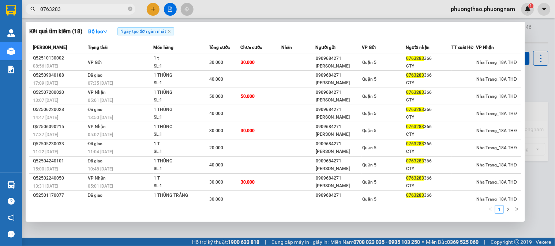
drag, startPoint x: 81, startPoint y: 9, endPoint x: 0, endPoint y: -49, distance: 100.0
click at [0, 0] on html "Kết quả tìm kiếm ( 18 ) Bộ lọc Ngày tạo đơn gần nhất Mã ĐH Trạng thái Món hàng …" at bounding box center [277, 123] width 555 height 246
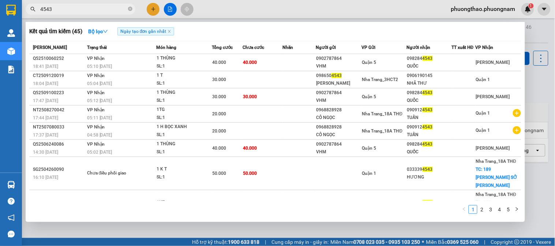
drag, startPoint x: 77, startPoint y: 9, endPoint x: 8, endPoint y: 3, distance: 69.3
click at [0, 9] on section "Kết quả tìm kiếm ( 45 ) Bộ lọc Ngày tạo đơn gần nhất Mã ĐH Trạng thái Món hàng …" at bounding box center [277, 123] width 555 height 246
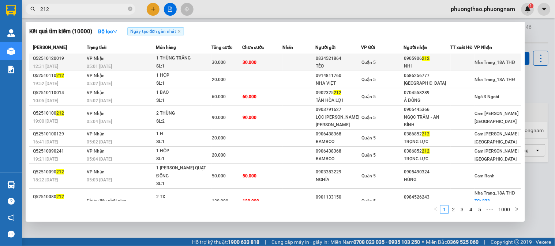
type input "212"
click at [276, 60] on td "30.000" at bounding box center [262, 62] width 40 height 17
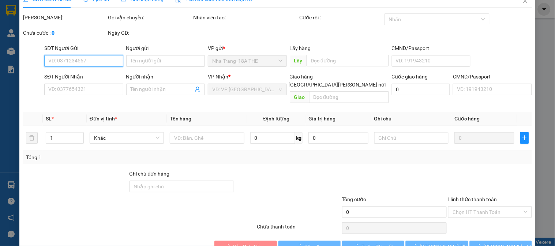
type input "0834521864"
type input "TÈO"
type input "0905906212"
type input "NHI"
type input "30.000"
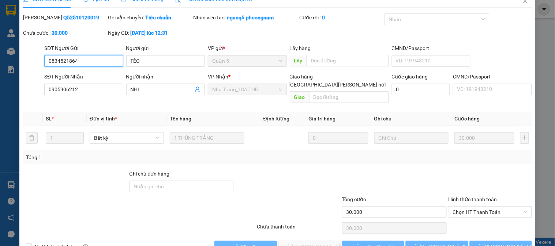
scroll to position [26, 0]
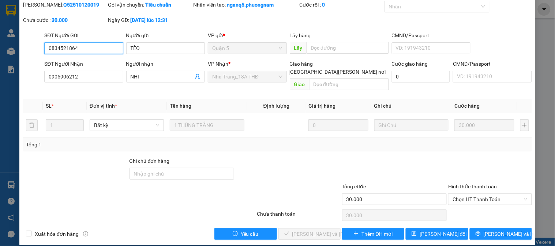
drag, startPoint x: 494, startPoint y: 190, endPoint x: 485, endPoint y: 201, distance: 14.2
click at [492, 194] on span "Chọn HT Thanh Toán" at bounding box center [489, 199] width 75 height 11
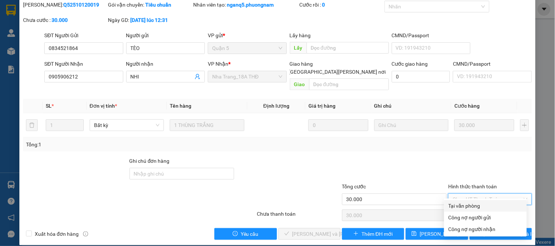
click at [472, 206] on div "Tại văn phòng" at bounding box center [485, 206] width 74 height 8
type input "0"
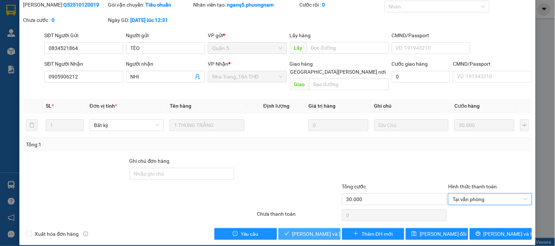
click at [302, 230] on span "[PERSON_NAME] và Giao hàng" at bounding box center [341, 234] width 99 height 8
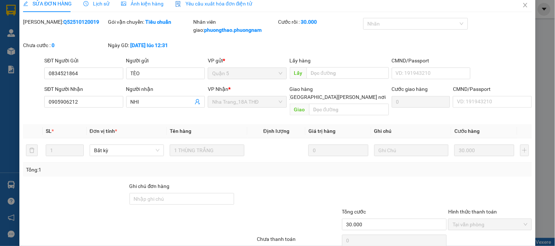
scroll to position [0, 0]
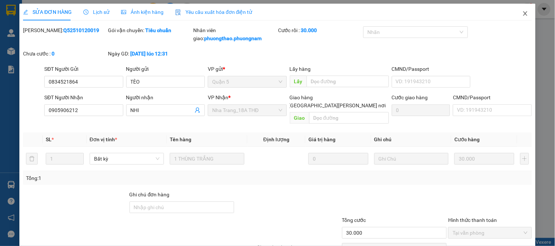
click at [515, 16] on span "Close" at bounding box center [525, 14] width 20 height 20
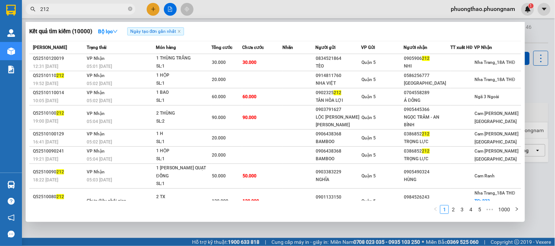
drag, startPoint x: 69, startPoint y: 10, endPoint x: 0, endPoint y: 12, distance: 69.5
click at [0, 6] on section "Kết quả tìm kiếm ( 10000 ) Bộ lọc Ngày tạo đơn gần nhất Mã ĐH Trạng thái Món hà…" at bounding box center [277, 123] width 555 height 246
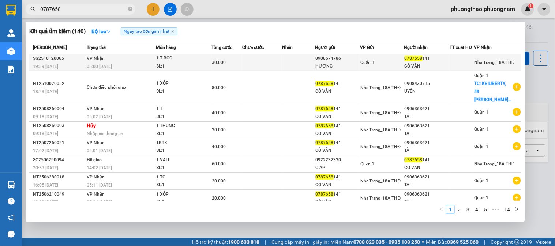
type input "0787658"
click at [320, 65] on div "HƯƠNG" at bounding box center [337, 67] width 44 height 8
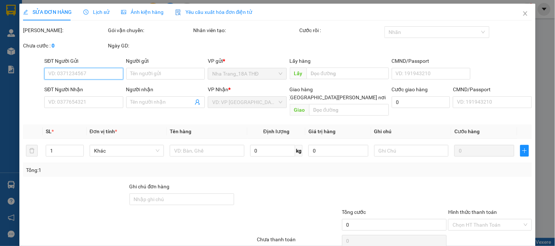
type input "0908674786"
type input "HƯƠNG"
type input "0787658141"
type input "CÔ VÂN"
type input "30.000"
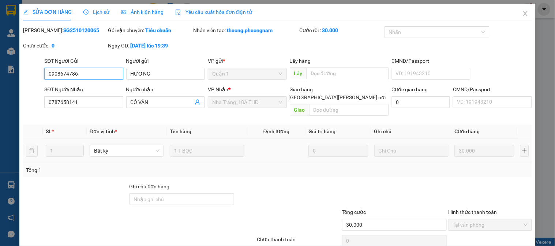
scroll to position [26, 0]
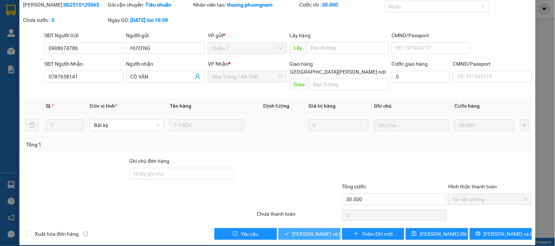
click at [305, 230] on span "[PERSON_NAME] và Giao hàng" at bounding box center [341, 234] width 99 height 8
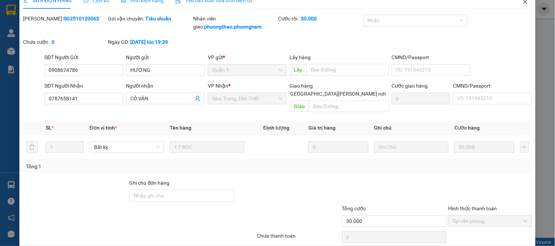
scroll to position [0, 0]
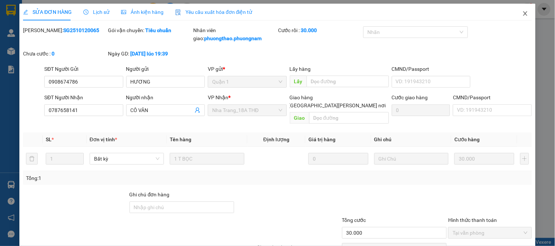
click at [522, 13] on icon "close" at bounding box center [525, 14] width 6 height 6
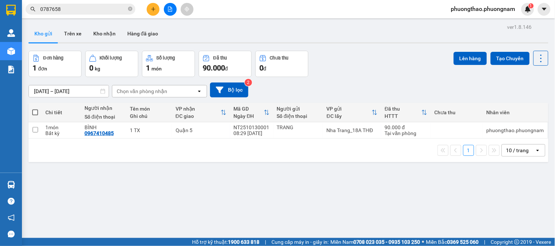
click at [92, 10] on input "0787658" at bounding box center [83, 9] width 86 height 8
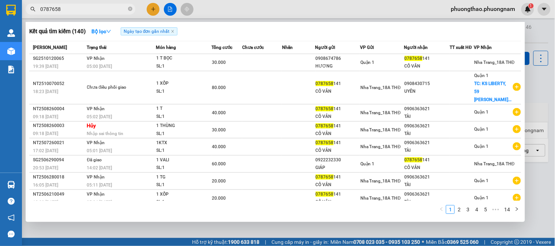
click at [132, 10] on span "0787658" at bounding box center [81, 9] width 110 height 11
click at [130, 7] on icon "close-circle" at bounding box center [130, 9] width 4 height 4
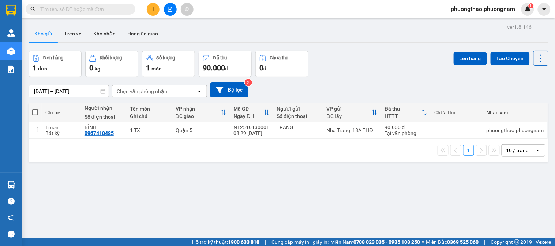
click at [522, 155] on div "10 / trang" at bounding box center [518, 151] width 33 height 12
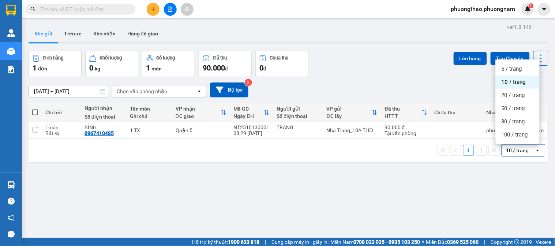
click at [521, 154] on div "10 / trang" at bounding box center [517, 150] width 23 height 7
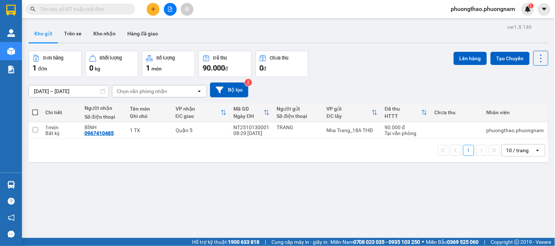
click at [518, 147] on div "10 / trang" at bounding box center [517, 150] width 23 height 7
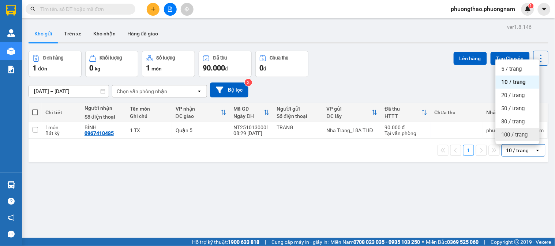
click at [514, 132] on span "100 / trang" at bounding box center [514, 134] width 26 height 7
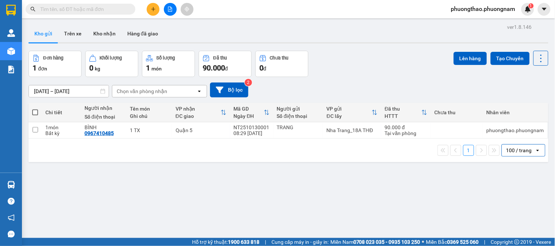
click at [99, 90] on input "[DATE] – [DATE]" at bounding box center [69, 92] width 80 height 12
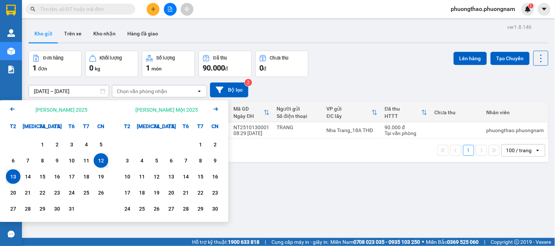
click at [17, 175] on div "13" at bounding box center [13, 177] width 10 height 9
type input "13/10/2025 – 13/10/2025"
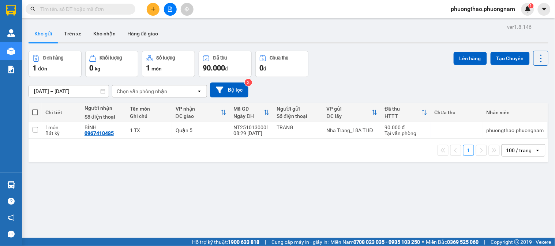
click at [155, 9] on icon "plus" at bounding box center [153, 9] width 5 height 5
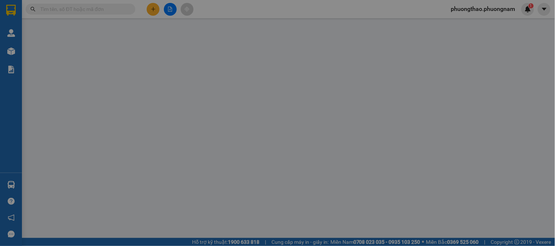
click at [155, 9] on span "Yêu cầu xuất hóa đơn điện tử" at bounding box center [120, 12] width 77 height 6
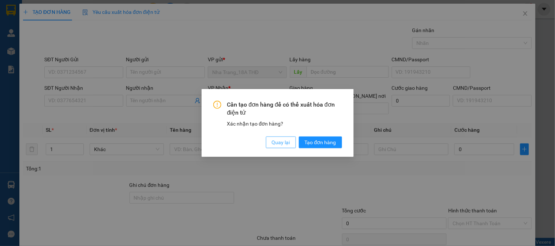
click at [278, 142] on span "Quay lại" at bounding box center [281, 143] width 18 height 8
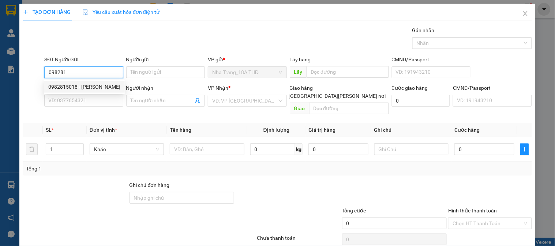
click at [74, 83] on div "0982815018 - HOÀI" at bounding box center [84, 87] width 72 height 8
type input "0982815018"
type input "HOÀI"
type input "0774353065"
type input "HƯNG"
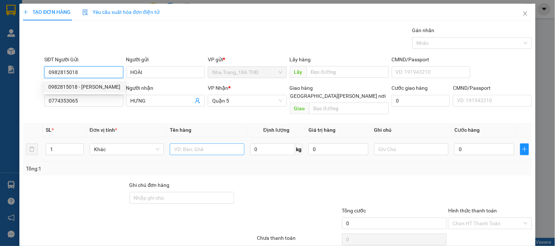
type input "0982815018"
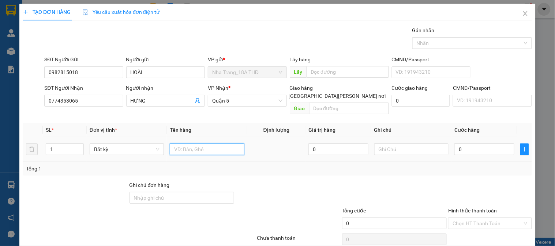
click at [196, 144] on input "text" at bounding box center [207, 150] width 74 height 12
type input "1 BAO XANH"
click at [483, 144] on input "0" at bounding box center [484, 150] width 60 height 12
type input "52"
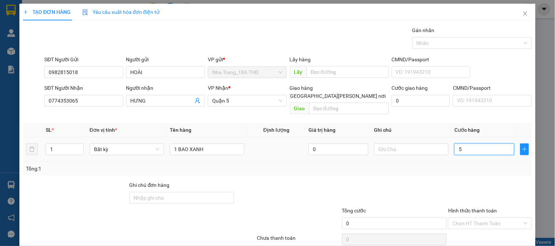
type input "52"
type input "5"
type input "50"
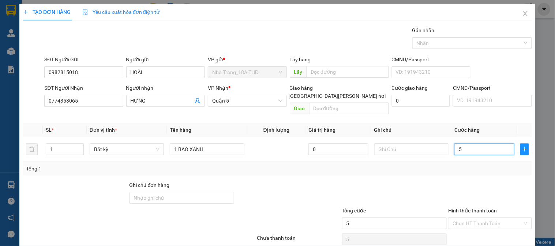
type input "50"
type input "50.000"
click at [479, 191] on div at bounding box center [489, 194] width 85 height 26
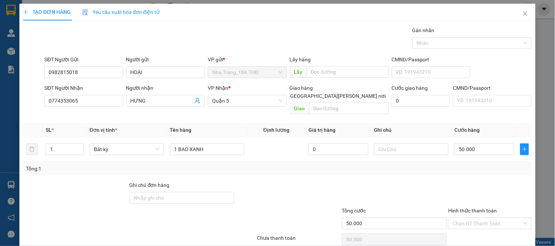
scroll to position [24, 0]
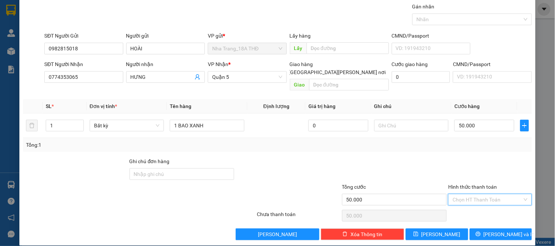
click at [478, 194] on input "Hình thức thanh toán" at bounding box center [486, 199] width 69 height 11
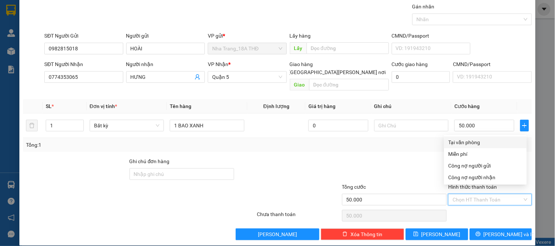
drag, startPoint x: 476, startPoint y: 140, endPoint x: 484, endPoint y: 162, distance: 23.1
click at [476, 141] on div "Tại văn phòng" at bounding box center [485, 143] width 74 height 8
type input "0"
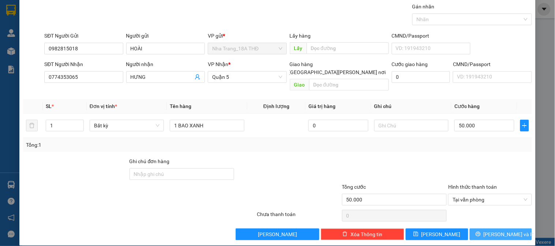
drag, startPoint x: 496, startPoint y: 220, endPoint x: 491, endPoint y: 207, distance: 14.1
click at [496, 219] on div "Transit Pickup Surcharge Ids Transit Deliver Surcharge Ids Transit Deliver Surc…" at bounding box center [277, 122] width 508 height 238
click at [492, 232] on div "TẠO ĐƠN HÀNG Yêu cầu xuất hóa đơn điện tử Transit Pickup Surcharge Ids Transit …" at bounding box center [277, 113] width 516 height 266
click at [498, 231] on span "[PERSON_NAME] và In" at bounding box center [508, 235] width 51 height 8
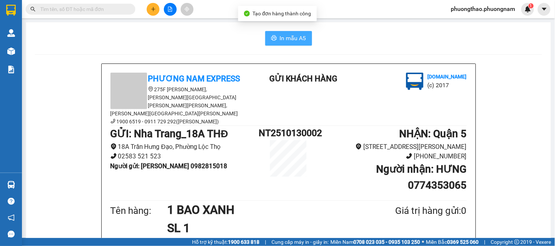
click at [280, 34] on span "In mẫu A5" at bounding box center [293, 38] width 26 height 9
click at [102, 5] on input "text" at bounding box center [83, 9] width 86 height 8
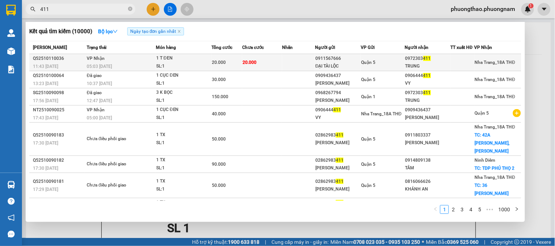
type input "411"
click at [385, 66] on div "Quận 5" at bounding box center [382, 62] width 43 height 8
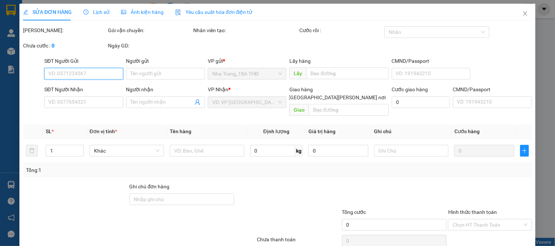
type input "0911567666"
type input "ĐẠI TÀI LỘC"
type input "0972303411"
type input "TRUNG"
type input "20.000"
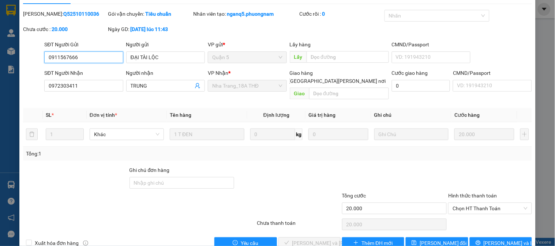
scroll to position [26, 0]
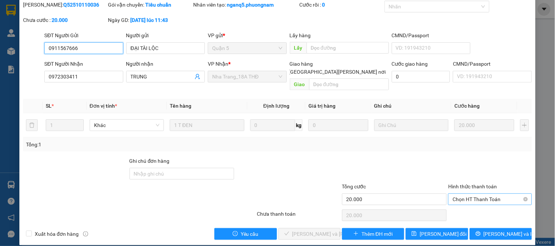
click at [486, 194] on span "Chọn HT Thanh Toán" at bounding box center [489, 199] width 75 height 11
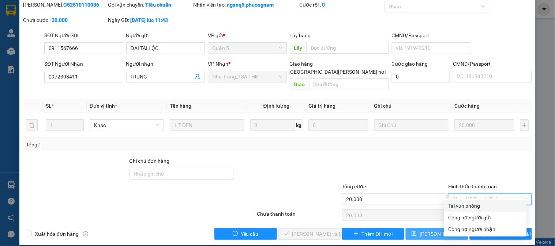
drag, startPoint x: 477, startPoint y: 210, endPoint x: 420, endPoint y: 227, distance: 60.2
click at [476, 210] on div "Tại văn phòng" at bounding box center [485, 206] width 83 height 12
type input "0"
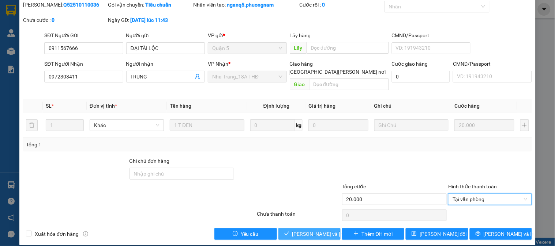
click at [317, 230] on span "[PERSON_NAME] và Giao hàng" at bounding box center [341, 234] width 99 height 8
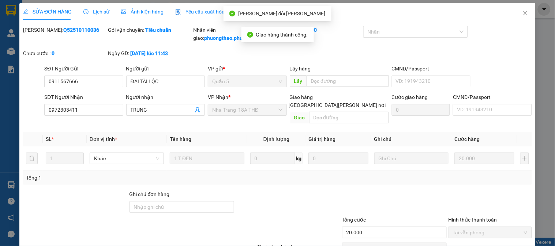
scroll to position [0, 0]
click at [516, 7] on span "Close" at bounding box center [525, 14] width 20 height 20
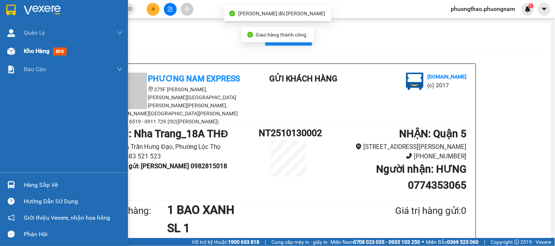
click at [60, 50] on span "mới" at bounding box center [60, 52] width 14 height 8
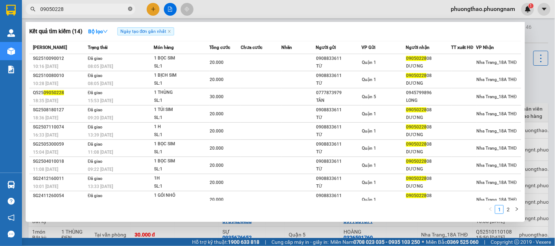
click at [129, 11] on icon "close-circle" at bounding box center [130, 9] width 4 height 4
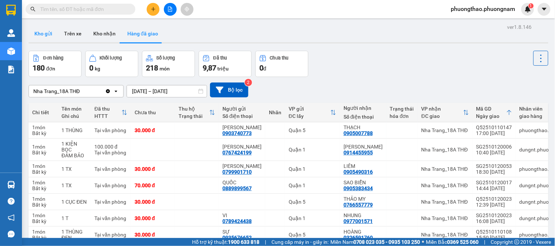
click at [45, 32] on button "Kho gửi" at bounding box center [44, 34] width 30 height 18
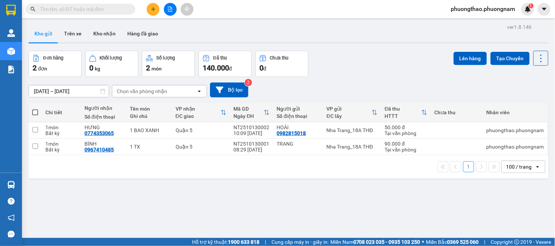
click at [94, 12] on input "text" at bounding box center [83, 9] width 86 height 8
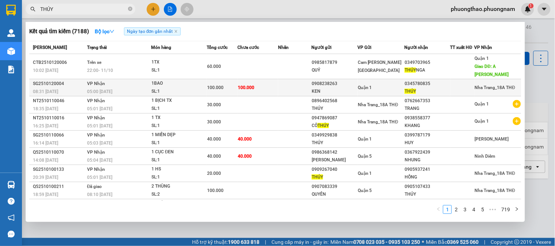
type input "THÚY"
click at [261, 80] on td "100.000" at bounding box center [257, 87] width 41 height 17
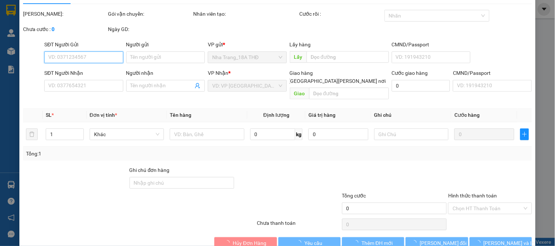
scroll to position [26, 0]
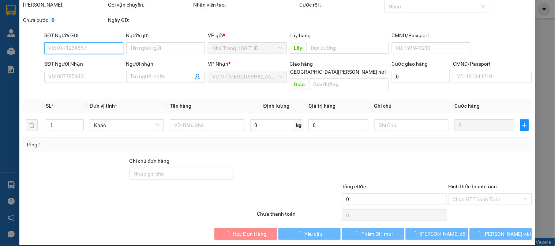
type input "0908238263"
type input "KEN"
type input "0345780835"
type input "THÚY"
type input "100.000"
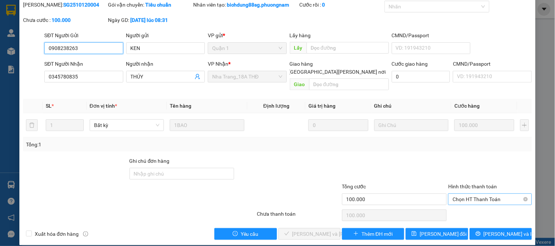
drag, startPoint x: 472, startPoint y: 191, endPoint x: 474, endPoint y: 195, distance: 4.6
click at [472, 194] on span "Chọn HT Thanh Toán" at bounding box center [489, 199] width 75 height 11
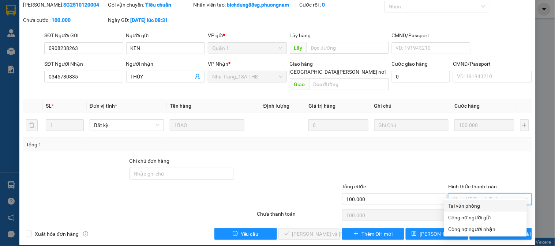
click at [477, 201] on div "Tại văn phòng" at bounding box center [485, 206] width 83 height 12
type input "0"
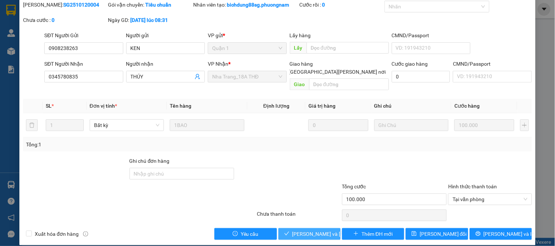
click at [290, 228] on button "[PERSON_NAME] và [PERSON_NAME] hàng" at bounding box center [309, 234] width 62 height 12
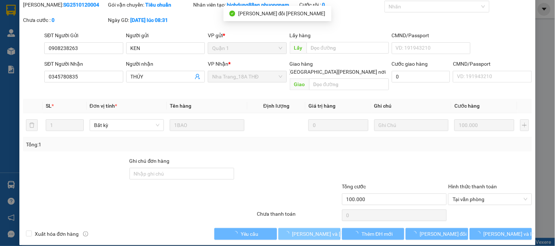
scroll to position [0, 0]
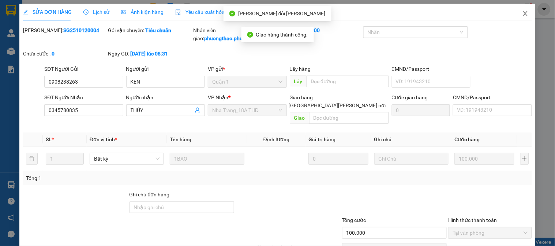
click at [515, 10] on span "Close" at bounding box center [525, 14] width 20 height 20
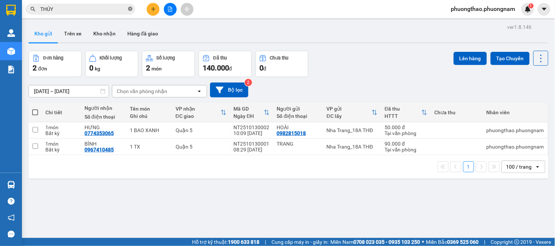
click at [130, 11] on span at bounding box center [130, 9] width 4 height 7
click at [110, 11] on input "text" at bounding box center [83, 9] width 86 height 8
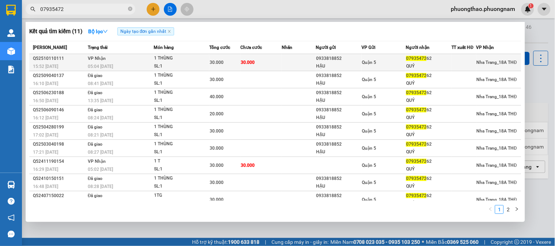
type input "07935472"
click at [362, 57] on td "Quận 5" at bounding box center [384, 62] width 44 height 17
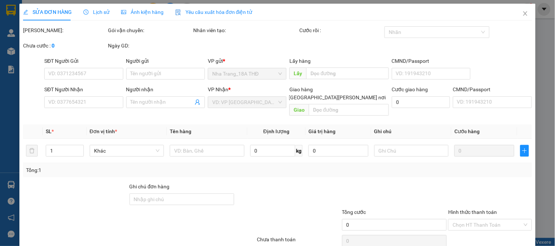
type input "0933818852"
type input "HẬU"
type input "0793547262"
type input "QUÝ"
type input "30.000"
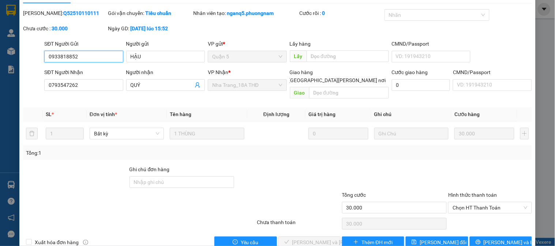
scroll to position [26, 0]
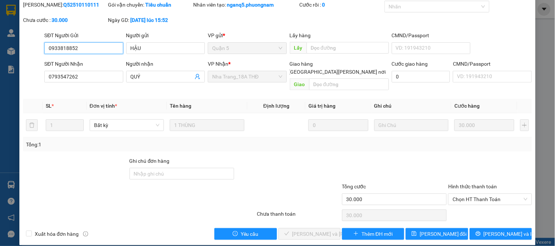
drag, startPoint x: 481, startPoint y: 191, endPoint x: 491, endPoint y: 207, distance: 18.3
click at [485, 196] on span "Chọn HT Thanh Toán" at bounding box center [489, 199] width 75 height 11
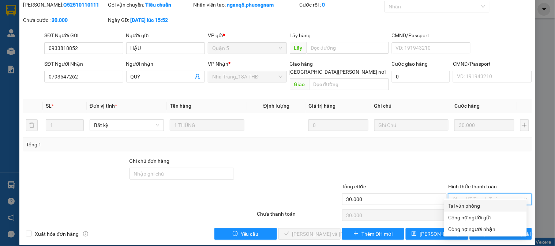
click at [481, 206] on div "Tại văn phòng" at bounding box center [485, 206] width 74 height 8
type input "0"
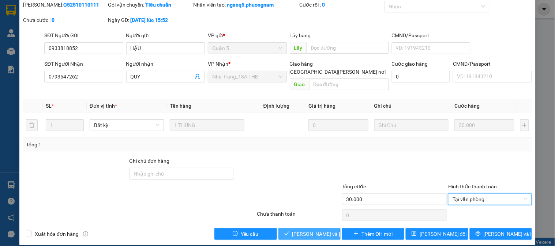
click at [320, 230] on span "[PERSON_NAME] và [PERSON_NAME] hàng" at bounding box center [341, 234] width 99 height 8
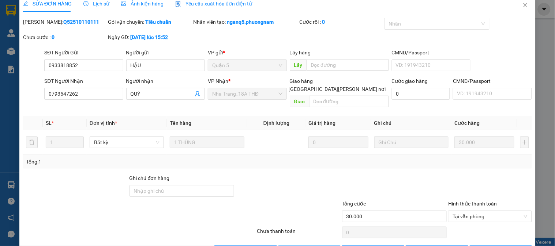
scroll to position [0, 0]
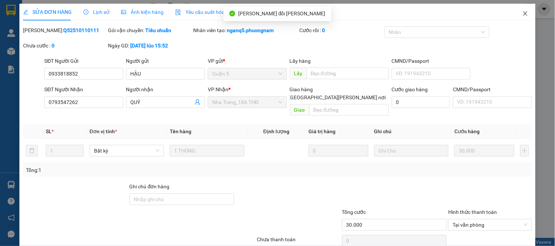
click at [523, 12] on icon "close" at bounding box center [525, 13] width 4 height 4
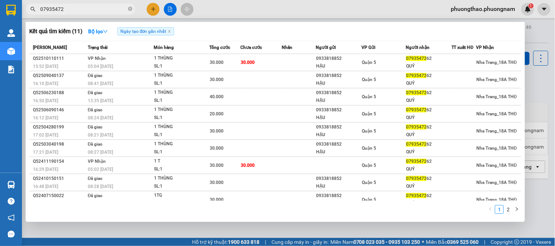
drag, startPoint x: 64, startPoint y: 6, endPoint x: 0, endPoint y: -49, distance: 84.7
click at [0, 0] on html "Kết quả [PERSON_NAME] ( 11 ) Bộ lọc Ngày tạo [PERSON_NAME] nhất Mã ĐH Trạng thá…" at bounding box center [277, 123] width 555 height 246
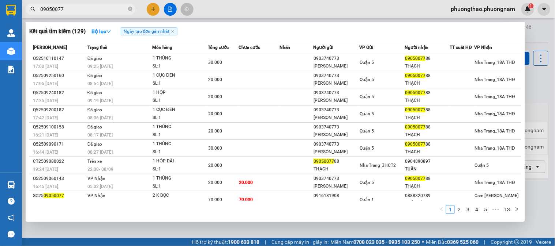
drag, startPoint x: 73, startPoint y: 12, endPoint x: 0, endPoint y: 0, distance: 74.5
click at [0, 2] on section "Kết quả [PERSON_NAME] ( 129 ) Bộ lọc Ngày tạo [PERSON_NAME] nhất Mã ĐH Trạng th…" at bounding box center [277, 123] width 555 height 246
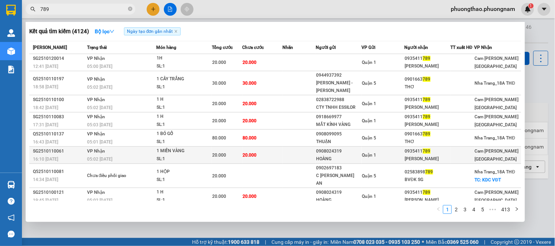
scroll to position [26, 0]
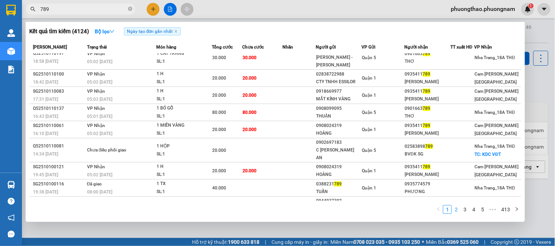
type input "789"
click at [456, 211] on link "2" at bounding box center [456, 210] width 8 height 8
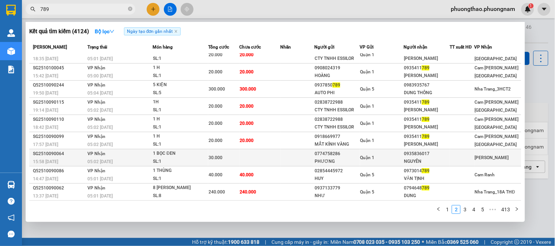
scroll to position [0, 0]
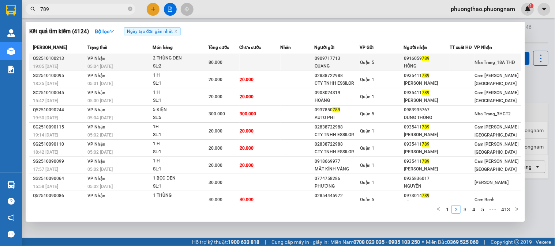
click at [355, 63] on div "QUANG" at bounding box center [336, 67] width 45 height 8
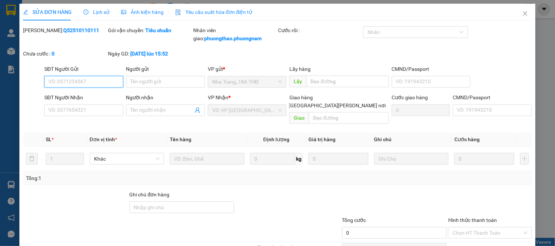
type input "0909717713"
type input "QUANG"
type input "0916059789"
type input "HỒNG"
type input "80.000"
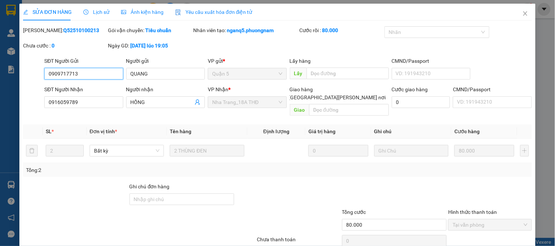
scroll to position [26, 0]
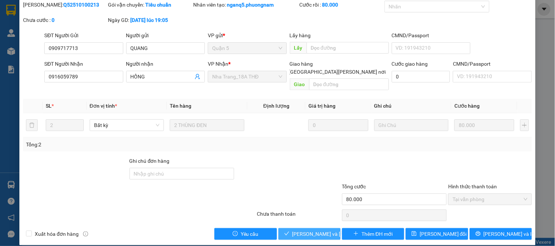
click at [296, 228] on button "[PERSON_NAME] và [PERSON_NAME] hàng" at bounding box center [309, 234] width 62 height 12
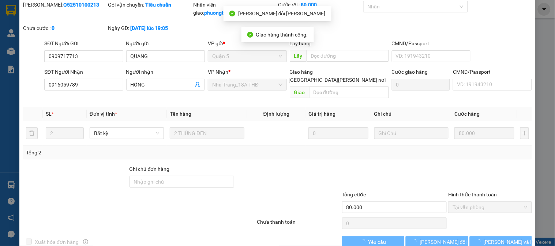
scroll to position [0, 0]
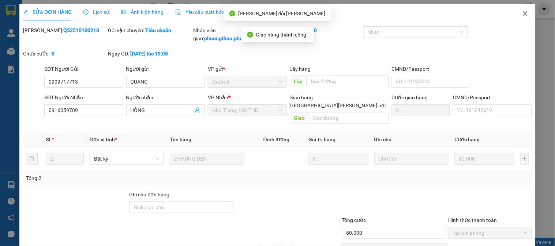
click at [519, 9] on span "Close" at bounding box center [525, 14] width 20 height 20
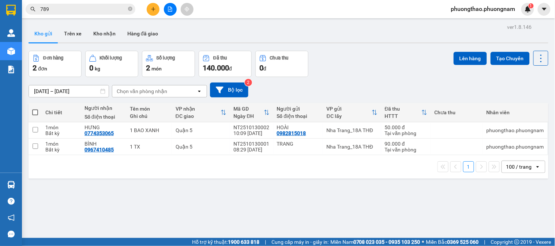
drag, startPoint x: 67, startPoint y: 7, endPoint x: 0, endPoint y: -34, distance: 78.7
click at [0, 0] on html "Kết quả [PERSON_NAME] ( 4124 ) Bộ lọc Ngày tạo [PERSON_NAME] nhất Mã ĐH Trạng t…" at bounding box center [277, 123] width 555 height 246
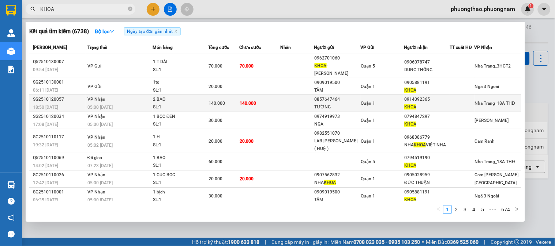
type input "KHOA"
click at [265, 95] on td "140.000" at bounding box center [259, 103] width 41 height 17
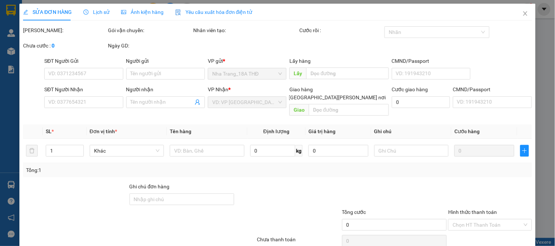
type input "0857647464"
type input "TƯỜNG"
type input "0914092365"
type input "KHOA"
type input "140.000"
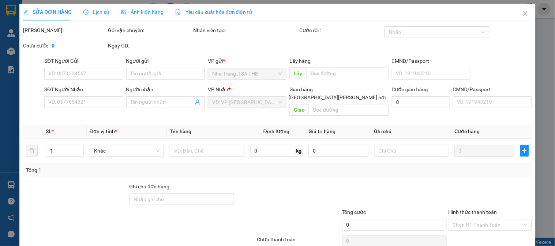
type input "140.000"
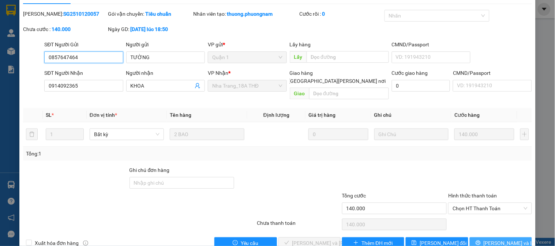
scroll to position [26, 0]
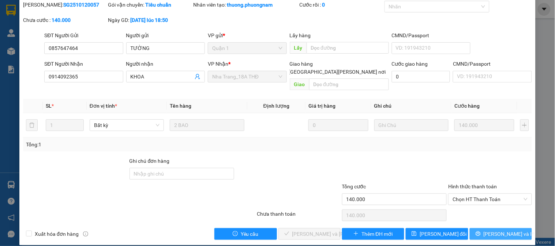
click at [495, 228] on button "[PERSON_NAME] và In" at bounding box center [500, 234] width 62 height 12
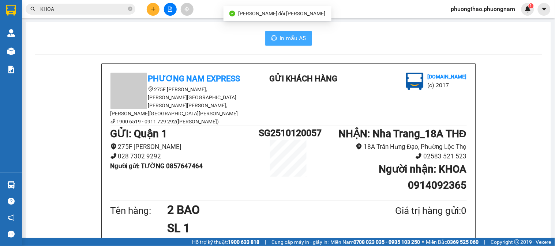
click at [298, 36] on span "In mẫu A5" at bounding box center [293, 38] width 26 height 9
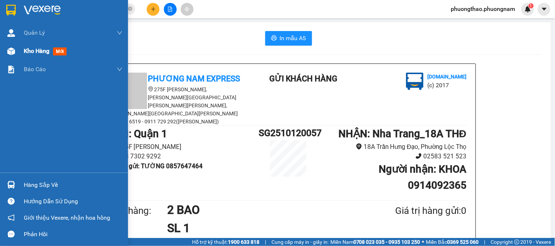
click at [57, 52] on span "mới" at bounding box center [60, 52] width 14 height 8
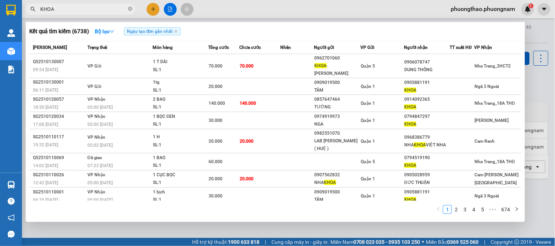
drag, startPoint x: 72, startPoint y: 9, endPoint x: 0, endPoint y: -41, distance: 87.8
click at [0, 0] on html "Kết quả [PERSON_NAME] ( 6738 ) Bộ lọc Ngày tạo [PERSON_NAME] nhất Mã ĐH Trạng t…" at bounding box center [277, 123] width 555 height 246
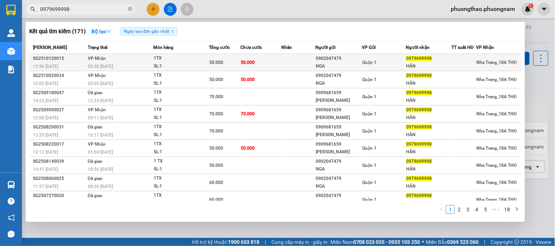
type input "0979699998"
click at [421, 61] on div "0979699998" at bounding box center [428, 59] width 45 height 8
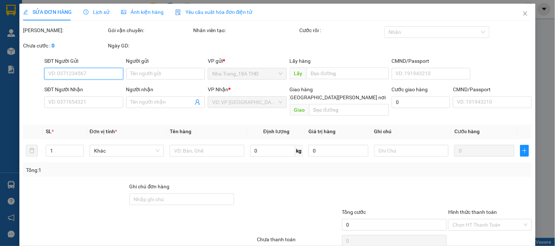
type input "0902047479"
type input "NGA"
type input "0979699998"
type input "HÂN"
type input "50.000"
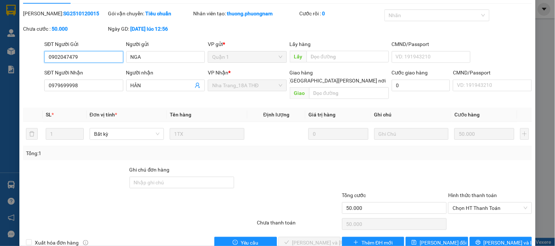
scroll to position [26, 0]
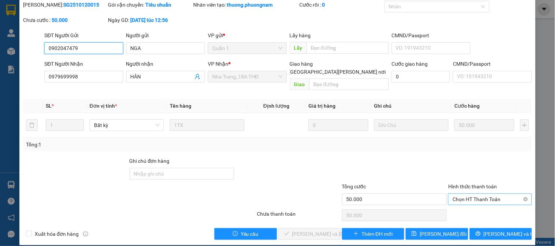
click at [485, 194] on span "Chọn HT Thanh Toán" at bounding box center [489, 199] width 75 height 11
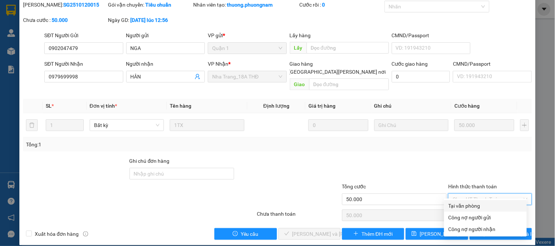
drag, startPoint x: 482, startPoint y: 205, endPoint x: 459, endPoint y: 210, distance: 23.2
click at [481, 205] on div "Tại văn phòng" at bounding box center [485, 206] width 74 height 8
type input "0"
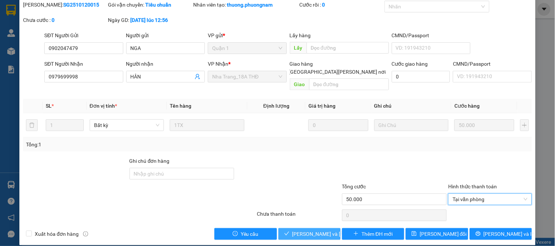
click at [299, 230] on span "[PERSON_NAME] và [PERSON_NAME] hàng" at bounding box center [341, 234] width 99 height 8
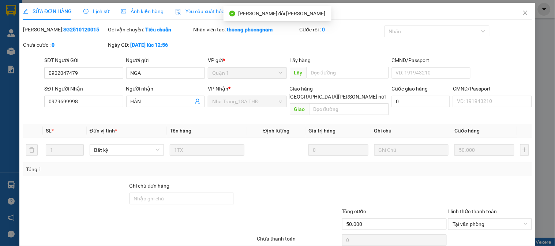
scroll to position [0, 0]
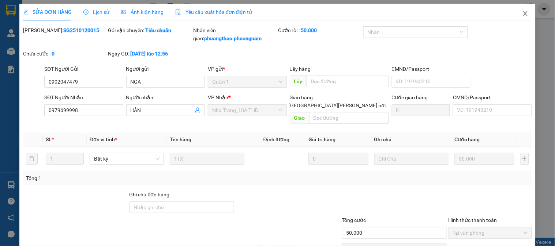
click at [515, 15] on span "Close" at bounding box center [525, 14] width 20 height 20
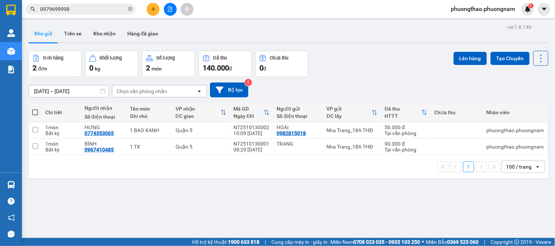
drag, startPoint x: 82, startPoint y: 5, endPoint x: 0, endPoint y: -12, distance: 84.2
click at [0, 0] on html "Kết quả [PERSON_NAME] ( 171 ) Bộ lọc Ngày tạo [PERSON_NAME] nhất Mã ĐH Trạng th…" at bounding box center [277, 123] width 555 height 246
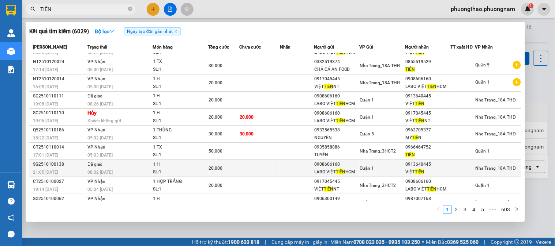
scroll to position [26, 0]
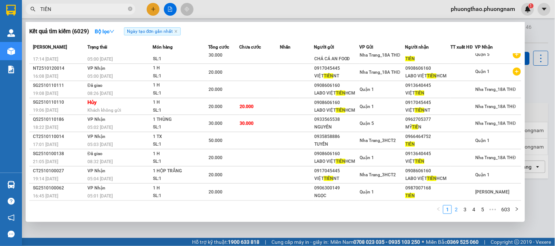
click at [456, 212] on link "2" at bounding box center [456, 210] width 8 height 8
click at [466, 212] on link "3" at bounding box center [465, 210] width 8 height 8
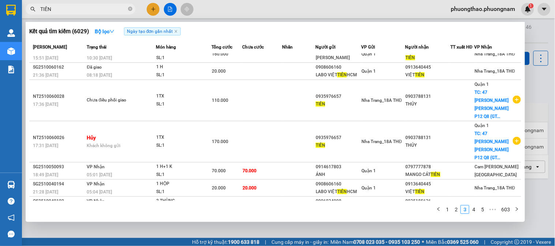
drag, startPoint x: 65, startPoint y: 7, endPoint x: 0, endPoint y: -47, distance: 84.3
click at [0, 0] on html "Kết quả [PERSON_NAME] ( 6029 ) Bộ lọc Ngày tạo [PERSON_NAME] nhất Mã ĐH Trạng t…" at bounding box center [277, 123] width 555 height 246
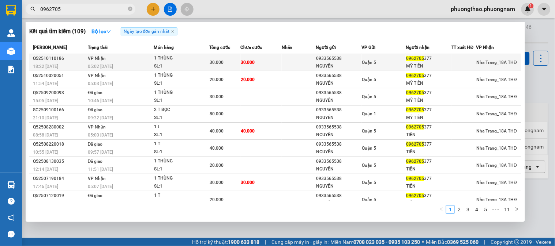
type input "0962705"
drag, startPoint x: 115, startPoint y: 60, endPoint x: 120, endPoint y: 55, distance: 6.7
click at [120, 55] on td "[PERSON_NAME] 05:02 [DATE]" at bounding box center [120, 62] width 68 height 17
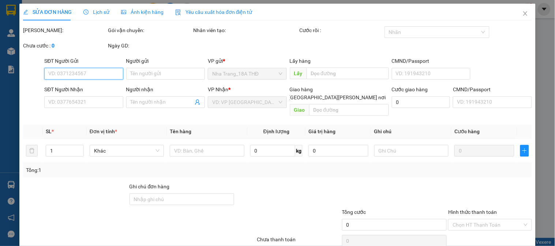
type input "0933565538"
type input "NGUYÊN"
type input "0962705377"
type input "MỸ TIÊN"
type input "30.000"
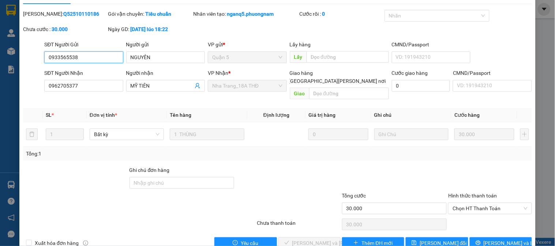
scroll to position [26, 0]
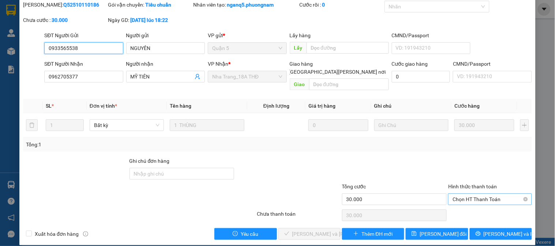
click at [485, 194] on span "Chọn HT Thanh Toán" at bounding box center [489, 199] width 75 height 11
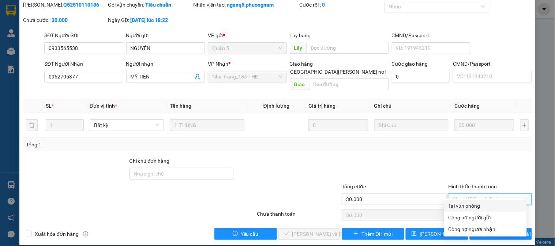
click at [472, 203] on div "Tại văn phòng" at bounding box center [485, 206] width 74 height 8
type input "0"
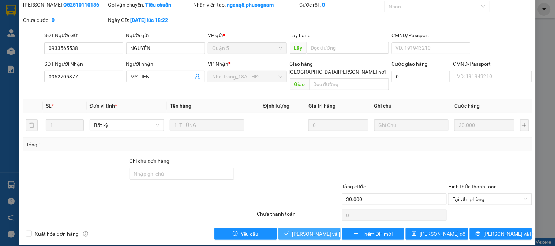
click at [309, 230] on span "[PERSON_NAME] và [PERSON_NAME] hàng" at bounding box center [341, 234] width 99 height 8
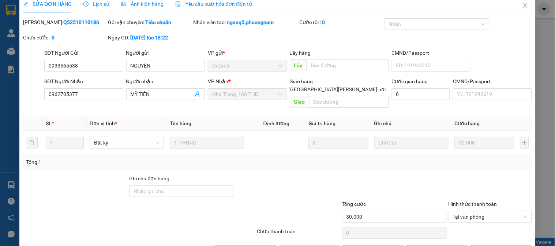
scroll to position [0, 0]
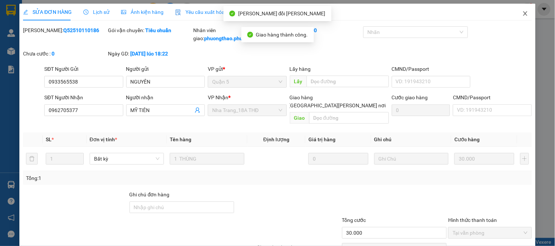
click at [522, 12] on icon "close" at bounding box center [525, 14] width 6 height 6
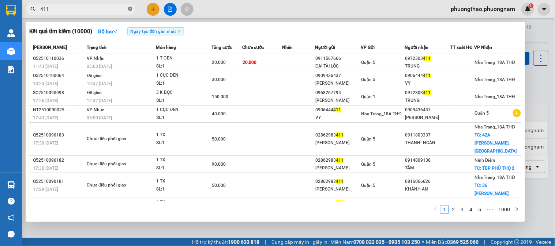
click at [130, 10] on icon "close-circle" at bounding box center [130, 9] width 4 height 4
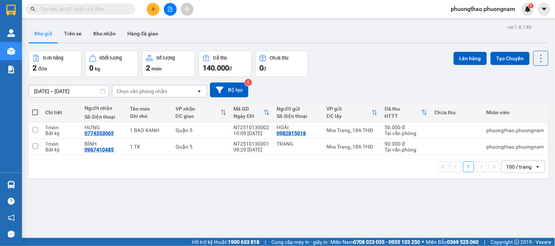
click at [419, 91] on div "[DATE] – [DATE] Press the down arrow key to interact with the calendar and sele…" at bounding box center [288, 90] width 519 height 15
click at [153, 8] on icon "plus" at bounding box center [153, 9] width 0 height 4
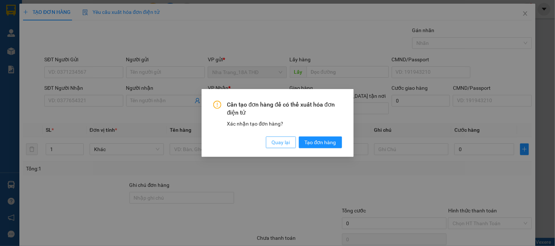
click at [277, 144] on span "Quay lại" at bounding box center [281, 143] width 18 height 8
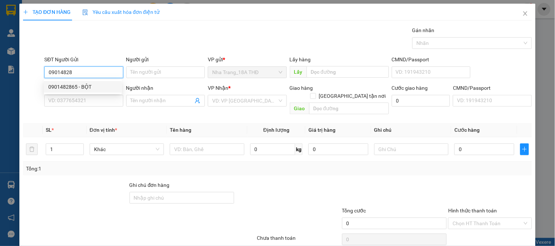
click at [72, 86] on div "0901482865 - BỘT" at bounding box center [82, 87] width 69 height 8
type input "0901482865"
type input "BỘT"
type input "0934114685"
type input "DOANH"
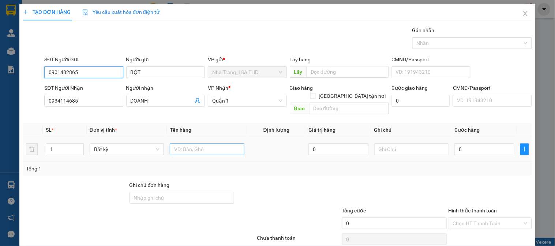
type input "0901482865"
click at [218, 144] on input "text" at bounding box center [207, 150] width 74 height 12
type input "1 TX"
click at [462, 144] on input "0" at bounding box center [484, 150] width 60 height 12
type input "4"
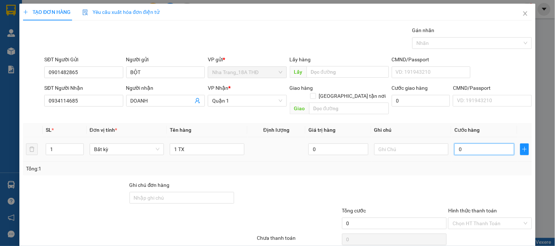
type input "4"
type input "40"
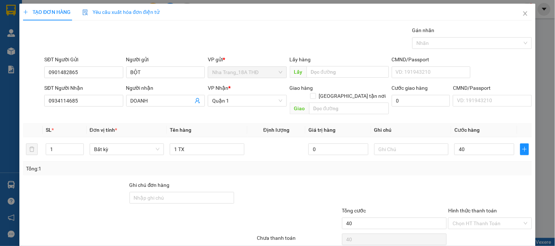
type input "40.000"
click at [476, 183] on div at bounding box center [489, 194] width 85 height 26
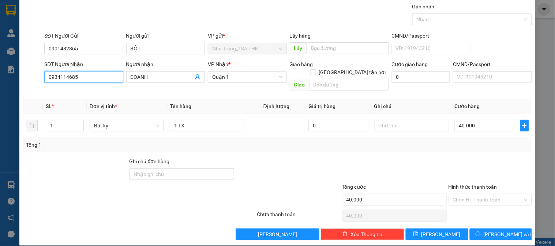
drag, startPoint x: 99, startPoint y: 77, endPoint x: 0, endPoint y: 72, distance: 99.2
click at [0, 72] on div "TẠO ĐƠN HÀNG Yêu cầu xuất hóa đơn điện tử Transit Pickup Surcharge Ids Transit …" at bounding box center [277, 123] width 555 height 246
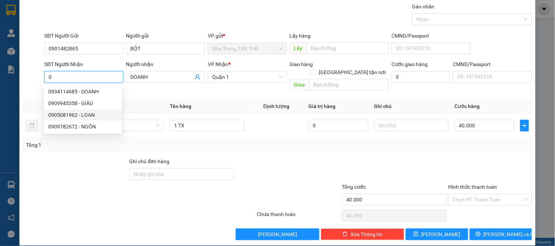
click at [91, 116] on div "0905081962 - LOAN" at bounding box center [82, 115] width 69 height 8
type input "0905081962"
type input "LOAN"
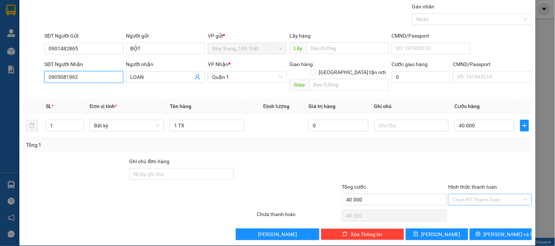
type input "0905081962"
click at [481, 194] on input "Hình thức thanh toán" at bounding box center [486, 199] width 69 height 11
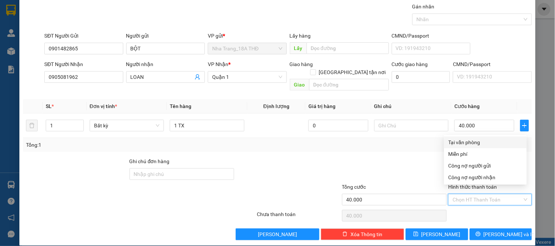
click at [483, 139] on div "Tại văn phòng" at bounding box center [485, 143] width 74 height 8
type input "0"
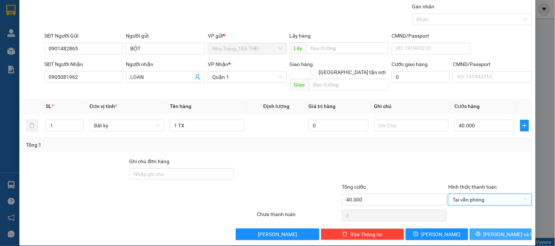
click at [506, 231] on span "[PERSON_NAME] và In" at bounding box center [508, 235] width 51 height 8
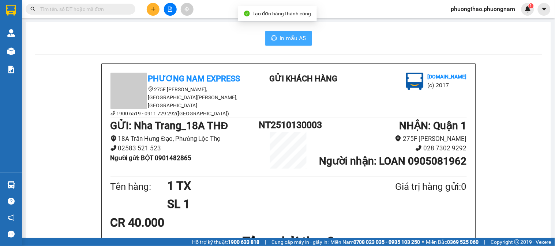
click at [280, 35] on span "In mẫu A5" at bounding box center [293, 38] width 26 height 9
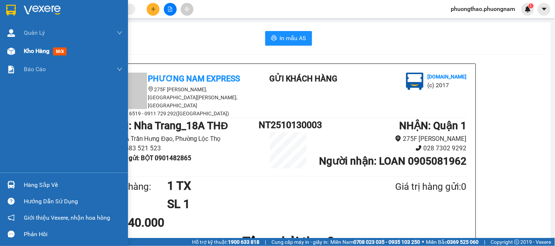
click at [60, 49] on span "mới" at bounding box center [60, 52] width 14 height 8
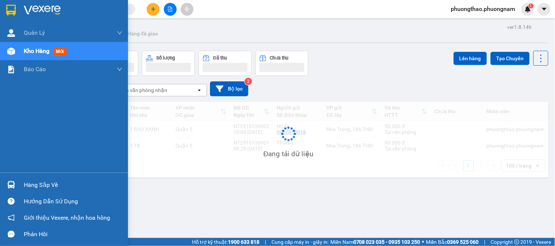
click at [60, 49] on span "mới" at bounding box center [60, 52] width 14 height 8
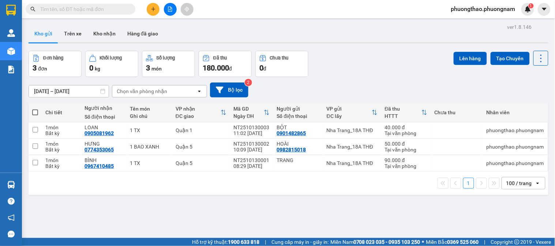
click at [90, 8] on input "text" at bounding box center [83, 9] width 86 height 8
type input "908"
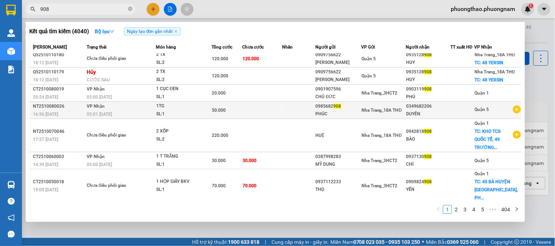
scroll to position [81, 0]
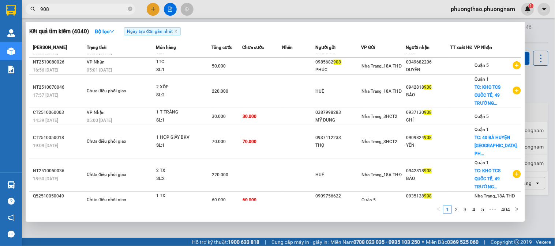
drag, startPoint x: 61, startPoint y: 11, endPoint x: 0, endPoint y: -21, distance: 68.7
click at [0, 0] on html "Kết quả tìm kiếm ( 4040 ) Bộ lọc Ngày tạo đơn gần nhất Mã ĐH Trạng thái Món hàn…" at bounding box center [277, 123] width 555 height 246
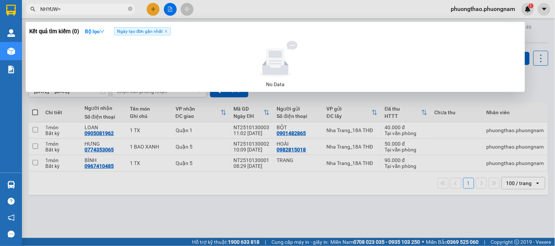
drag, startPoint x: 93, startPoint y: 9, endPoint x: 27, endPoint y: 11, distance: 66.2
click at [27, 11] on span "NHYUW=" at bounding box center [81, 9] width 110 height 11
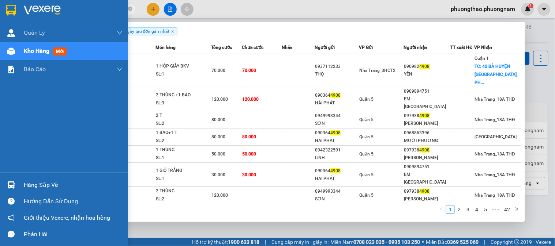
drag, startPoint x: 68, startPoint y: 11, endPoint x: 4, endPoint y: 6, distance: 63.4
click at [4, 6] on section "Kết quả tìm kiếm ( 417 ) Bộ lọc Ngày tạo đơn gần nhất Mã ĐH Trạng thái Món hàng…" at bounding box center [277, 123] width 555 height 246
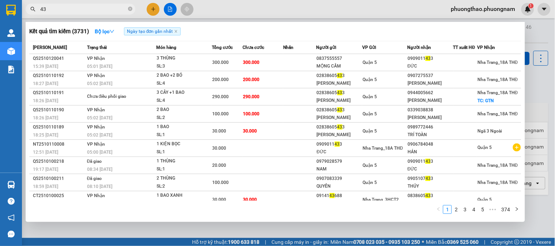
type input "4"
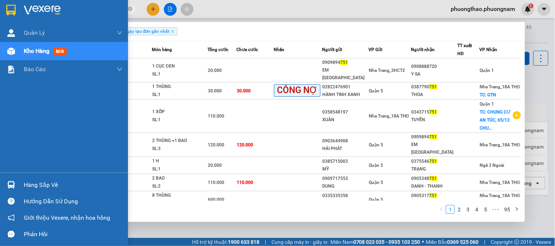
drag, startPoint x: 68, startPoint y: 9, endPoint x: 0, endPoint y: 7, distance: 67.6
click at [0, 8] on section "Kết quả tìm kiếm ( 943 ) Bộ lọc Ngày tạo đơn gần nhất Mã ĐH Trạng thái Món hàng…" at bounding box center [277, 123] width 555 height 246
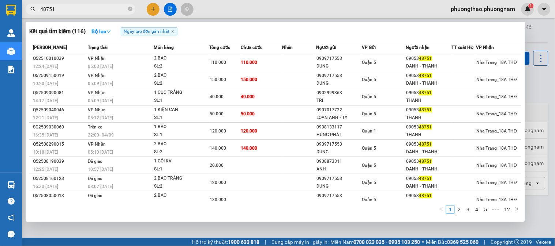
drag, startPoint x: 63, startPoint y: 8, endPoint x: 0, endPoint y: -25, distance: 71.1
click at [0, 0] on html "Kết quả tìm kiếm ( 116 ) Bộ lọc Ngày tạo đơn gần nhất Mã ĐH Trạng thái Món hàng…" at bounding box center [277, 123] width 555 height 246
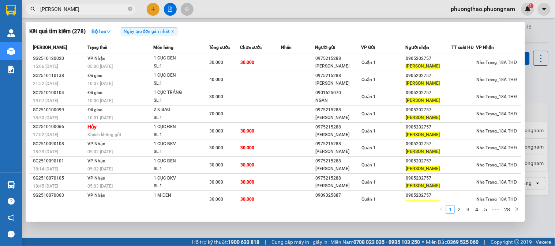
drag, startPoint x: 85, startPoint y: 10, endPoint x: 0, endPoint y: -49, distance: 103.7
click at [0, 0] on html "Kết quả tìm kiếm ( 278 ) Bộ lọc Ngày tạo đơn gần nhất Mã ĐH Trạng thái Món hàng…" at bounding box center [277, 123] width 555 height 246
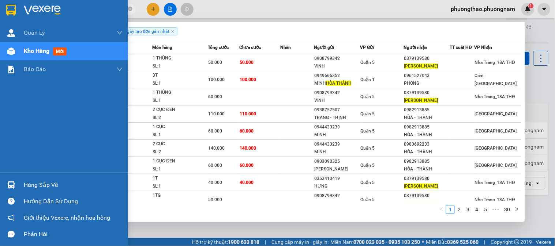
drag, startPoint x: 72, startPoint y: 9, endPoint x: 0, endPoint y: -3, distance: 72.7
click at [0, 0] on html "Kết quả tìm kiếm ( 299 ) Bộ lọc Ngày tạo đơn gần nhất Mã ĐH Trạng thái Món hàng…" at bounding box center [277, 123] width 555 height 246
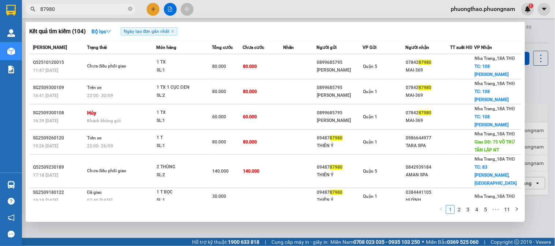
click at [539, 30] on div at bounding box center [277, 123] width 555 height 246
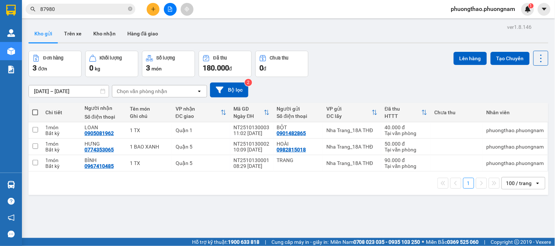
drag, startPoint x: 474, startPoint y: 96, endPoint x: 266, endPoint y: 83, distance: 209.2
click at [432, 89] on div "13/10/2025 – 13/10/2025 Press the down arrow key to interact with the calendar …" at bounding box center [288, 90] width 519 height 15
drag, startPoint x: 0, startPoint y: 9, endPoint x: 8, endPoint y: 5, distance: 8.7
click at [0, 5] on section "Kết quả tìm kiếm ( 104 ) Bộ lọc Ngày tạo đơn gần nhất Mã ĐH Trạng thái Món hàng…" at bounding box center [277, 123] width 555 height 246
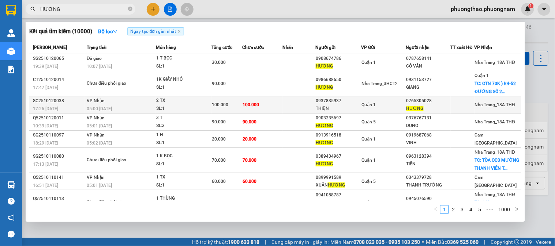
type input "HƯƠNG"
click at [176, 105] on div "SL: 1" at bounding box center [183, 109] width 55 height 8
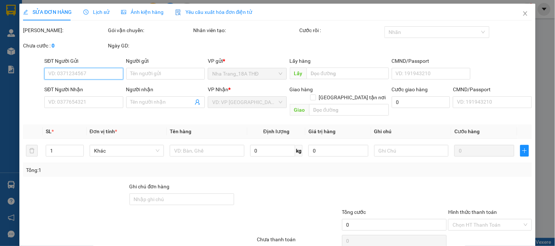
type input "0937835937"
type input "THIỆN"
type input "0765305028"
type input "HƯƠNG"
type input "100.000"
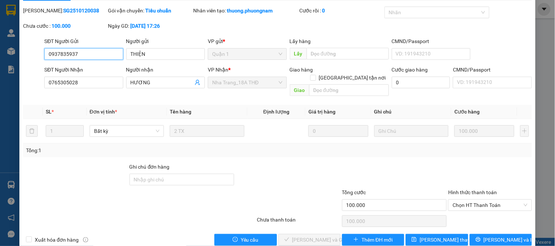
scroll to position [26, 0]
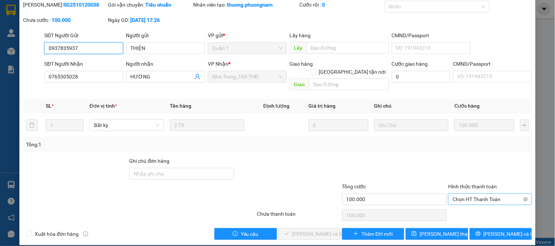
click at [489, 194] on span "Chọn HT Thanh Toán" at bounding box center [489, 199] width 75 height 11
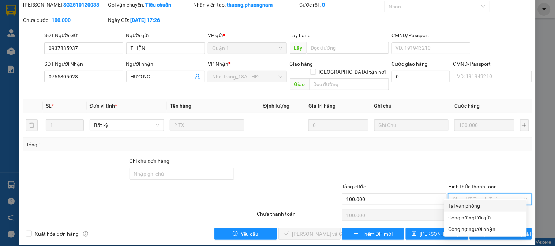
drag, startPoint x: 477, startPoint y: 207, endPoint x: 273, endPoint y: 208, distance: 203.6
click at [476, 207] on div "Tại văn phòng" at bounding box center [485, 206] width 74 height 8
type input "0"
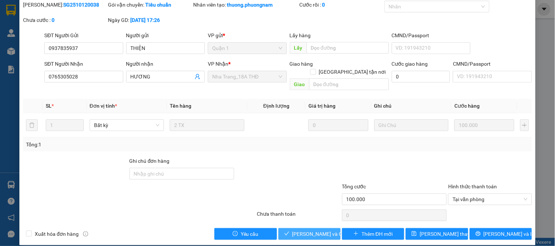
drag, startPoint x: 306, startPoint y: 225, endPoint x: 307, endPoint y: 215, distance: 10.7
click at [306, 228] on button "[PERSON_NAME] và [PERSON_NAME] hàng" at bounding box center [309, 234] width 62 height 12
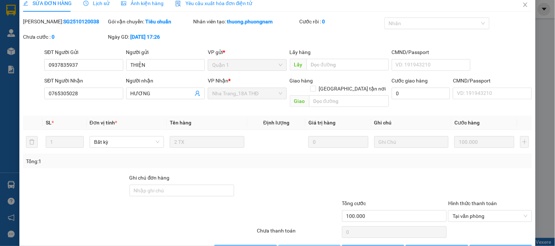
scroll to position [0, 0]
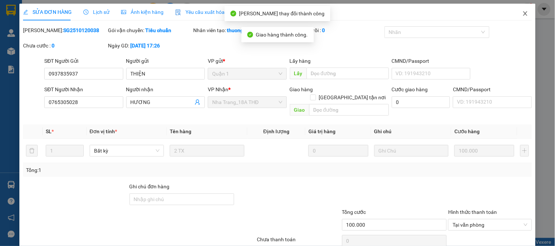
click at [515, 12] on span "Close" at bounding box center [525, 14] width 20 height 20
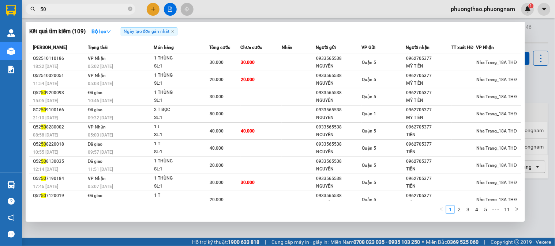
type input "505"
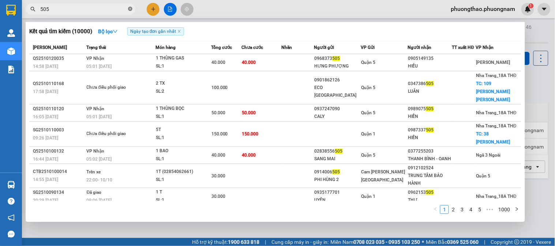
click at [129, 9] on icon "close-circle" at bounding box center [130, 9] width 4 height 4
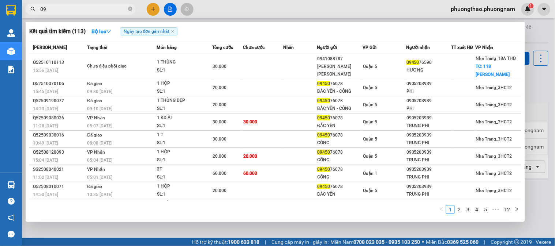
type input "0"
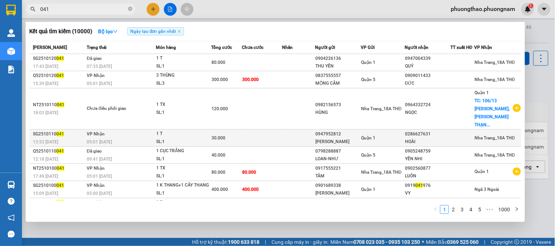
type input "041"
click at [429, 138] on div "HOÀI" at bounding box center [427, 142] width 45 height 8
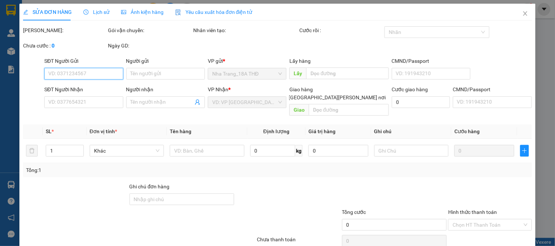
type input "0947952812"
type input "[PERSON_NAME]"
type input "0286627631"
type input "HOÀI"
type input "30.000"
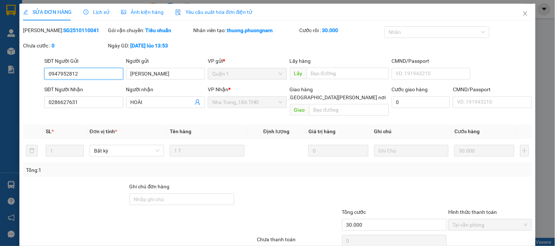
scroll to position [26, 0]
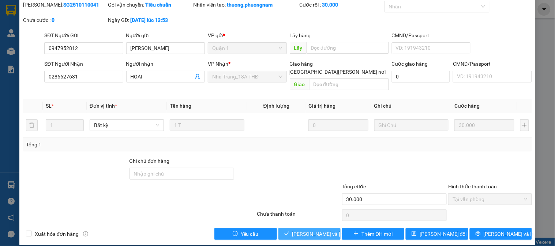
click at [317, 228] on button "[PERSON_NAME] và [PERSON_NAME] hàng" at bounding box center [309, 234] width 62 height 12
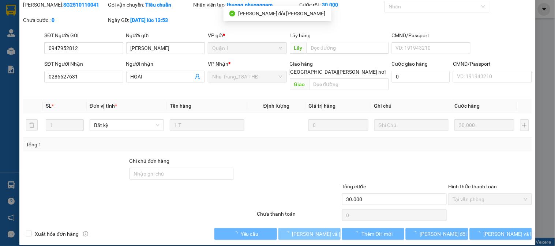
scroll to position [0, 0]
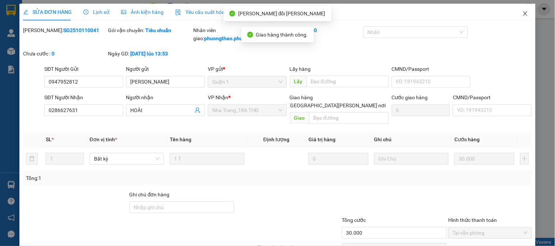
click at [522, 11] on span "Close" at bounding box center [525, 14] width 20 height 20
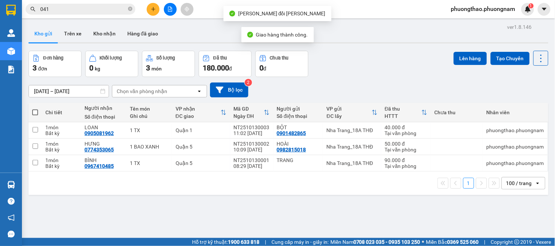
drag, startPoint x: 71, startPoint y: 11, endPoint x: 0, endPoint y: -3, distance: 72.6
click at [0, 0] on html "Kết quả [PERSON_NAME] ( 10000 ) Bộ lọc Ngày tạo [PERSON_NAME] nhất Mã ĐH Trạng …" at bounding box center [277, 123] width 555 height 246
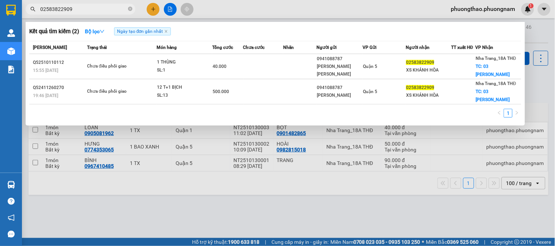
drag, startPoint x: 94, startPoint y: 9, endPoint x: 0, endPoint y: 9, distance: 93.6
click at [0, 9] on section "Kết quả [PERSON_NAME] ( 2 ) Bộ lọc Ngày tạo [PERSON_NAME] nhất Mã ĐH Trạng thái…" at bounding box center [277, 123] width 555 height 246
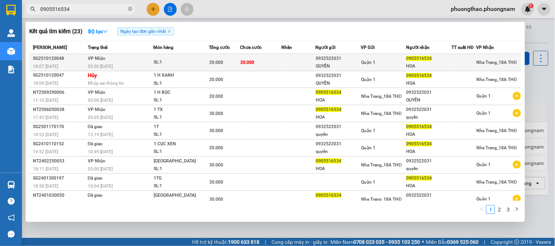
type input "0905516534"
click at [395, 62] on div "Quận 1" at bounding box center [383, 62] width 44 height 8
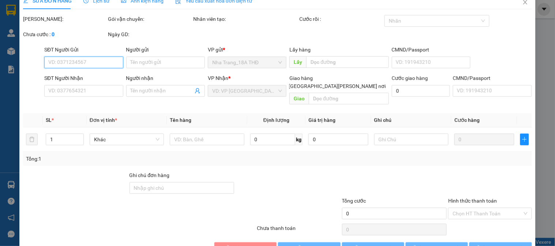
type input "0932522031"
type input "QUYỀN"
type input "0905516534"
type input "HOA"
type input "20.000"
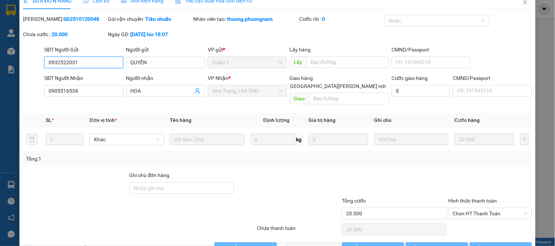
scroll to position [26, 0]
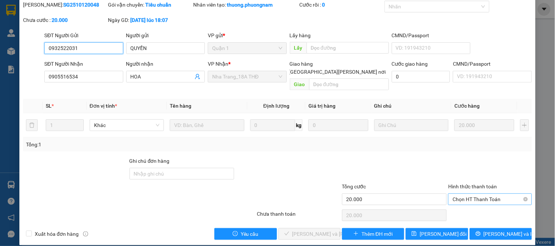
click at [478, 194] on span "Chọn HT Thanh Toán" at bounding box center [489, 199] width 75 height 11
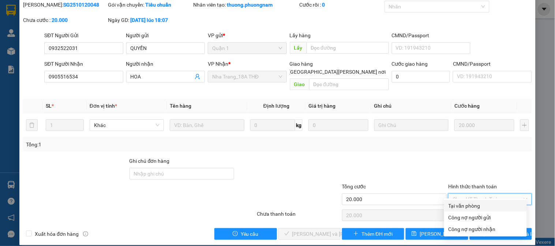
drag, startPoint x: 478, startPoint y: 207, endPoint x: 356, endPoint y: 233, distance: 124.7
click at [477, 207] on div "Tại văn phòng" at bounding box center [485, 206] width 74 height 8
type input "0"
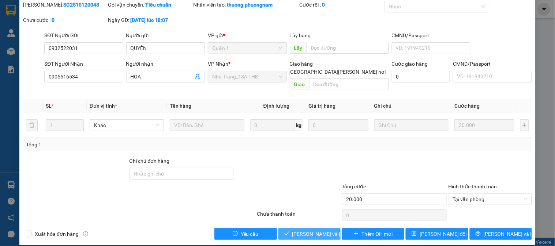
click at [326, 230] on span "[PERSON_NAME] và [PERSON_NAME] hàng" at bounding box center [341, 234] width 99 height 8
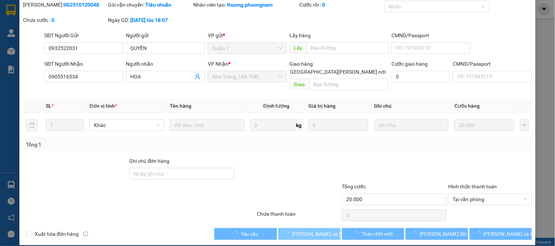
scroll to position [0, 0]
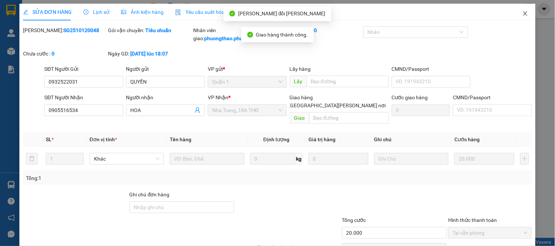
click at [515, 14] on span "Close" at bounding box center [525, 14] width 20 height 20
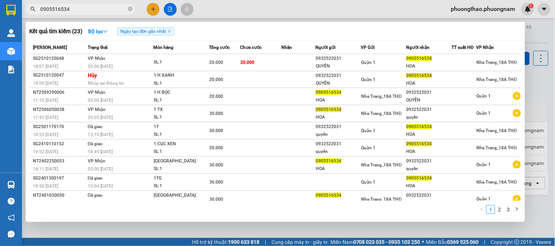
click at [86, 13] on span "0905516534" at bounding box center [81, 9] width 110 height 11
drag, startPoint x: 85, startPoint y: 12, endPoint x: 0, endPoint y: -2, distance: 86.2
click at [0, 0] on html "Kết quả [PERSON_NAME] ( 23 ) Bộ lọc Ngày tạo [PERSON_NAME] nhất Mã ĐH Trạng thá…" at bounding box center [277, 123] width 555 height 246
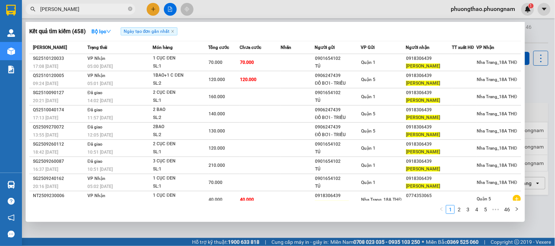
drag, startPoint x: 97, startPoint y: 8, endPoint x: 1, endPoint y: 27, distance: 97.3
click at [0, 20] on section "Kết quả [PERSON_NAME] ( 458 ) Bộ lọc Ngày tạo [PERSON_NAME] nhất Mã ĐH Trạng th…" at bounding box center [277, 123] width 555 height 246
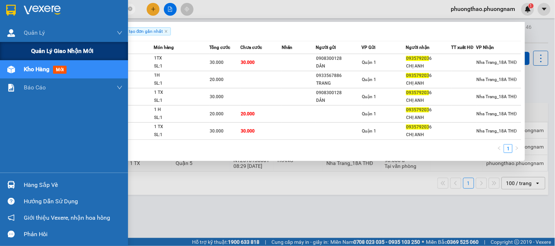
drag, startPoint x: 102, startPoint y: 13, endPoint x: 38, endPoint y: 61, distance: 79.9
click at [0, 44] on section "Kết quả [PERSON_NAME] ( 5 ) Bộ lọc Ngày tạo [PERSON_NAME] nhất Mã ĐH Trạng thái…" at bounding box center [277, 123] width 555 height 246
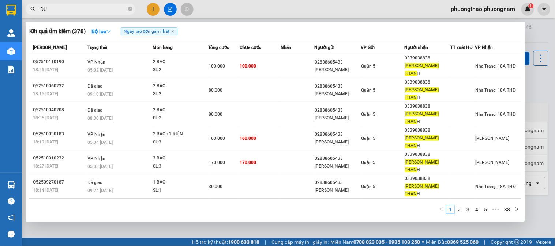
type input "D"
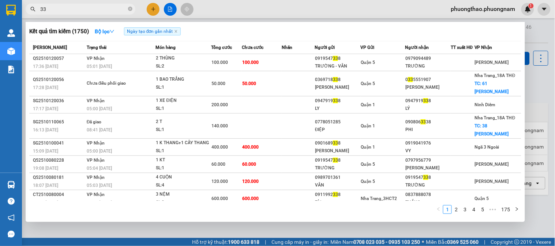
type input "3"
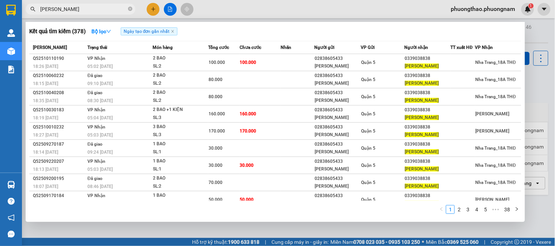
type input "[PERSON_NAME]"
click at [152, 14] on div at bounding box center [277, 123] width 555 height 246
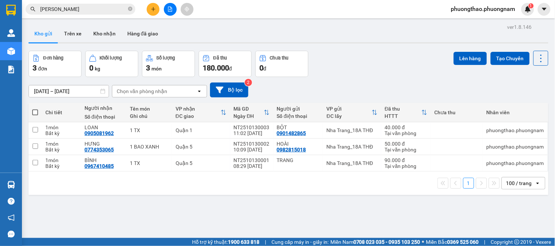
click at [152, 14] on button at bounding box center [153, 9] width 13 height 13
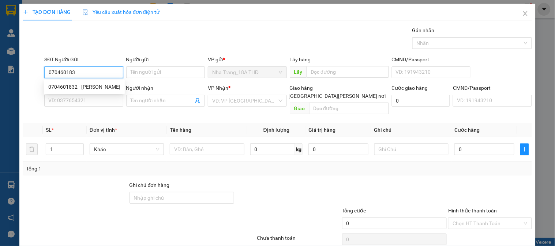
type input "0704601832"
click at [63, 81] on div "0704601832 - [PERSON_NAME]" at bounding box center [84, 87] width 81 height 12
type input "[PERSON_NAME]"
type input "0704601832"
type input "[PERSON_NAME]"
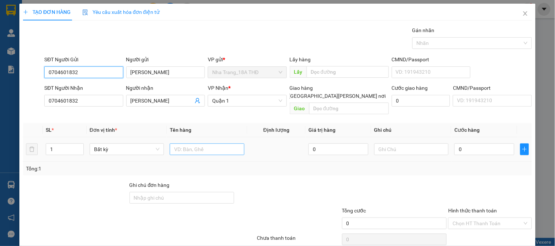
type input "0704601832"
click at [192, 144] on input "text" at bounding box center [207, 150] width 74 height 12
type input "1 CỤC TRẮNG"
click at [475, 144] on input "0" at bounding box center [484, 150] width 60 height 12
type input "2"
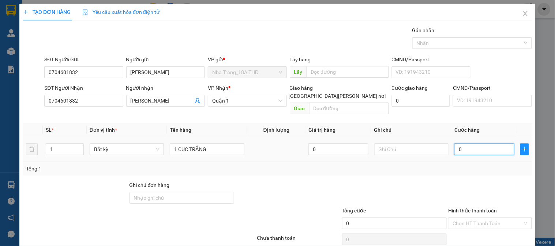
type input "2"
type input "20"
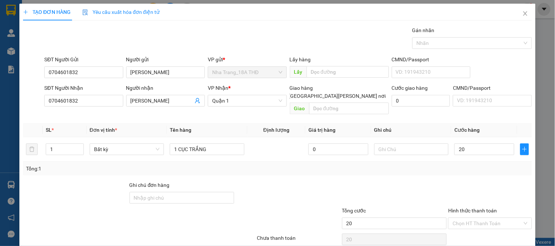
type input "20.000"
click at [451, 181] on div at bounding box center [489, 194] width 85 height 26
click at [467, 218] on input "Hình thức thanh toán" at bounding box center [486, 223] width 69 height 11
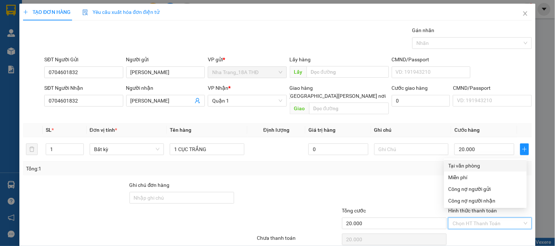
drag, startPoint x: 462, startPoint y: 168, endPoint x: 496, endPoint y: 230, distance: 70.4
click at [463, 170] on div "Tại văn phòng" at bounding box center [485, 166] width 74 height 8
type input "0"
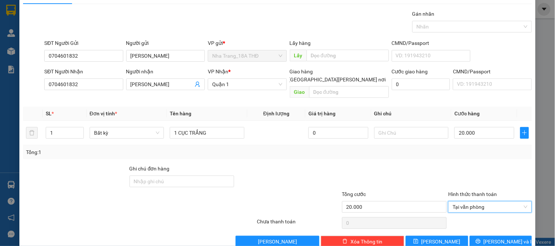
scroll to position [24, 0]
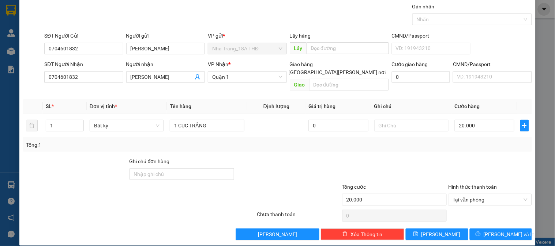
click at [494, 233] on div "TẠO ĐƠN HÀNG Yêu cầu xuất [PERSON_NAME] điện tử Transit Pickup Surcharge Ids Tr…" at bounding box center [277, 113] width 516 height 266
click at [489, 231] on span "[PERSON_NAME] và In" at bounding box center [508, 235] width 51 height 8
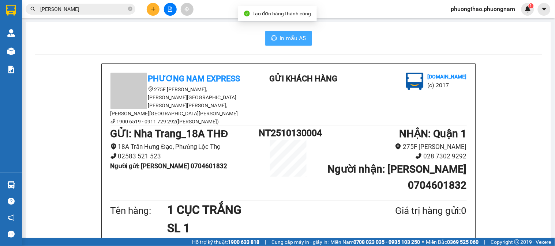
click at [292, 35] on span "In mẫu A5" at bounding box center [293, 38] width 26 height 9
